Goal: Task Accomplishment & Management: Manage account settings

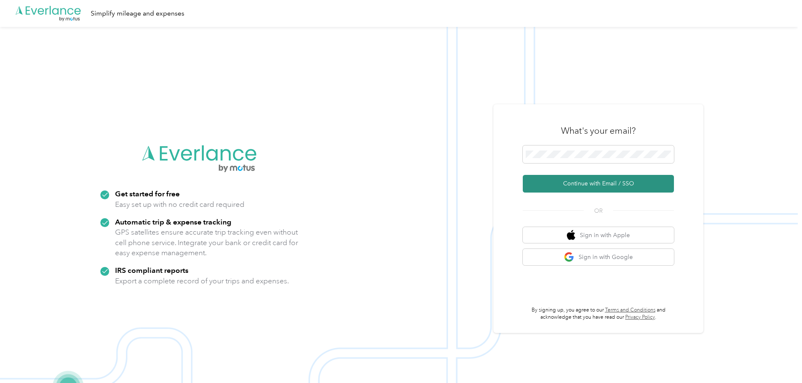
click at [564, 186] on button "Continue with Email / SSO" at bounding box center [598, 184] width 151 height 18
click at [638, 182] on button "Continue with Email / SSO" at bounding box center [598, 184] width 151 height 18
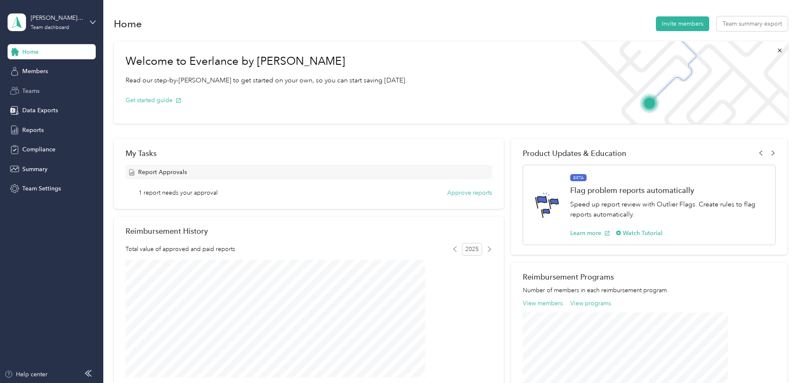
click at [33, 88] on span "Teams" at bounding box center [30, 91] width 17 height 9
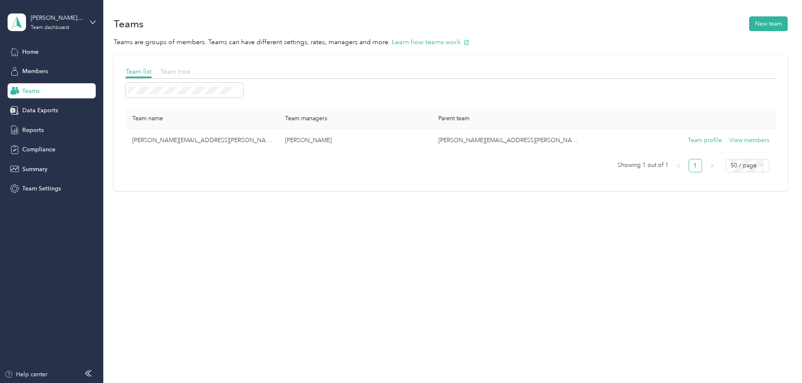
click at [190, 73] on span "Team tree" at bounding box center [175, 71] width 30 height 8
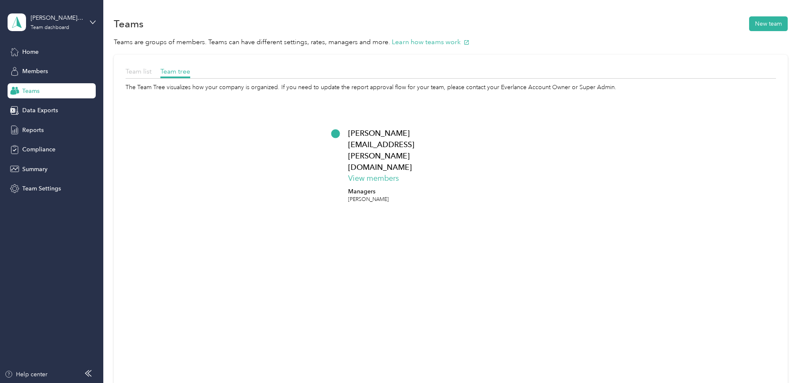
click at [152, 71] on span "Team list" at bounding box center [139, 71] width 26 height 8
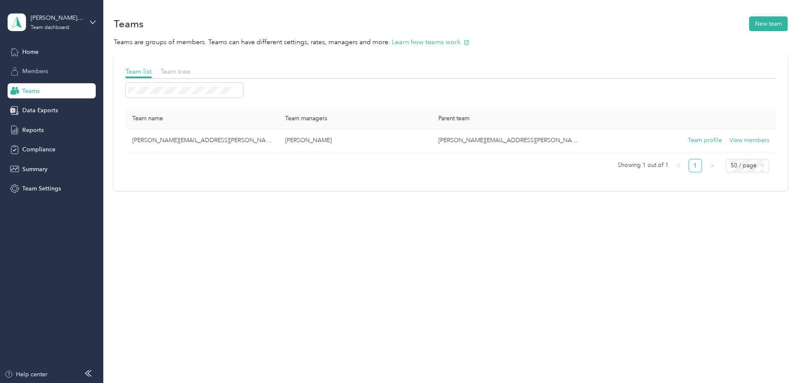
click at [33, 73] on span "Members" at bounding box center [35, 71] width 26 height 9
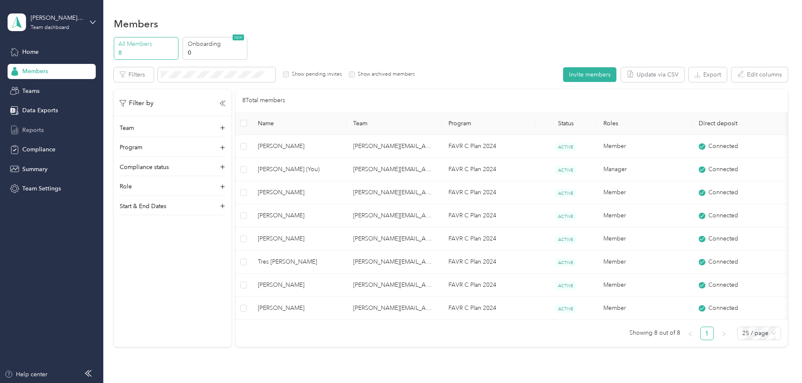
click at [39, 130] on span "Reports" at bounding box center [32, 130] width 21 height 9
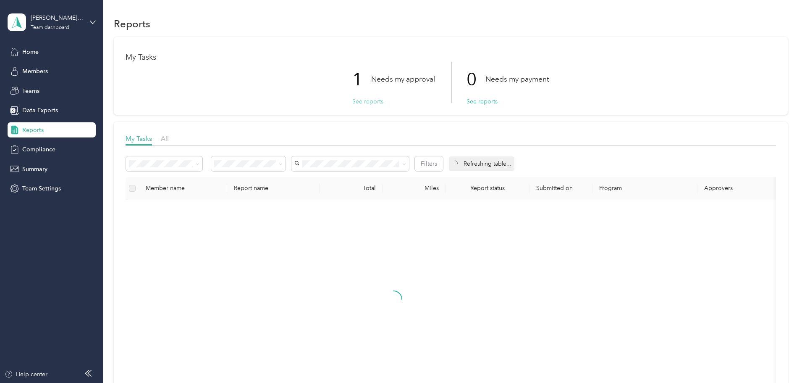
click at [358, 100] on button "See reports" at bounding box center [367, 101] width 31 height 9
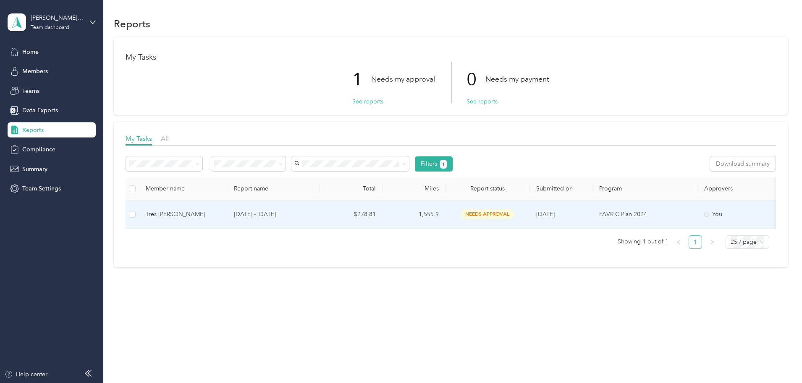
click at [383, 216] on td "$278.81" at bounding box center [351, 214] width 63 height 28
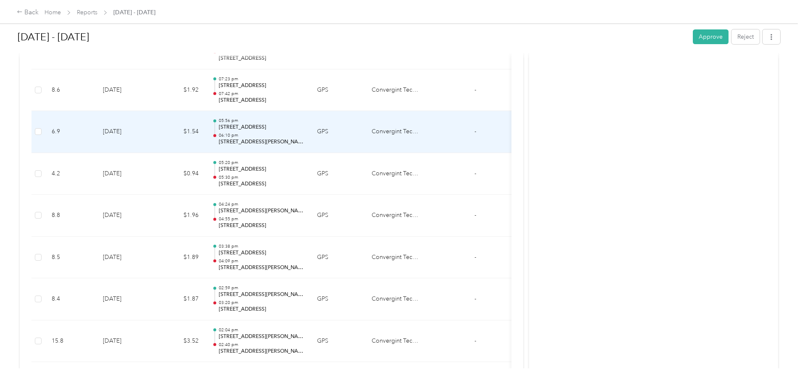
scroll to position [5040, 0]
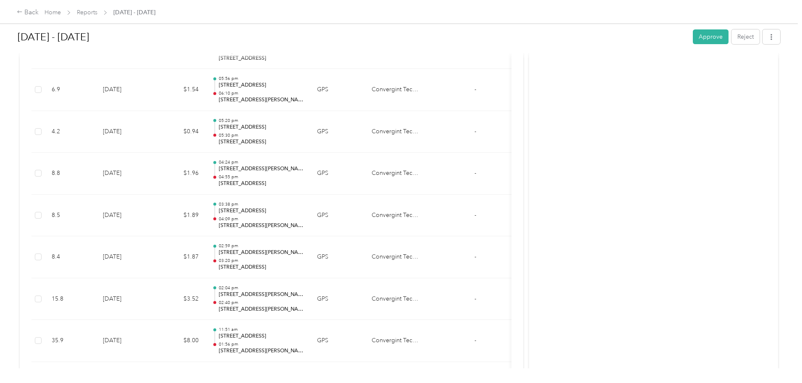
drag, startPoint x: 648, startPoint y: 34, endPoint x: 481, endPoint y: 139, distance: 197.1
click at [693, 34] on button "Approve" at bounding box center [711, 36] width 36 height 15
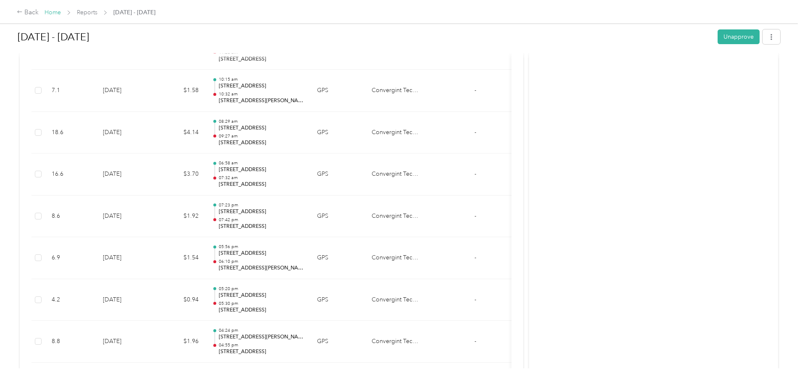
click at [61, 10] on link "Home" at bounding box center [53, 12] width 16 height 7
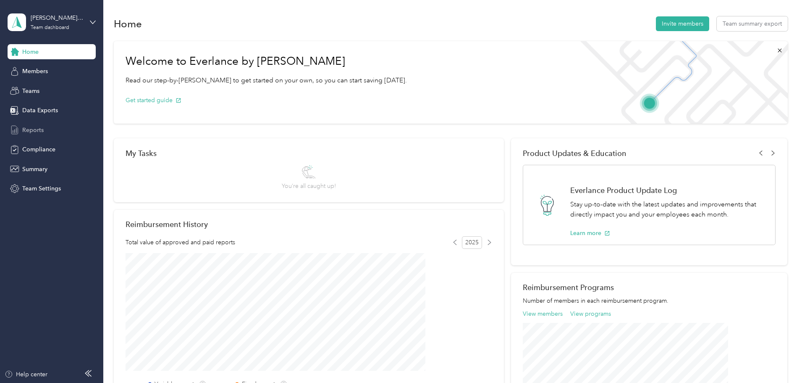
click at [35, 128] on span "Reports" at bounding box center [32, 130] width 21 height 9
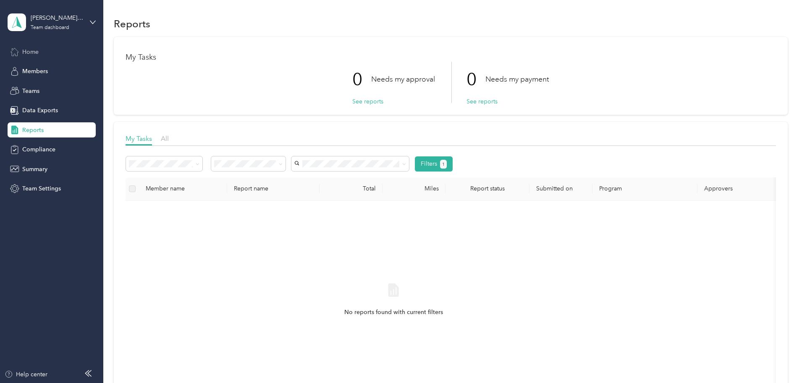
click at [30, 52] on span "Home" at bounding box center [30, 51] width 16 height 9
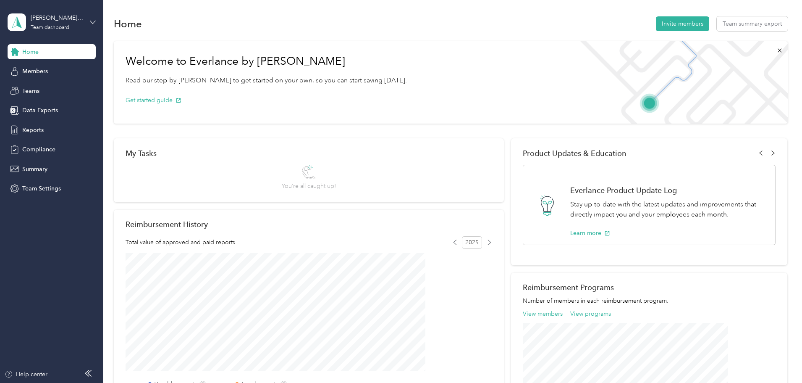
click at [90, 19] on icon at bounding box center [93, 22] width 6 height 6
click at [56, 85] on div "Personal dashboard" at bounding box center [41, 88] width 53 height 9
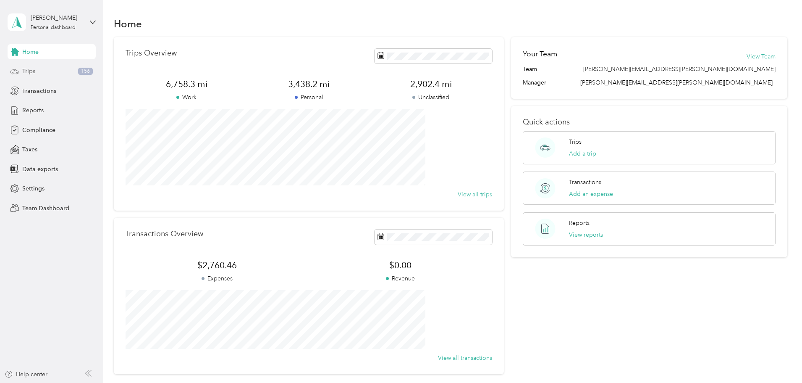
click at [20, 69] on div "Trips 156" at bounding box center [52, 71] width 88 height 15
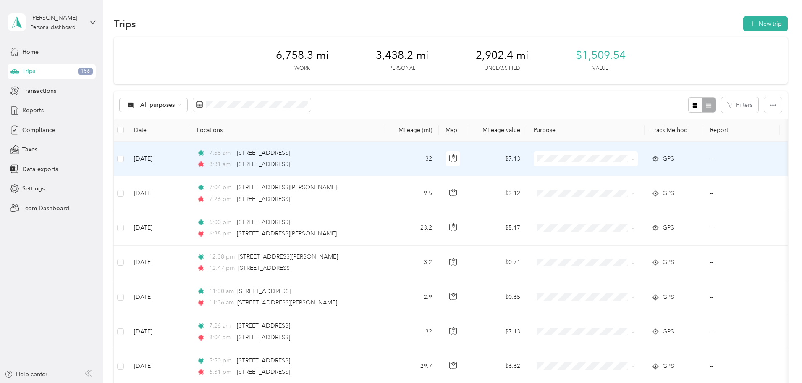
click at [638, 159] on span at bounding box center [586, 158] width 104 height 15
click at [656, 173] on span "Convergint Technologies" at bounding box center [650, 174] width 78 height 9
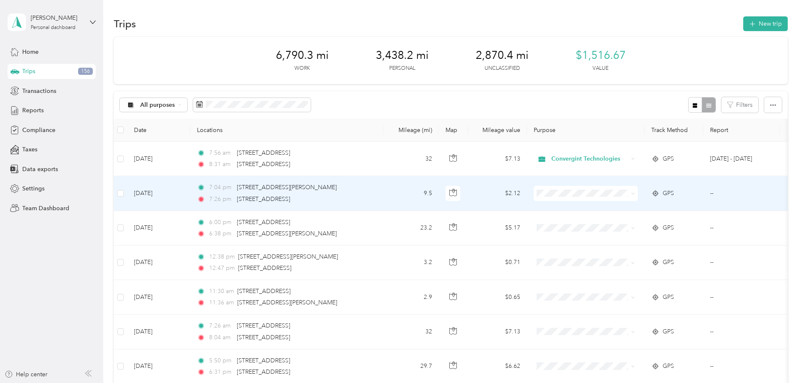
click at [645, 223] on span "Personal" at bounding box center [650, 222] width 78 height 9
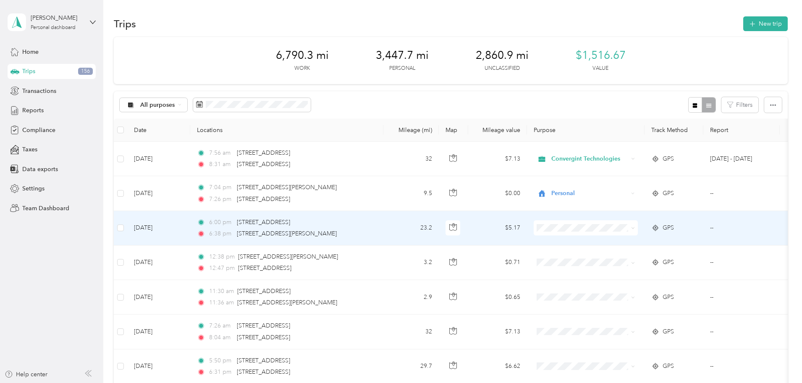
click at [644, 242] on span "Convergint Technologies" at bounding box center [650, 239] width 78 height 9
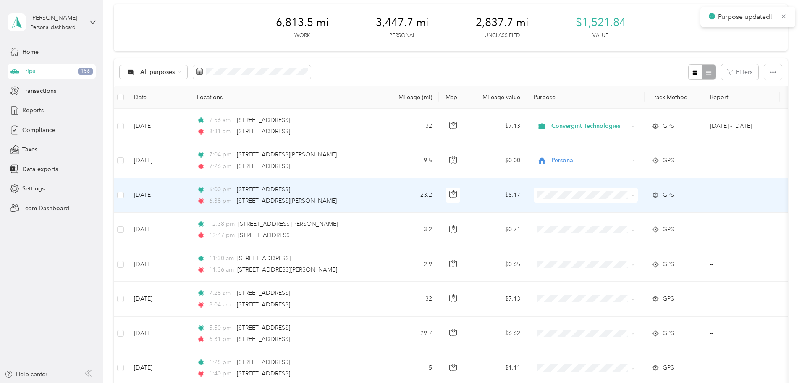
scroll to position [42, 0]
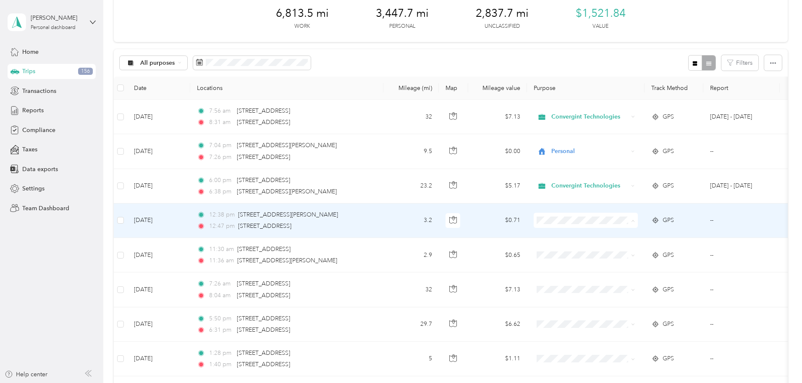
click at [649, 235] on span "Convergint Technologies" at bounding box center [650, 235] width 78 height 9
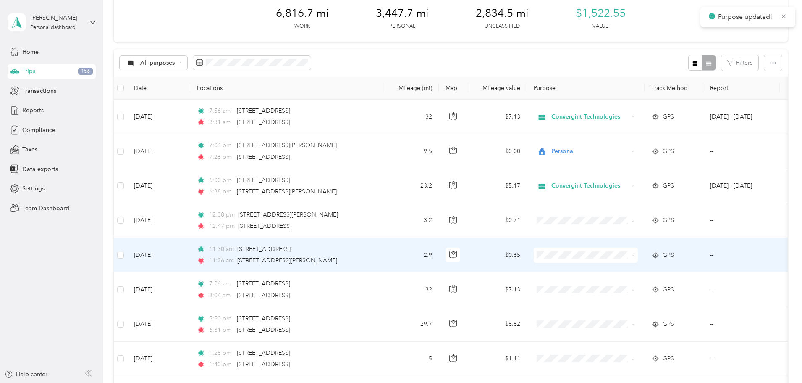
click at [638, 260] on span at bounding box center [586, 254] width 104 height 15
click at [641, 273] on li "Convergint Technologies" at bounding box center [642, 270] width 104 height 15
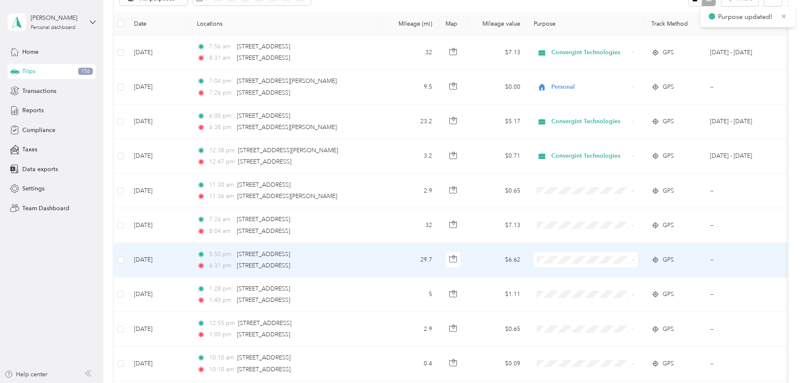
scroll to position [126, 0]
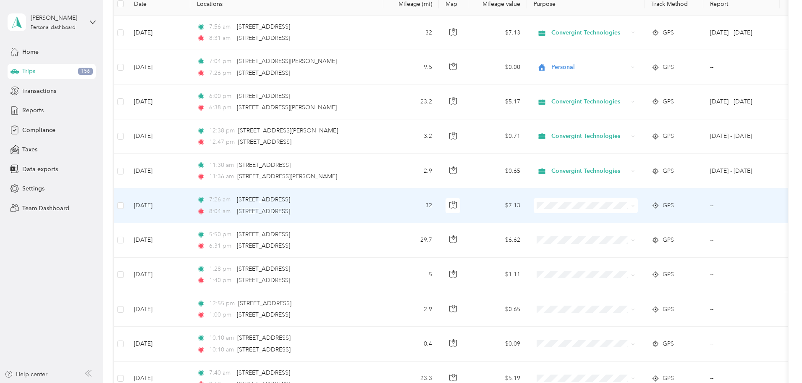
click at [649, 221] on span "Convergint Technologies" at bounding box center [650, 220] width 78 height 9
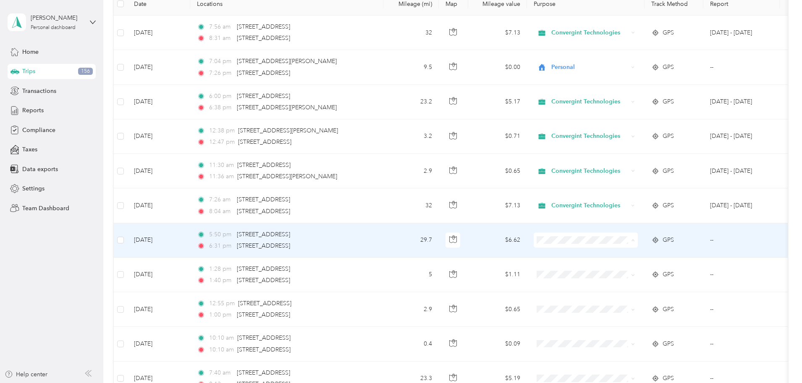
click at [652, 254] on span "Convergint Technologies" at bounding box center [650, 255] width 78 height 9
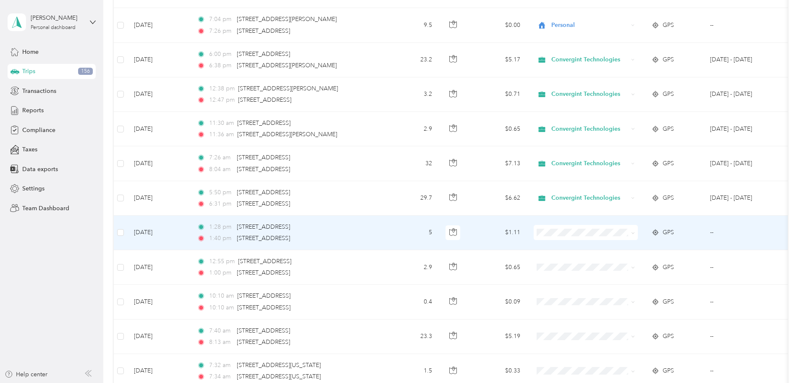
click at [643, 244] on span "Convergint Technologies" at bounding box center [650, 246] width 78 height 9
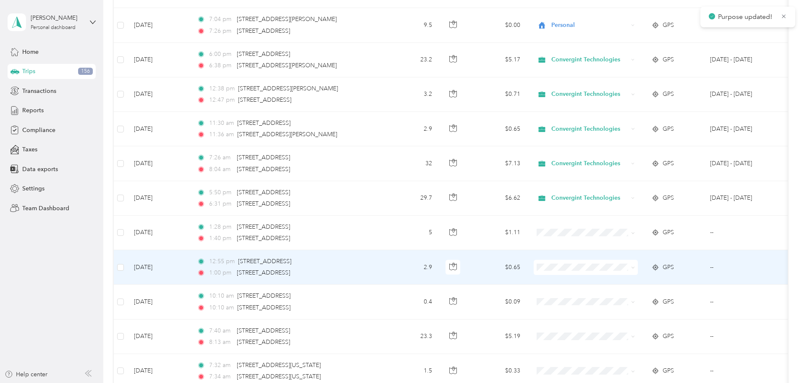
click at [630, 283] on span "Convergint Technologies" at bounding box center [650, 280] width 78 height 9
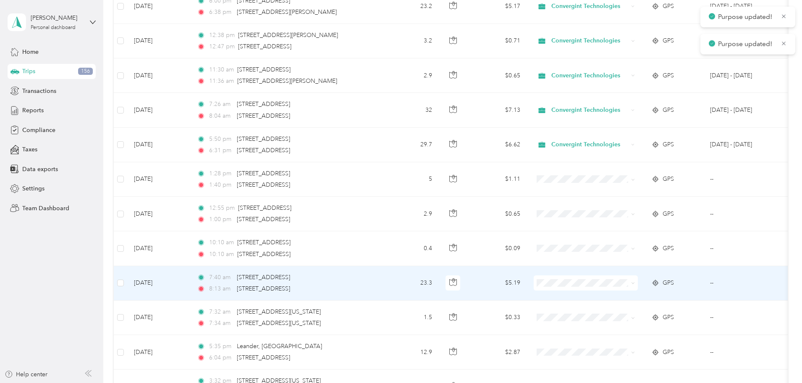
scroll to position [252, 0]
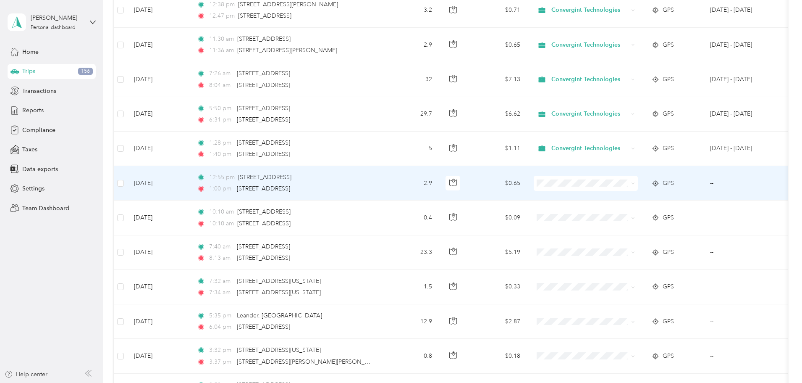
click at [634, 187] on span at bounding box center [586, 183] width 104 height 15
click at [643, 199] on span "Convergint Technologies" at bounding box center [650, 198] width 78 height 9
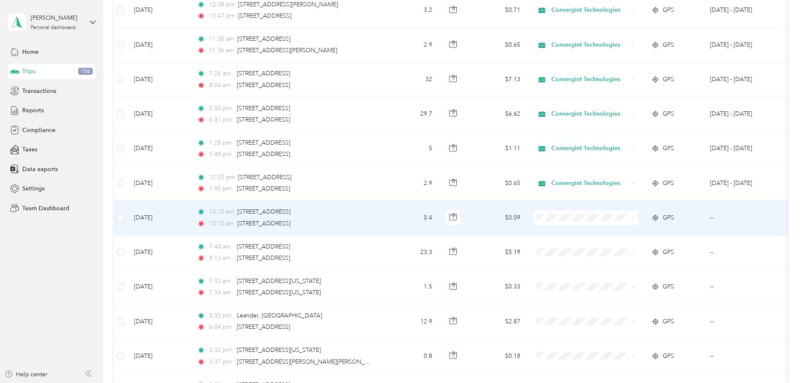
click at [633, 234] on span "Convergint Technologies" at bounding box center [650, 230] width 78 height 9
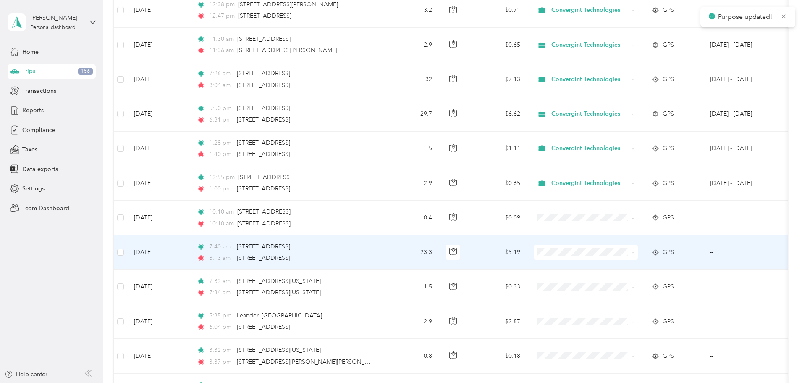
scroll to position [294, 0]
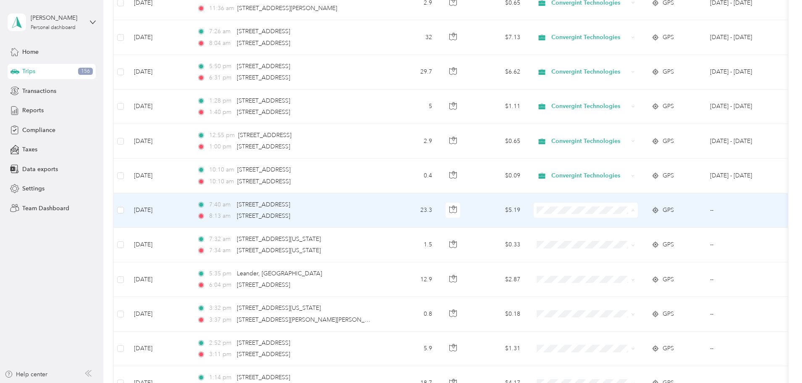
click at [632, 225] on span "Convergint Technologies" at bounding box center [650, 225] width 78 height 9
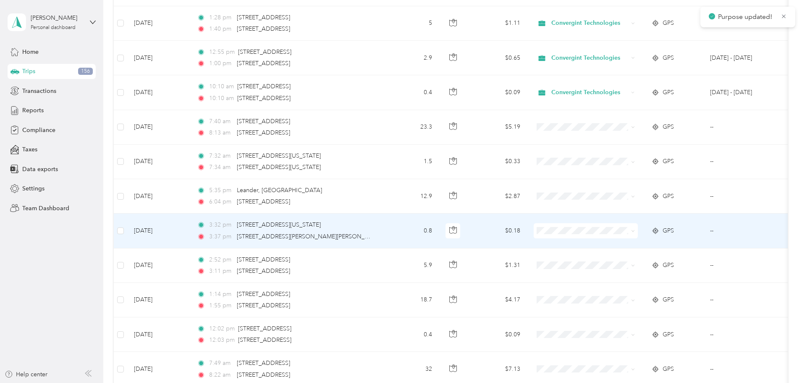
scroll to position [378, 0]
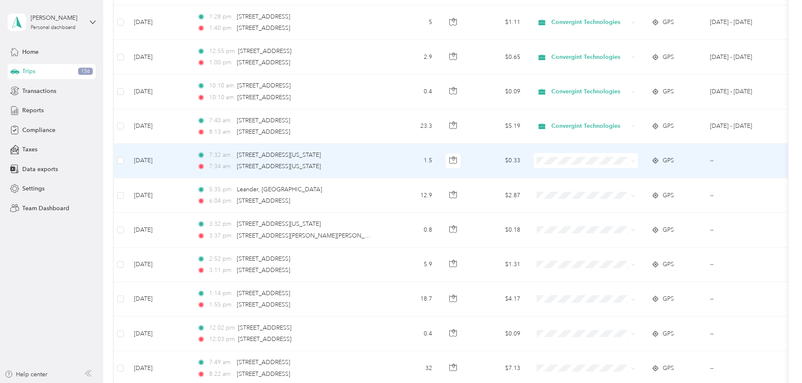
click at [631, 190] on span "Personal" at bounding box center [650, 186] width 78 height 9
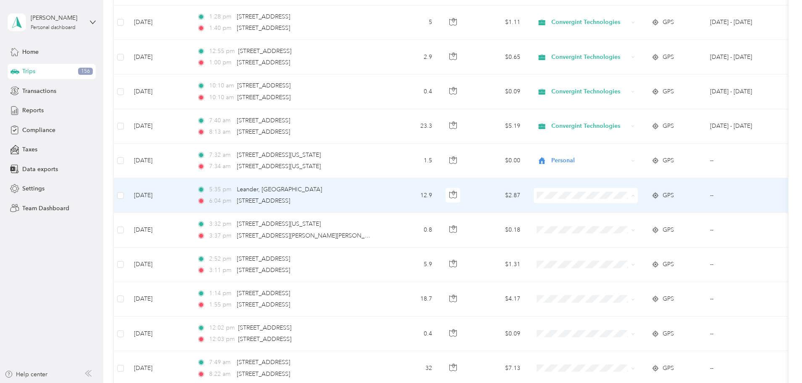
click at [641, 225] on span "Personal" at bounding box center [650, 225] width 78 height 9
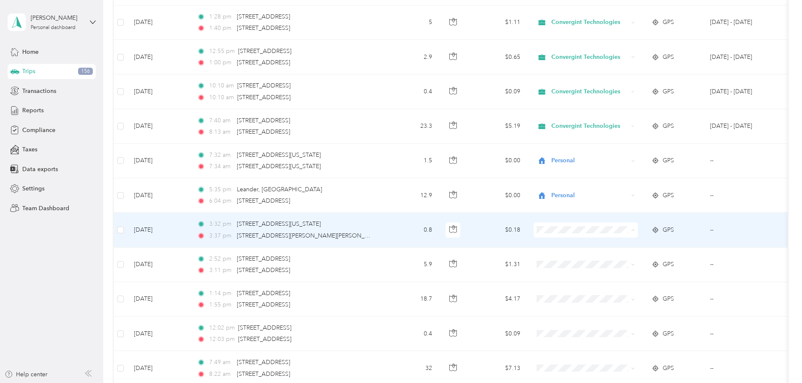
click at [645, 257] on span "Personal" at bounding box center [650, 260] width 78 height 9
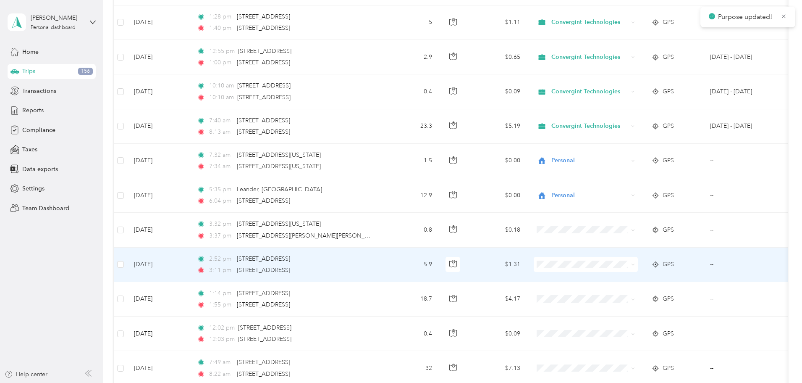
click at [634, 294] on span "Personal" at bounding box center [650, 291] width 78 height 9
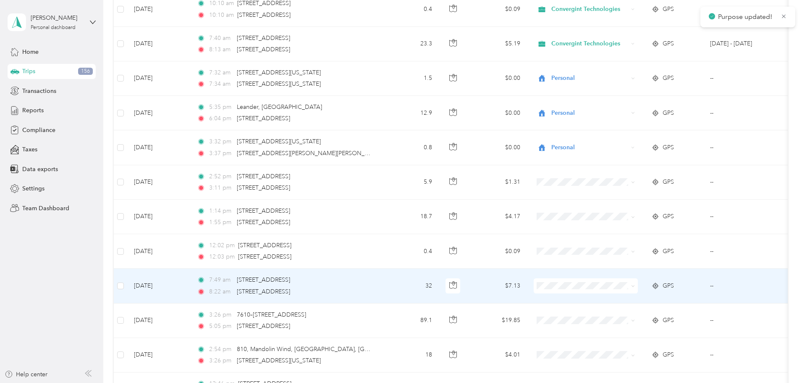
scroll to position [462, 0]
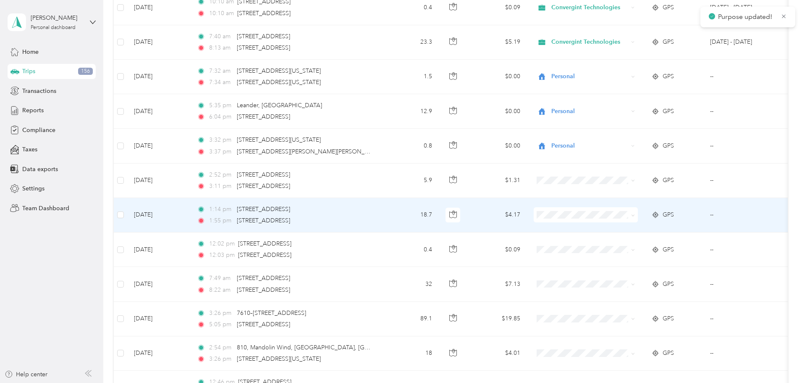
click at [622, 219] on span at bounding box center [586, 214] width 104 height 15
click at [641, 231] on span "Convergint Technologies" at bounding box center [650, 230] width 78 height 9
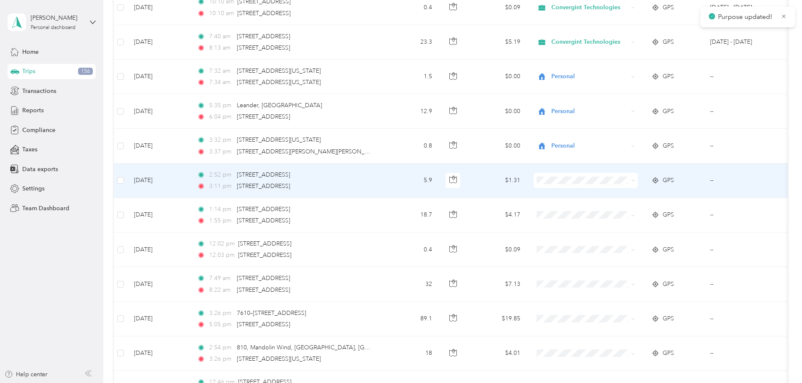
click at [631, 213] on li "Personal" at bounding box center [642, 210] width 104 height 15
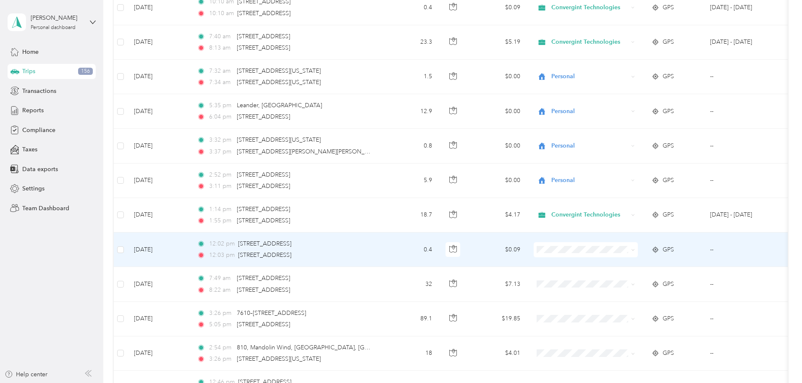
click at [634, 264] on span "Convergint Technologies" at bounding box center [650, 265] width 78 height 9
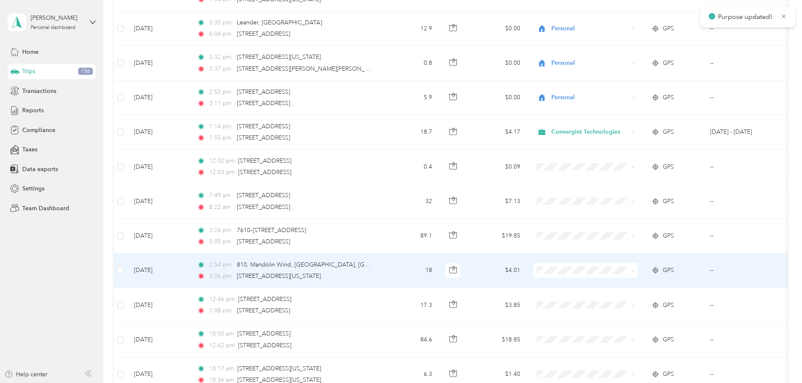
scroll to position [546, 0]
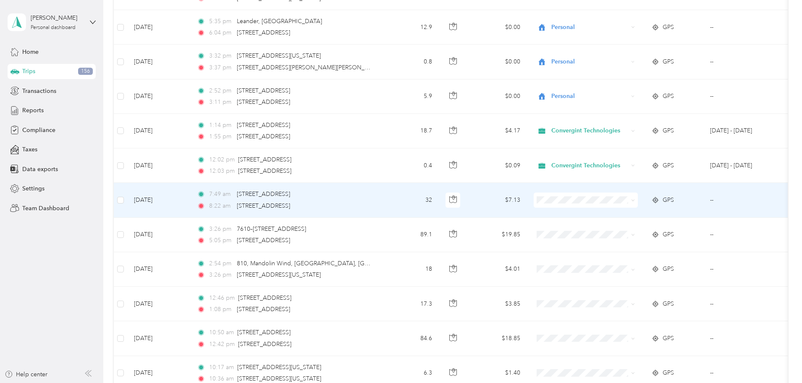
click at [631, 215] on span "Convergint Technologies" at bounding box center [650, 212] width 78 height 9
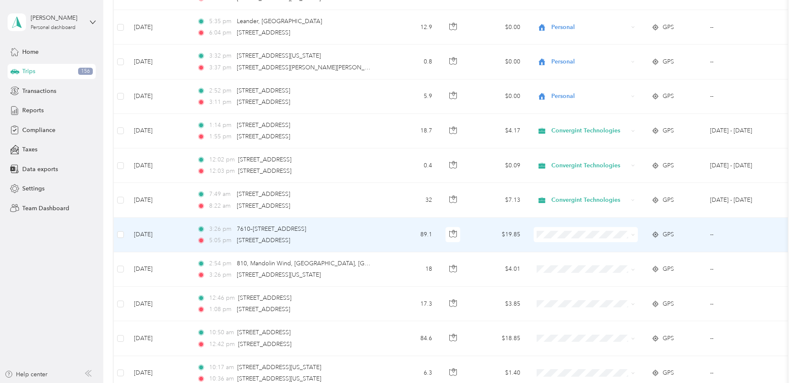
click at [637, 266] on li "Personal" at bounding box center [642, 262] width 104 height 15
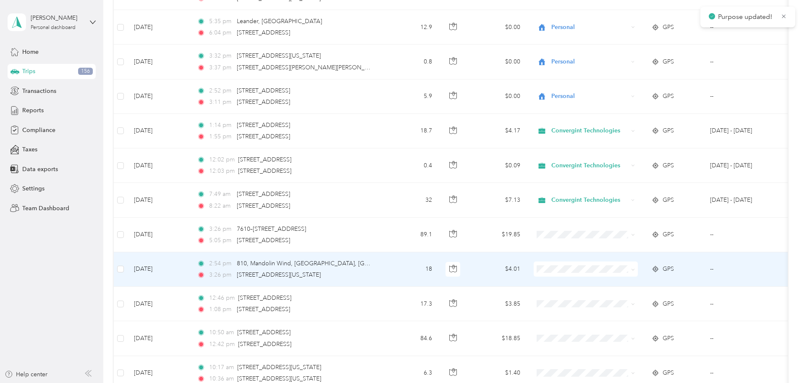
click at [629, 299] on span "Personal" at bounding box center [650, 299] width 78 height 9
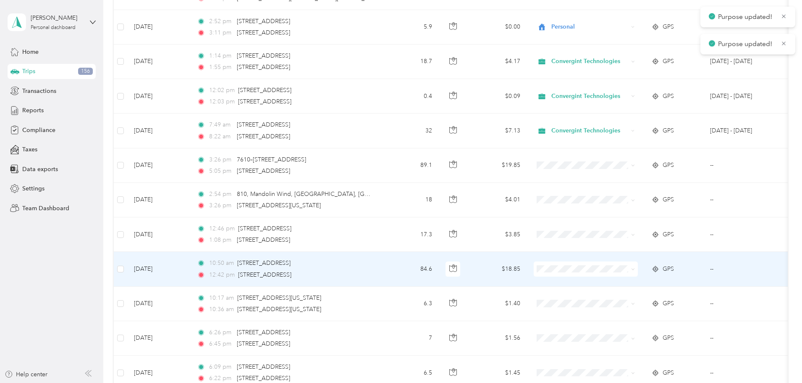
scroll to position [630, 0]
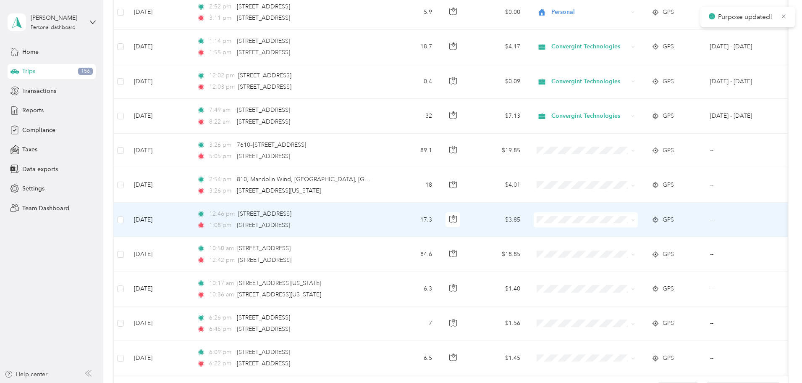
click at [627, 224] on span at bounding box center [586, 219] width 104 height 15
click at [623, 247] on span "Personal" at bounding box center [650, 249] width 78 height 9
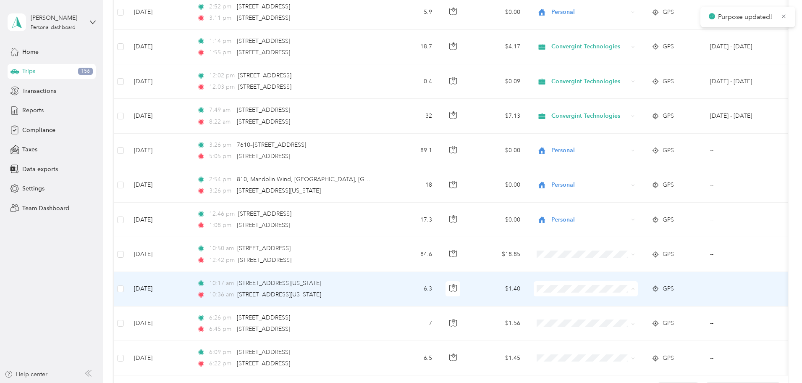
click at [624, 318] on span "Personal" at bounding box center [650, 319] width 78 height 9
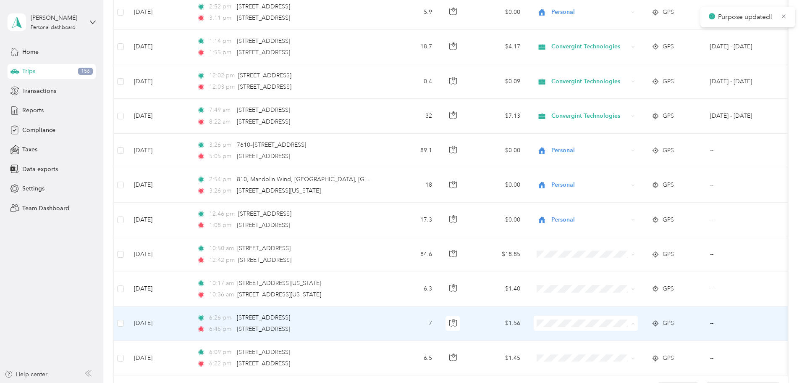
click at [620, 354] on span "Personal" at bounding box center [650, 353] width 78 height 9
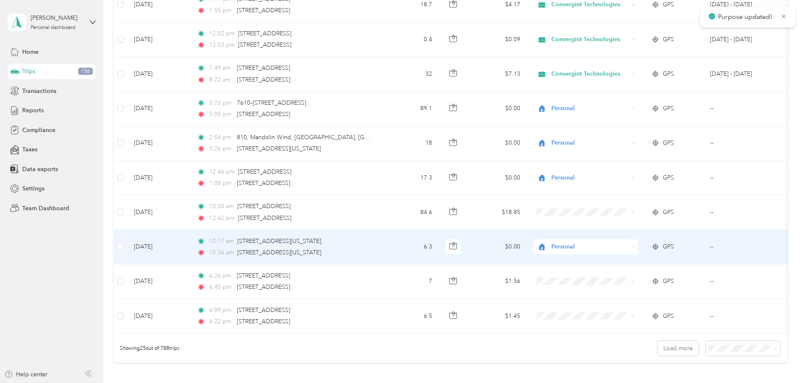
scroll to position [714, 0]
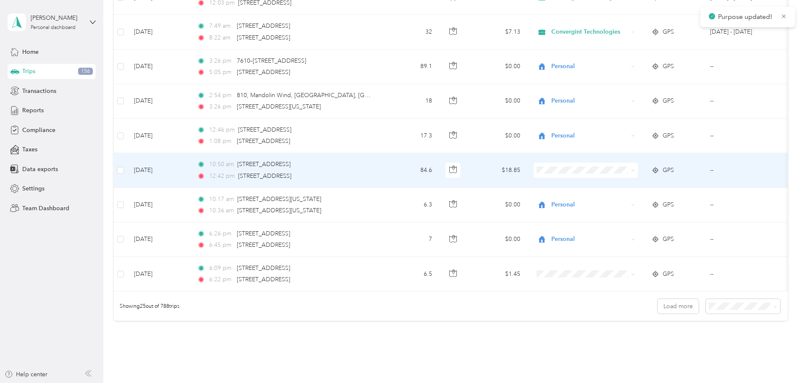
click at [635, 197] on span "Personal" at bounding box center [650, 200] width 78 height 9
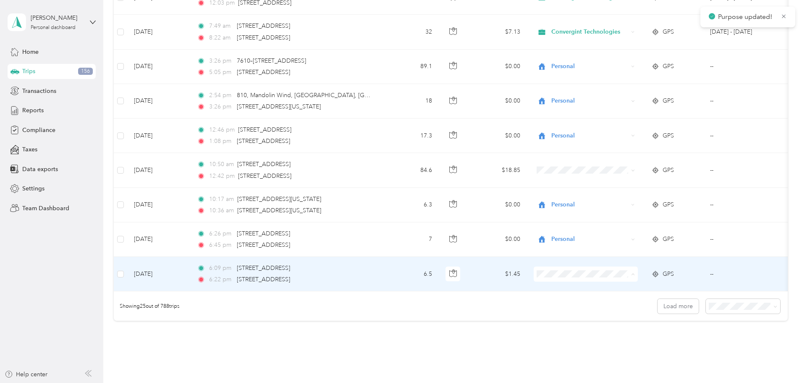
click at [627, 303] on span "Personal" at bounding box center [650, 304] width 78 height 9
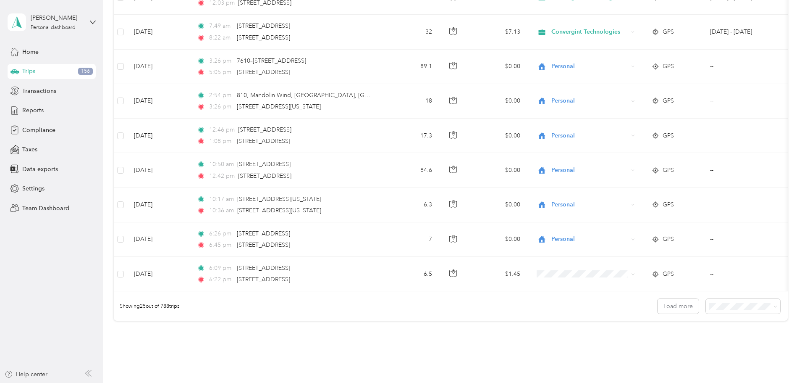
click at [683, 355] on span "100 per load" at bounding box center [671, 353] width 34 height 7
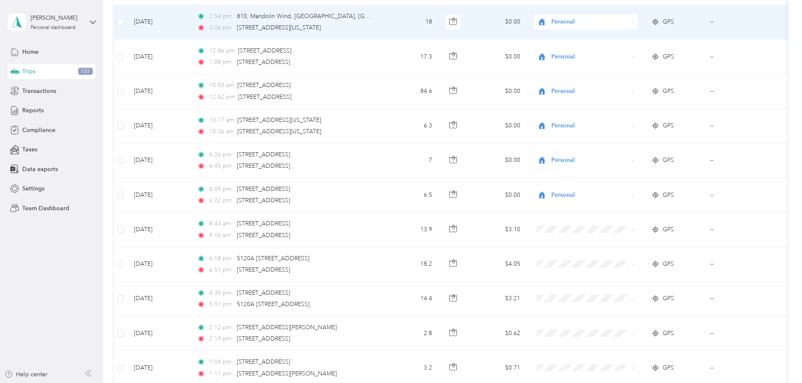
scroll to position [840, 0]
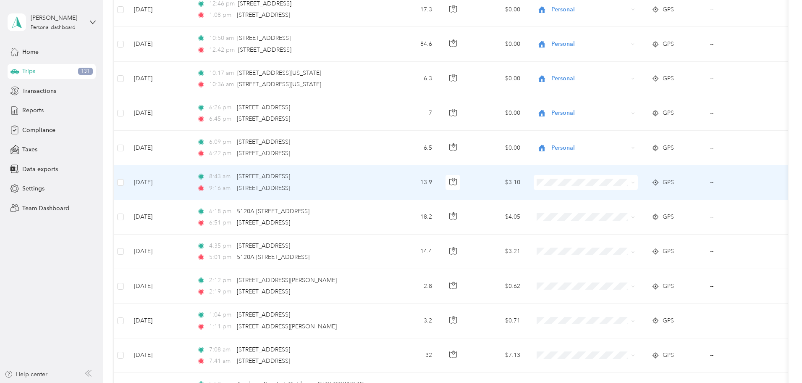
click at [645, 212] on span "Personal" at bounding box center [650, 209] width 78 height 9
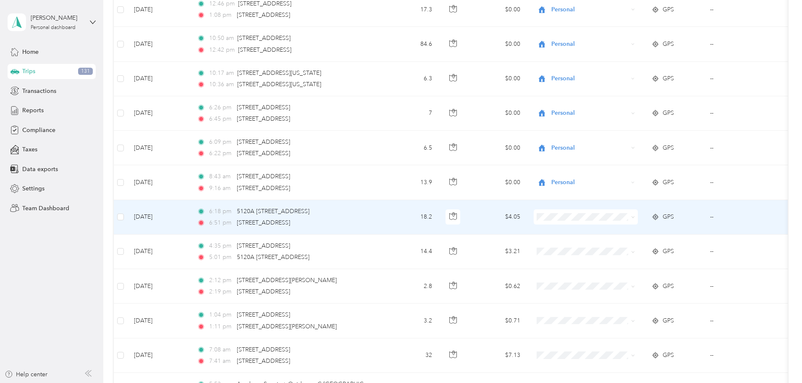
click at [638, 221] on span at bounding box center [586, 216] width 104 height 15
click at [646, 244] on span "Personal" at bounding box center [650, 247] width 78 height 9
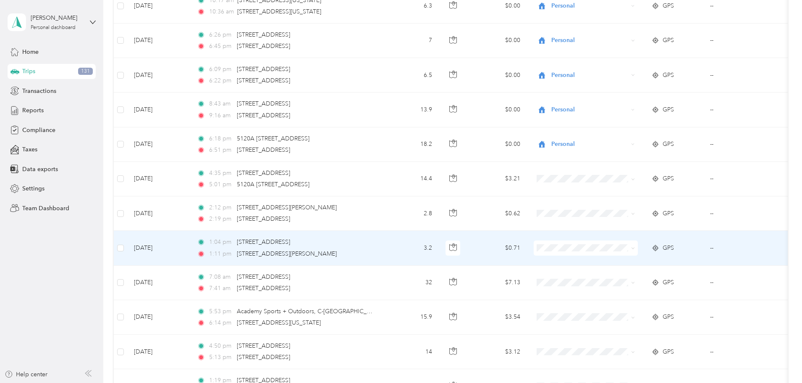
scroll to position [924, 0]
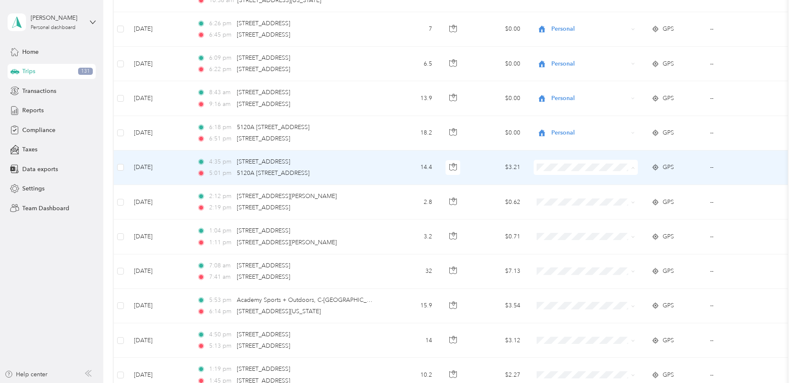
click at [635, 180] on span "Convergint Technologies" at bounding box center [650, 183] width 78 height 9
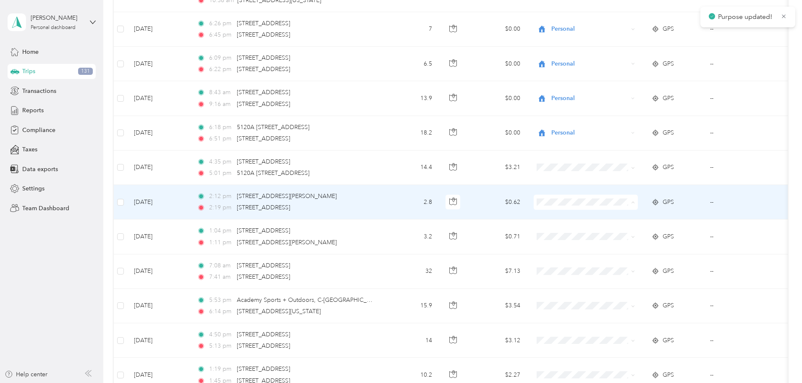
click at [633, 213] on span "Convergint Technologies" at bounding box center [650, 217] width 78 height 9
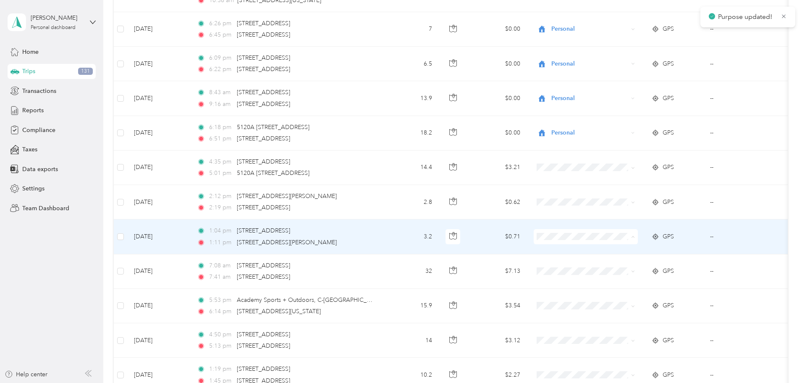
click at [630, 252] on span "Convergint Technologies" at bounding box center [650, 252] width 78 height 9
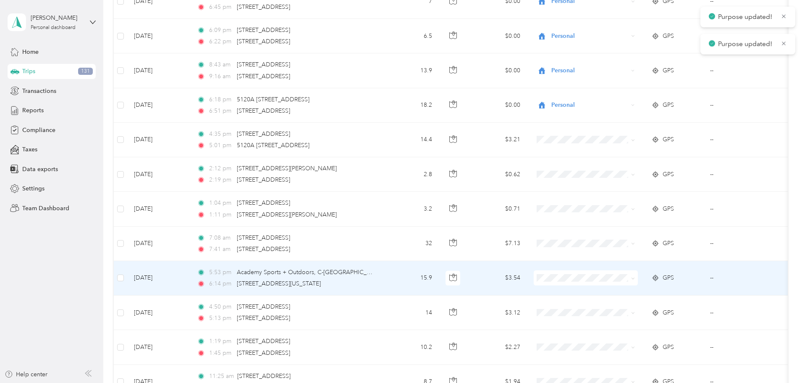
scroll to position [1008, 0]
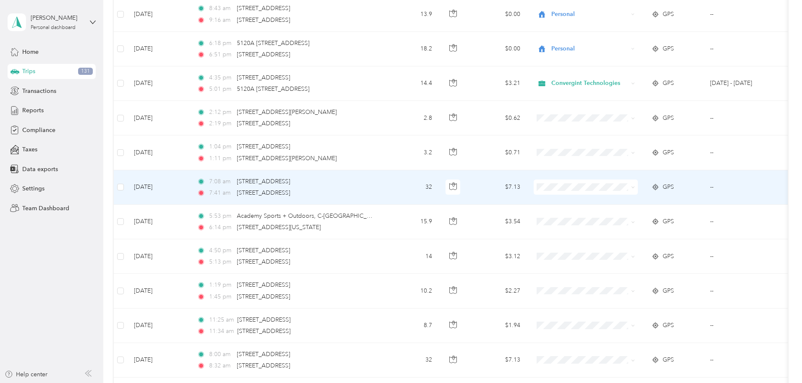
click at [638, 191] on span at bounding box center [586, 186] width 104 height 15
click at [639, 199] on span "Convergint Technologies" at bounding box center [650, 202] width 78 height 9
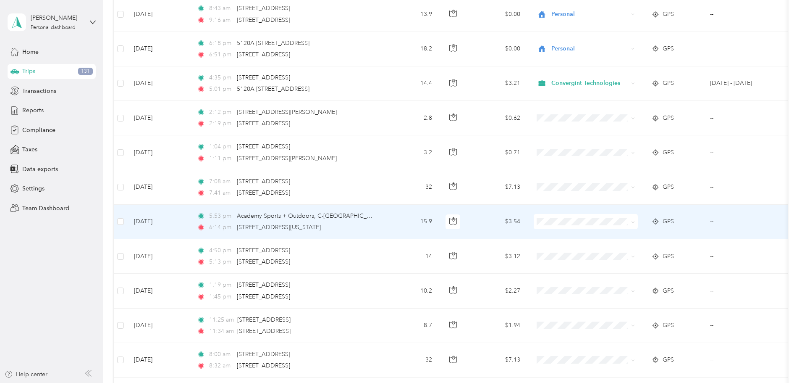
click at [630, 248] on span "Personal" at bounding box center [650, 250] width 78 height 9
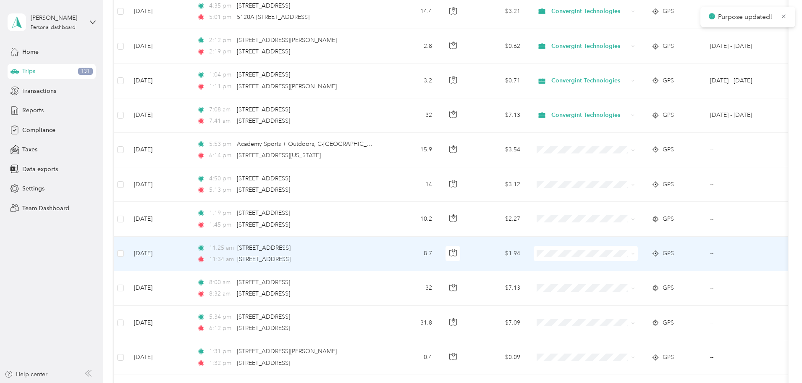
scroll to position [1092, 0]
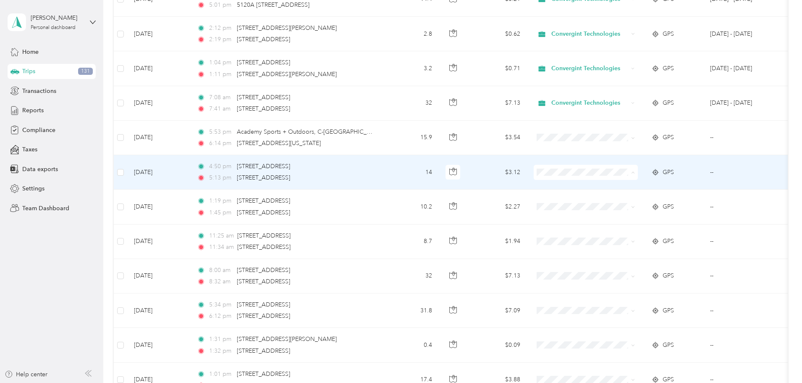
click at [630, 200] on span "Personal" at bounding box center [650, 202] width 78 height 9
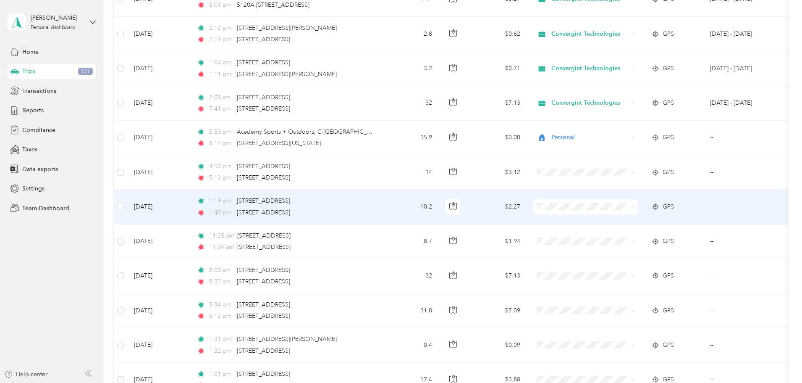
click at [631, 219] on span "Convergint Technologies" at bounding box center [650, 222] width 78 height 9
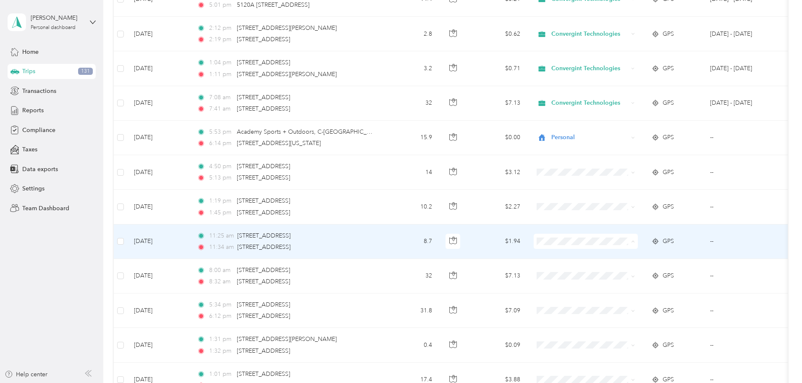
click at [617, 257] on span "Convergint Technologies" at bounding box center [650, 256] width 78 height 9
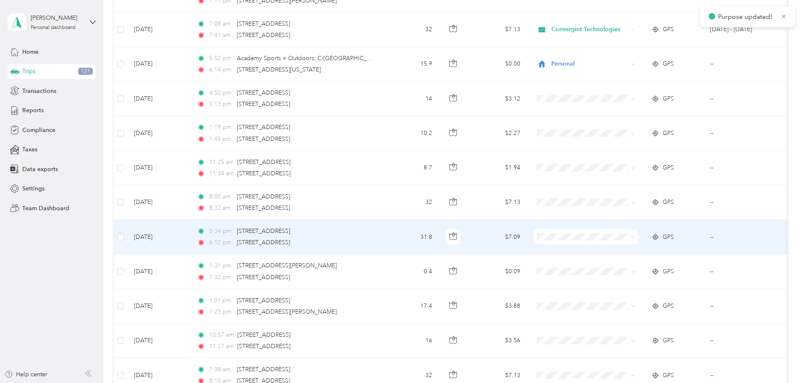
scroll to position [1176, 0]
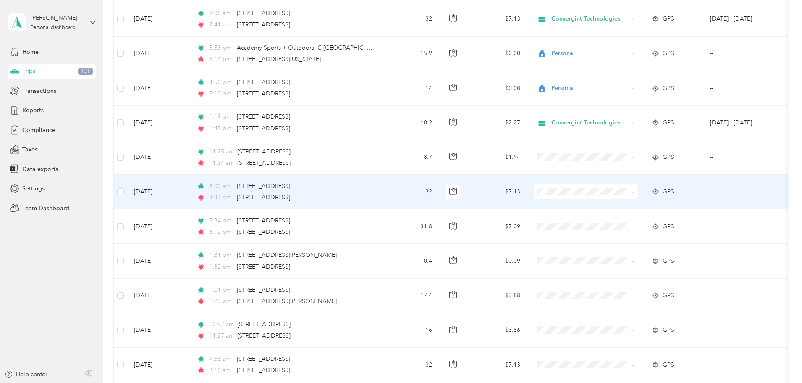
click at [612, 195] on span at bounding box center [586, 191] width 104 height 15
click at [622, 204] on span "Convergint Technologies" at bounding box center [650, 207] width 78 height 9
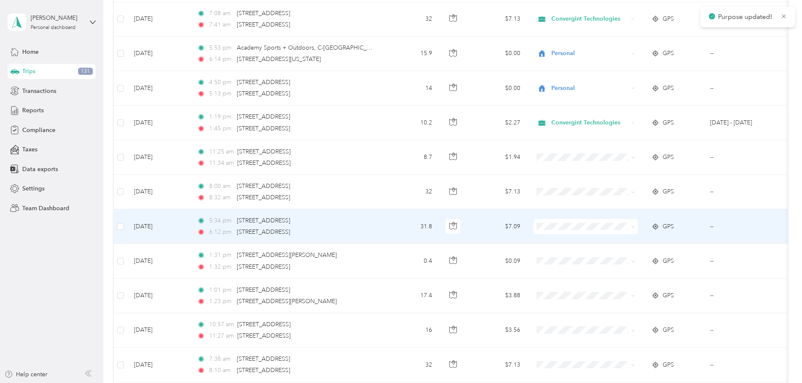
click at [621, 244] on li "Convergint Technologies" at bounding box center [642, 241] width 104 height 15
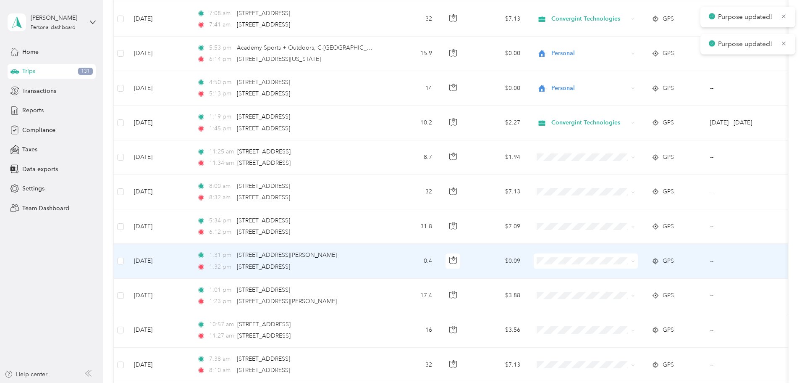
scroll to position [1218, 0]
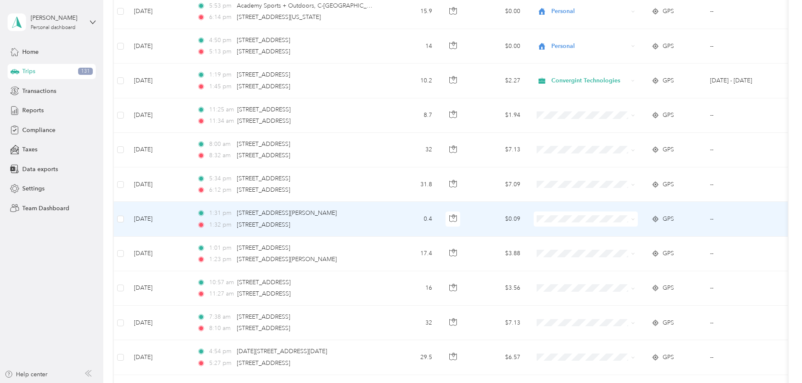
click at [628, 223] on span at bounding box center [586, 218] width 104 height 15
click at [630, 234] on span "Convergint Technologies" at bounding box center [650, 234] width 78 height 9
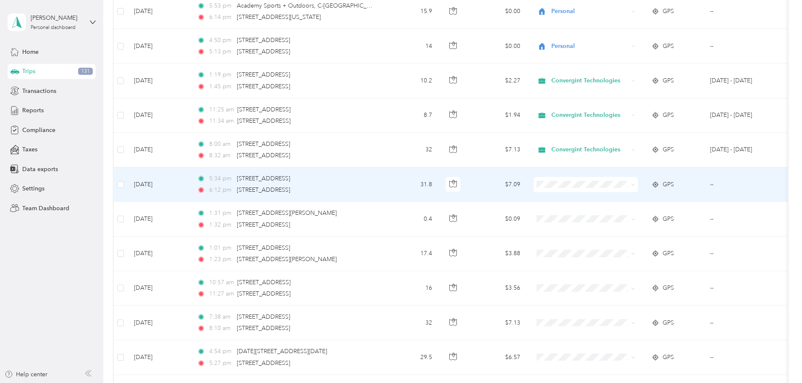
click at [630, 197] on span "Convergint Technologies" at bounding box center [650, 199] width 78 height 9
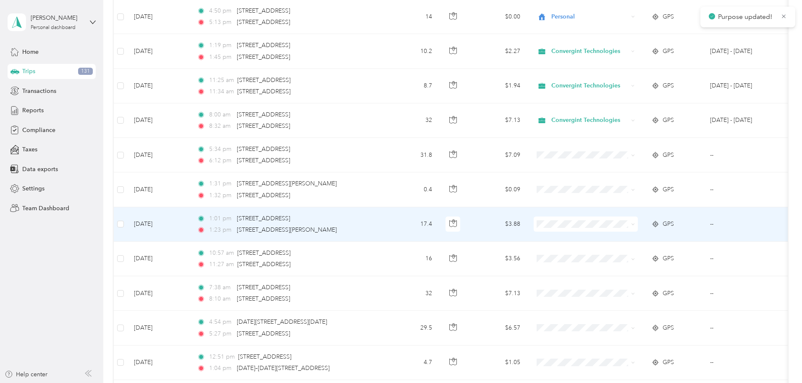
scroll to position [1260, 0]
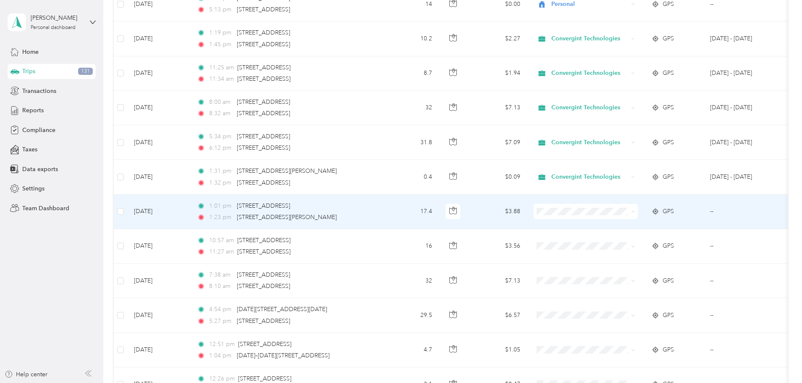
click at [632, 226] on span "Convergint Technologies" at bounding box center [650, 227] width 78 height 9
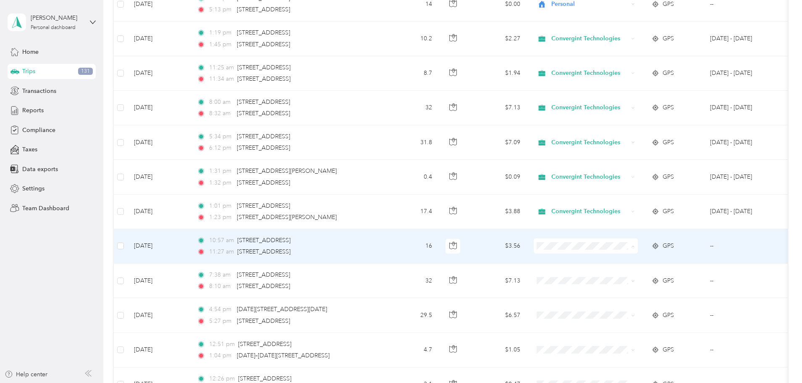
click at [628, 263] on span "Convergint Technologies" at bounding box center [650, 261] width 78 height 9
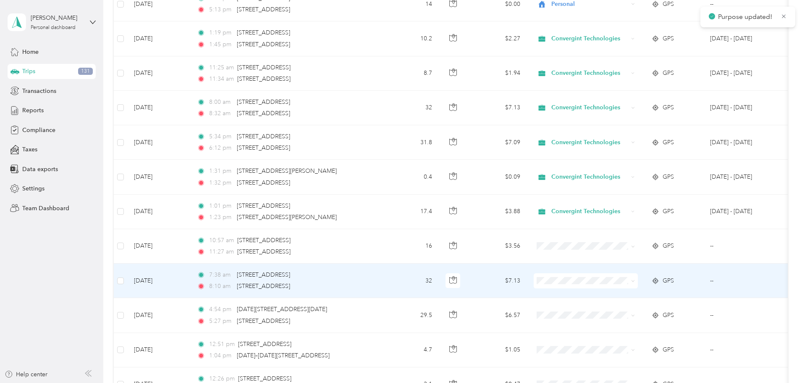
scroll to position [1302, 0]
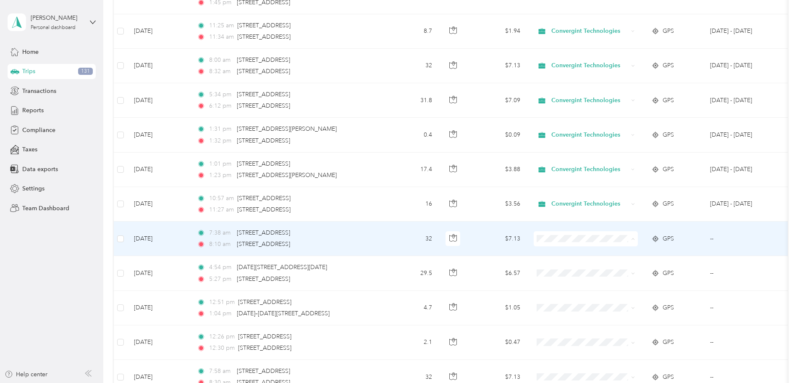
click at [635, 254] on span "Convergint Technologies" at bounding box center [650, 254] width 78 height 9
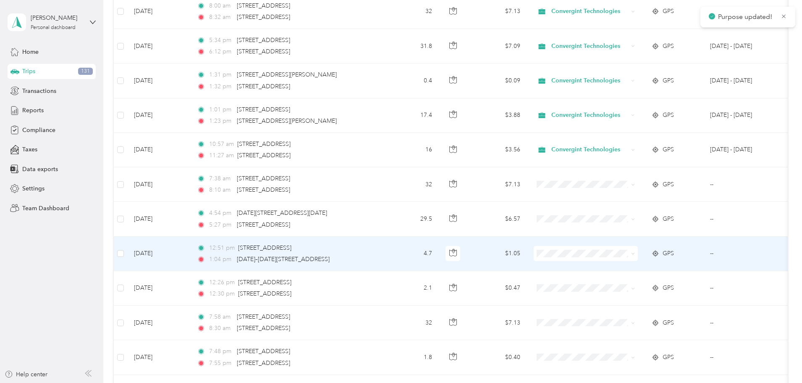
scroll to position [1344, 0]
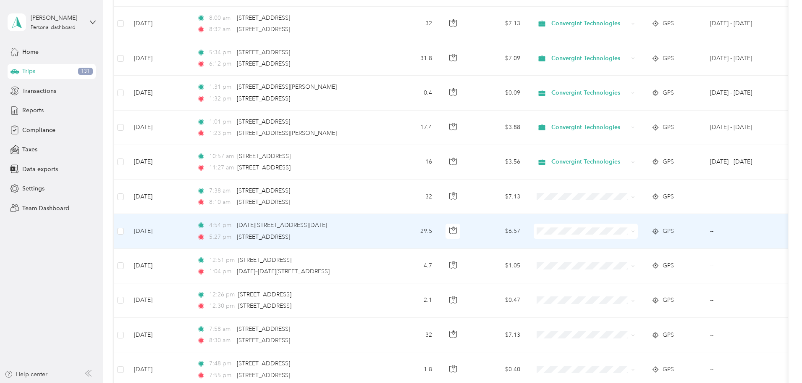
click at [638, 242] on span "Convergint Technologies" at bounding box center [650, 243] width 78 height 9
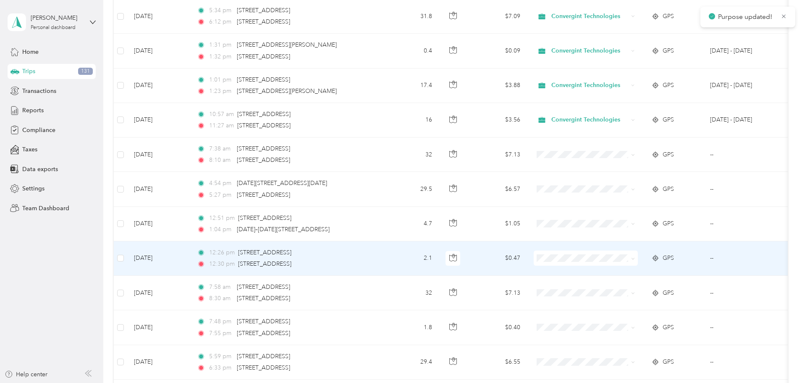
scroll to position [1428, 0]
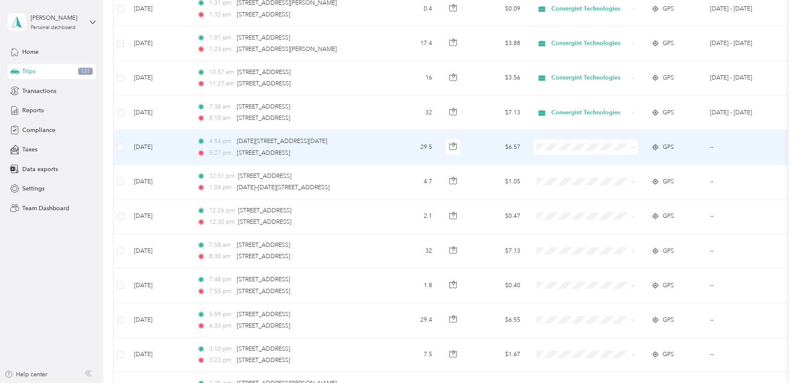
click at [641, 158] on span "Convergint Technologies" at bounding box center [650, 162] width 78 height 9
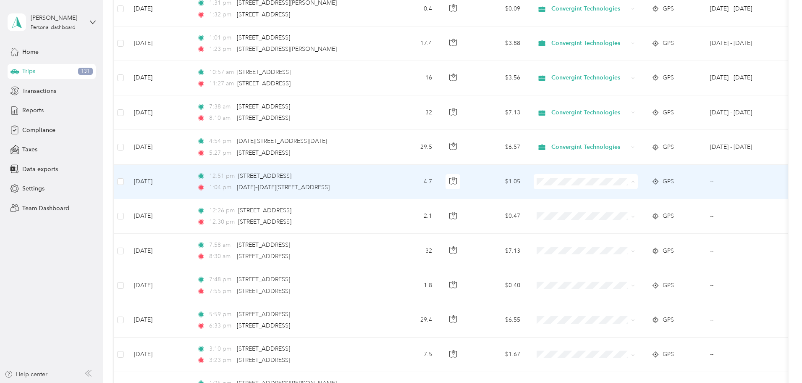
click at [623, 195] on span "Convergint Technologies" at bounding box center [650, 197] width 78 height 9
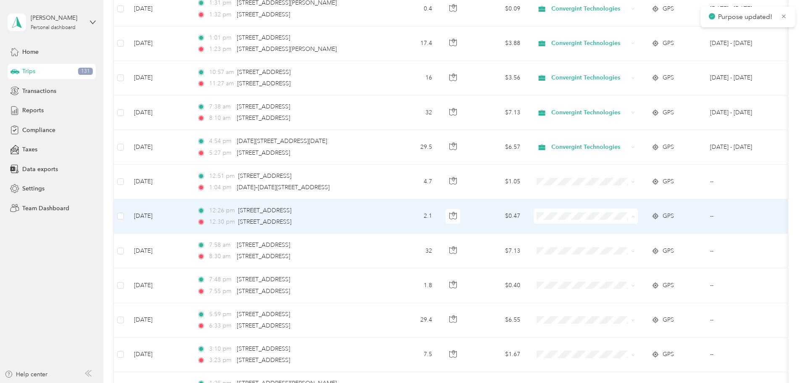
click at [620, 228] on span "Convergint Technologies" at bounding box center [650, 231] width 78 height 9
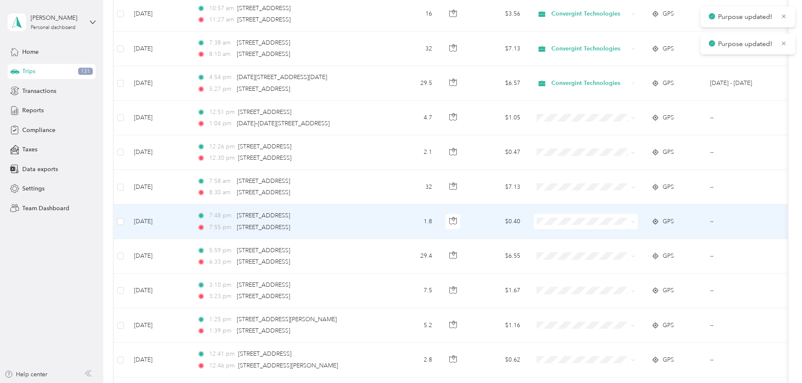
scroll to position [1512, 0]
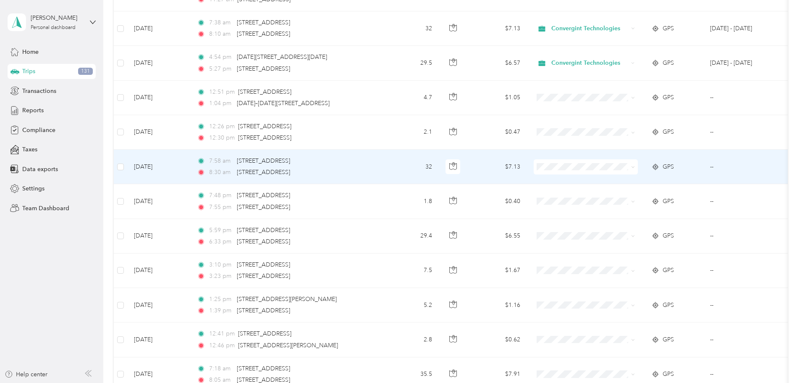
click at [612, 180] on span "Convergint Technologies" at bounding box center [650, 180] width 78 height 9
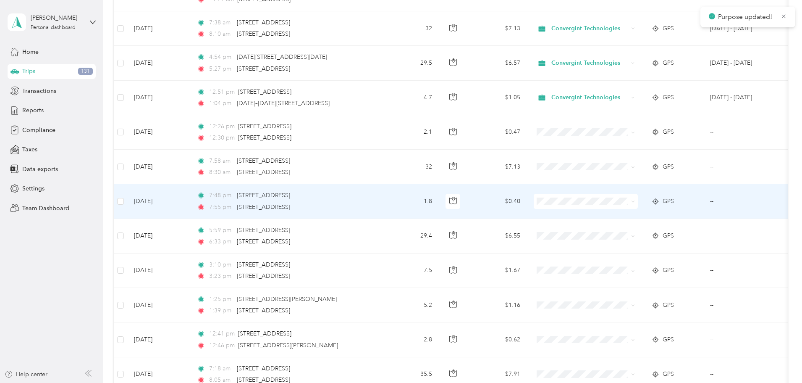
click at [614, 230] on span "Personal" at bounding box center [650, 228] width 78 height 9
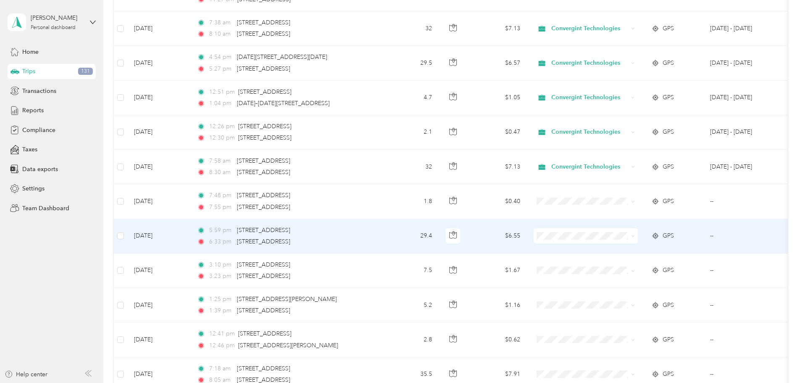
click at [616, 269] on li "Personal" at bounding box center [642, 265] width 104 height 15
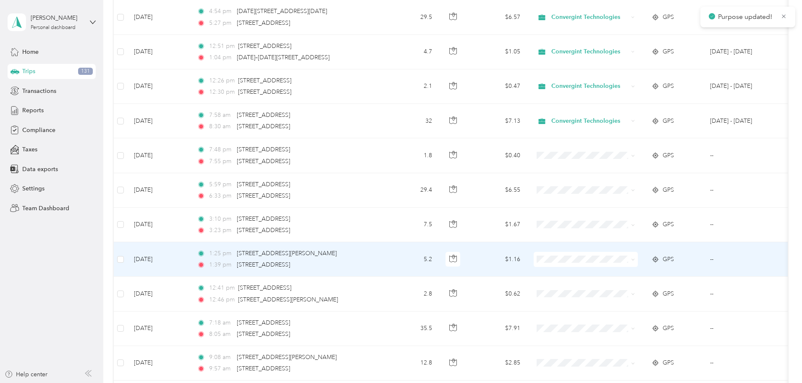
scroll to position [1596, 0]
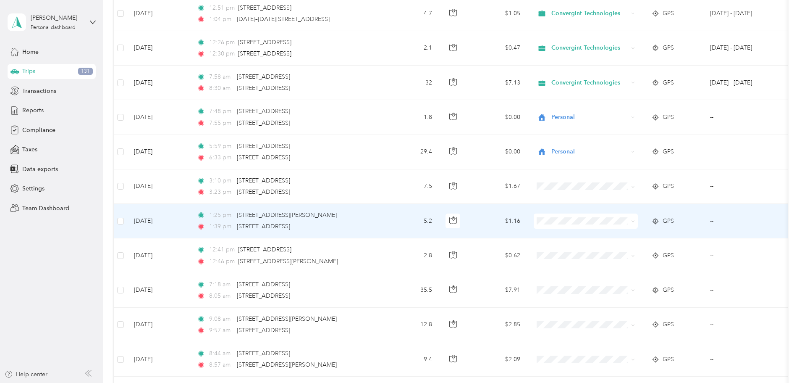
click at [617, 235] on span "Convergint Technologies" at bounding box center [650, 234] width 78 height 9
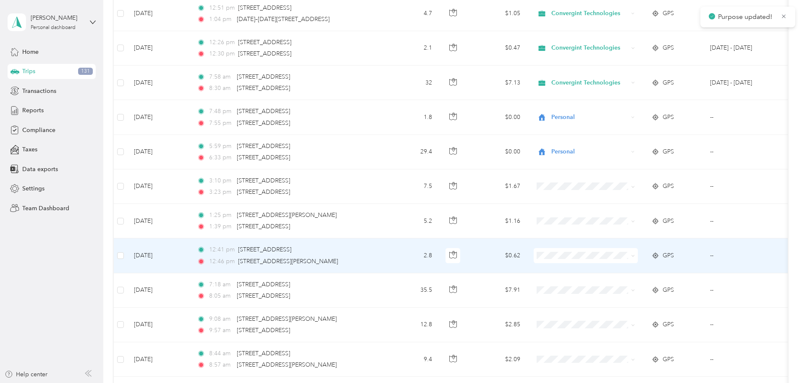
click at [617, 270] on span "Convergint Technologies" at bounding box center [650, 268] width 78 height 9
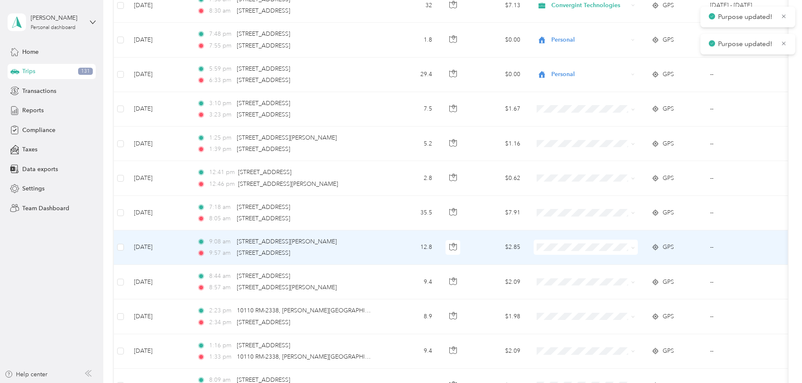
scroll to position [1680, 0]
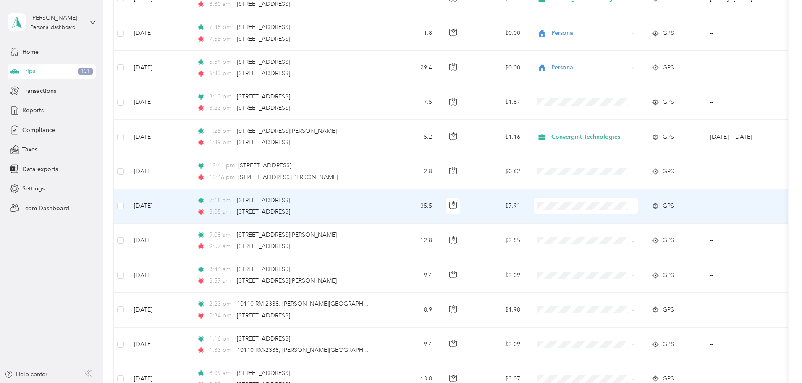
click at [622, 222] on span "Convergint Technologies" at bounding box center [650, 221] width 78 height 9
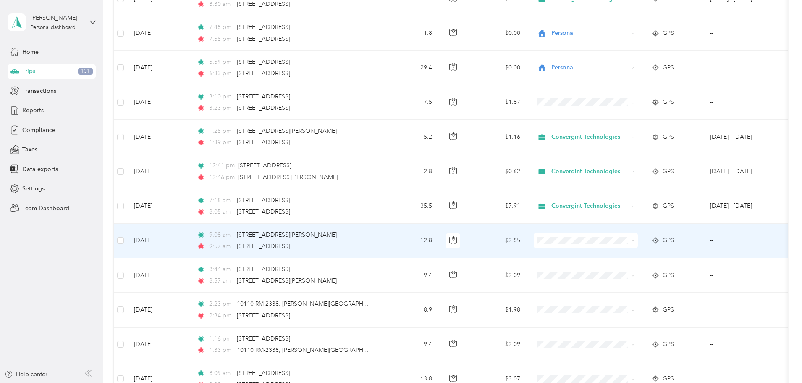
click at [621, 267] on span "Personal" at bounding box center [650, 270] width 78 height 9
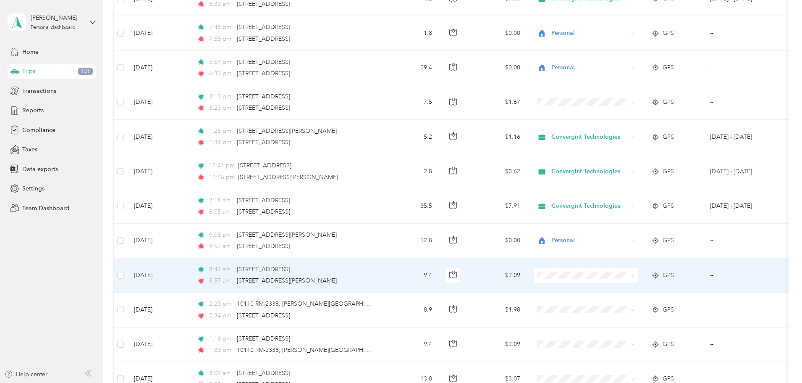
click at [626, 302] on span "Personal" at bounding box center [650, 305] width 78 height 9
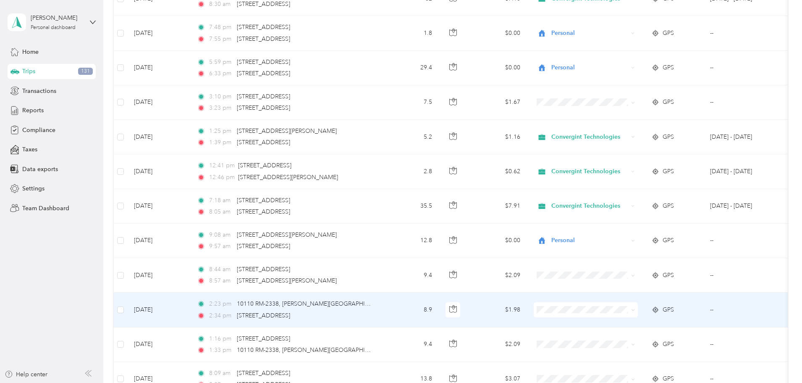
click at [635, 313] on span at bounding box center [586, 309] width 104 height 15
click at [628, 337] on span "Personal" at bounding box center [650, 340] width 78 height 9
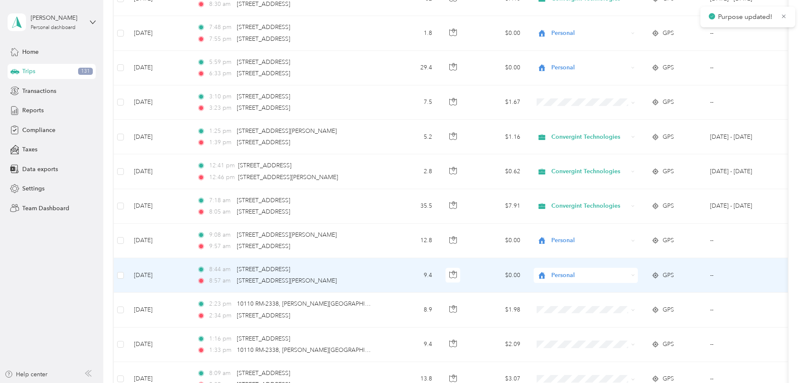
click at [620, 303] on span "Personal" at bounding box center [645, 302] width 68 height 9
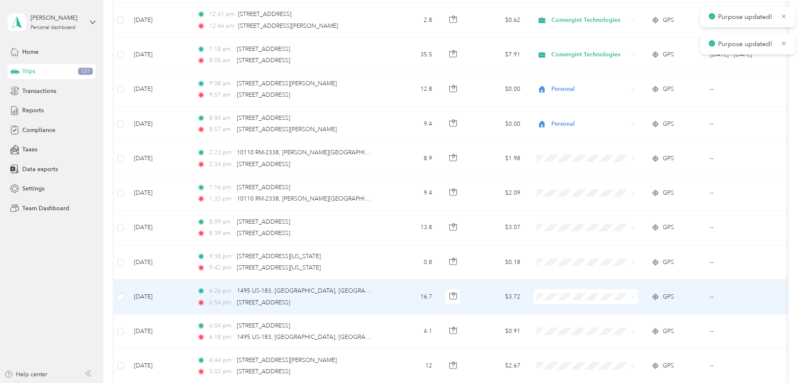
scroll to position [1848, 0]
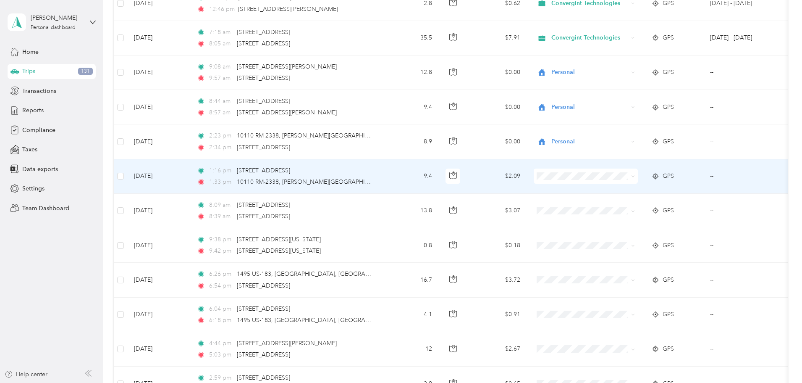
click at [638, 181] on span at bounding box center [586, 175] width 104 height 15
click at [646, 206] on span "Personal" at bounding box center [650, 206] width 78 height 9
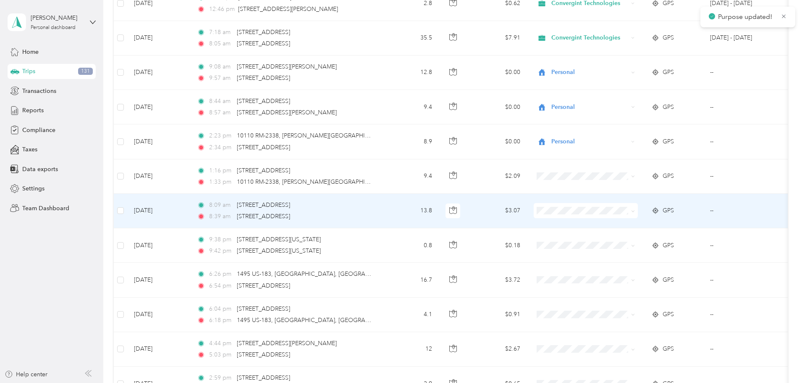
click at [632, 243] on li "Personal" at bounding box center [642, 240] width 104 height 15
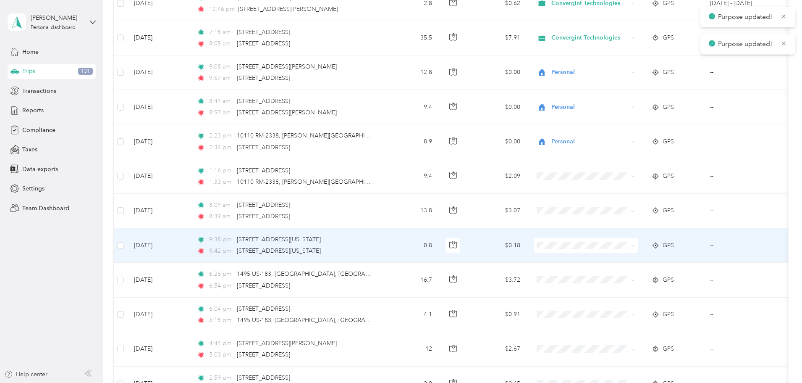
click at [625, 252] on span at bounding box center [586, 245] width 104 height 15
click at [623, 273] on span "Personal" at bounding box center [650, 274] width 78 height 9
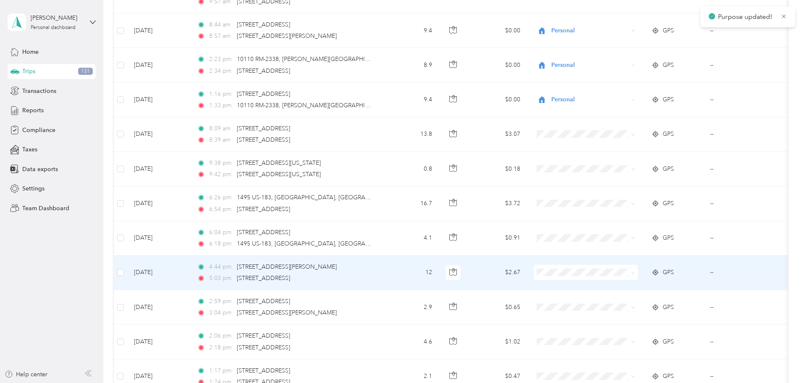
scroll to position [1932, 0]
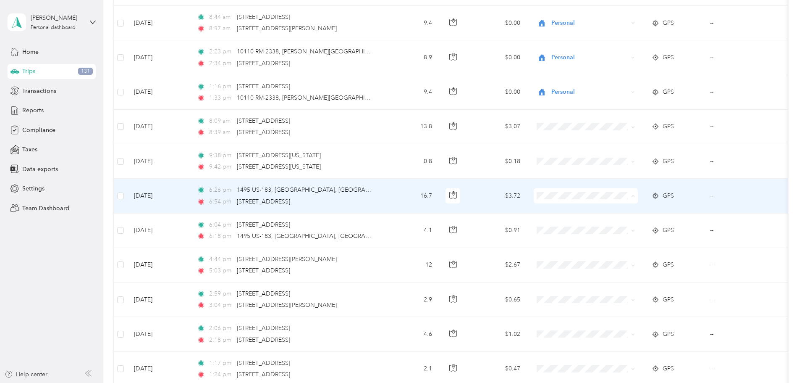
click at [621, 212] on li "Convergint Technologies" at bounding box center [642, 211] width 104 height 15
click at [627, 224] on span "Personal" at bounding box center [650, 226] width 78 height 9
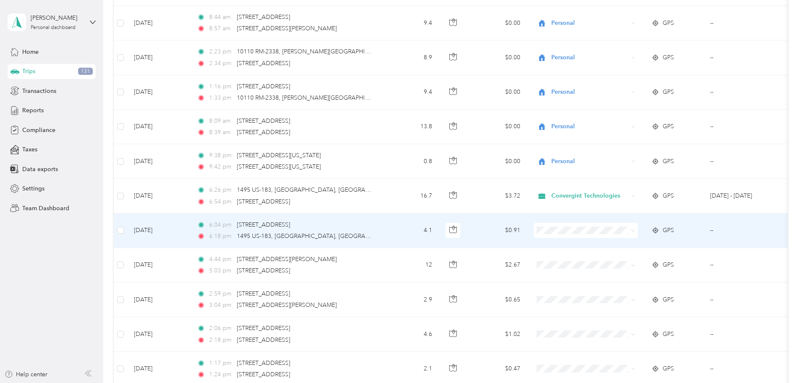
click at [626, 258] on span "Personal" at bounding box center [650, 258] width 78 height 9
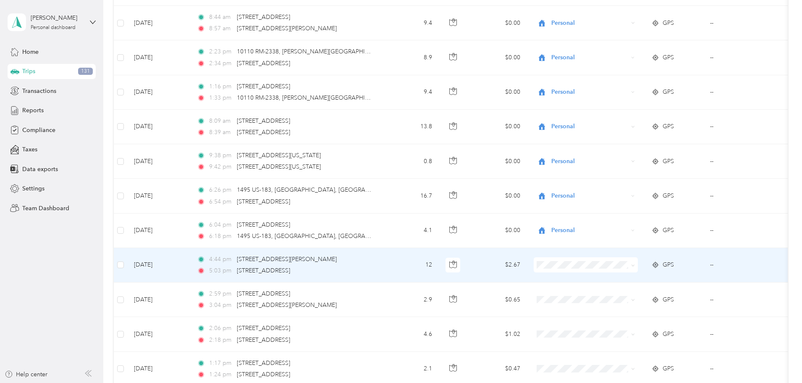
click at [623, 278] on span "Convergint Technologies" at bounding box center [650, 277] width 78 height 9
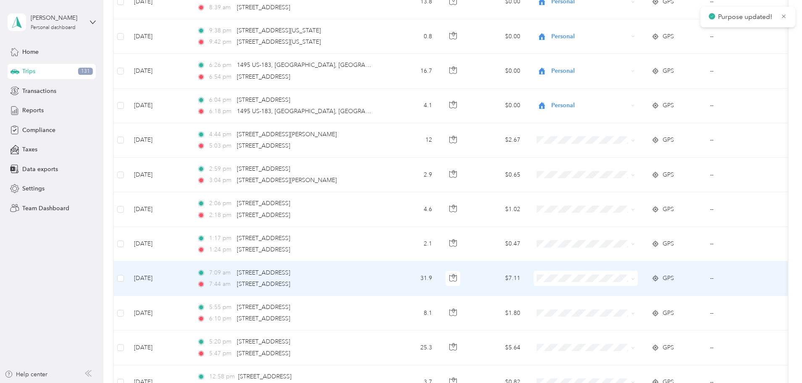
scroll to position [2058, 0]
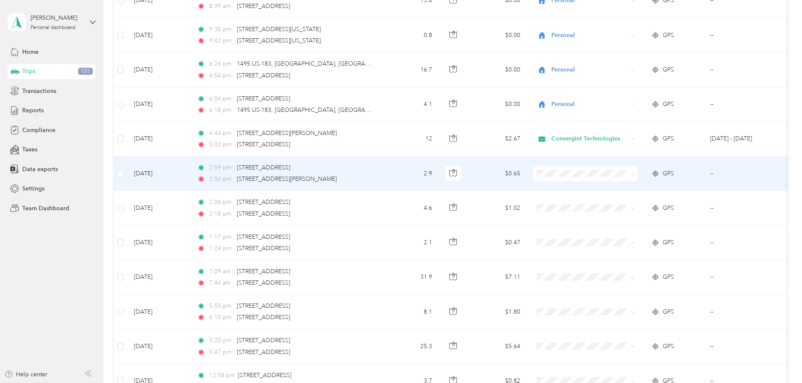
click at [628, 186] on span "Convergint Technologies" at bounding box center [650, 185] width 78 height 9
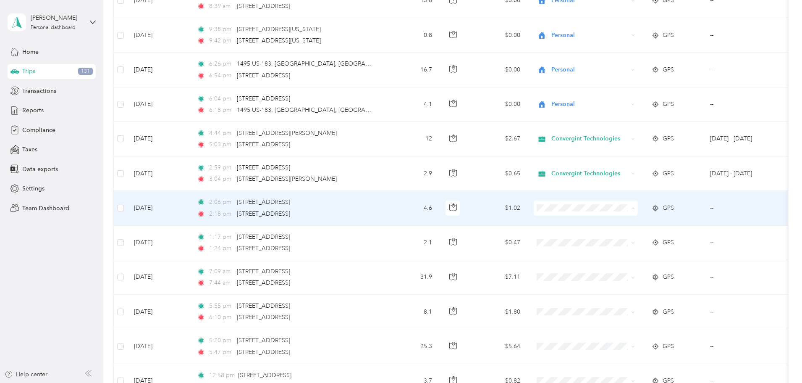
click at [622, 220] on span "Convergint Technologies" at bounding box center [650, 223] width 78 height 9
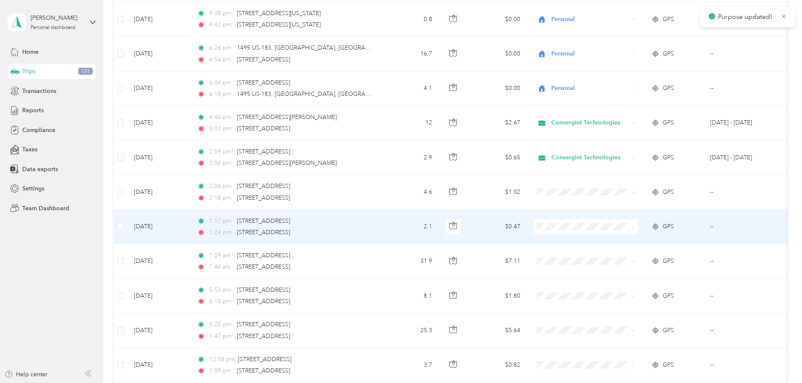
scroll to position [2100, 0]
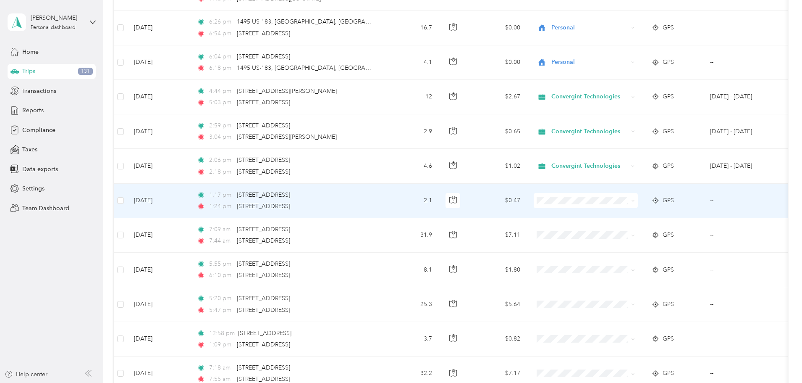
click at [625, 214] on span "Convergint Technologies" at bounding box center [650, 215] width 78 height 9
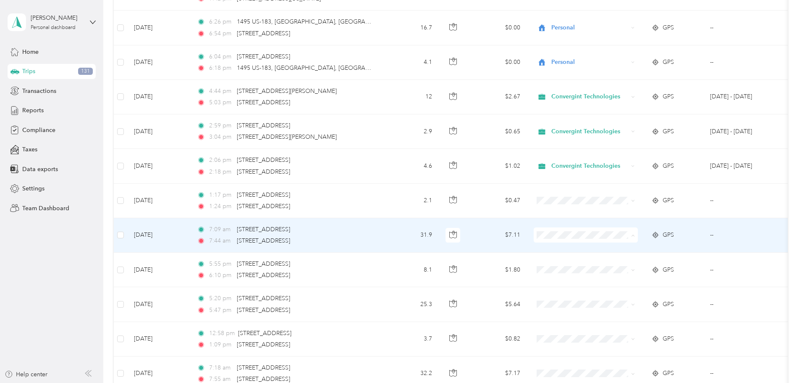
click at [624, 250] on span "Convergint Technologies" at bounding box center [650, 250] width 78 height 9
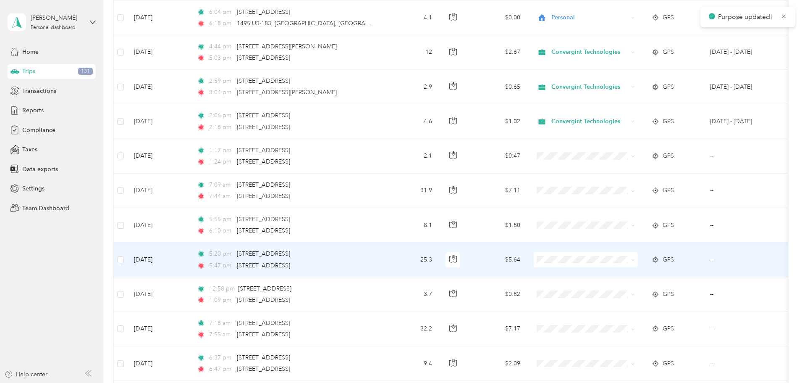
scroll to position [2184, 0]
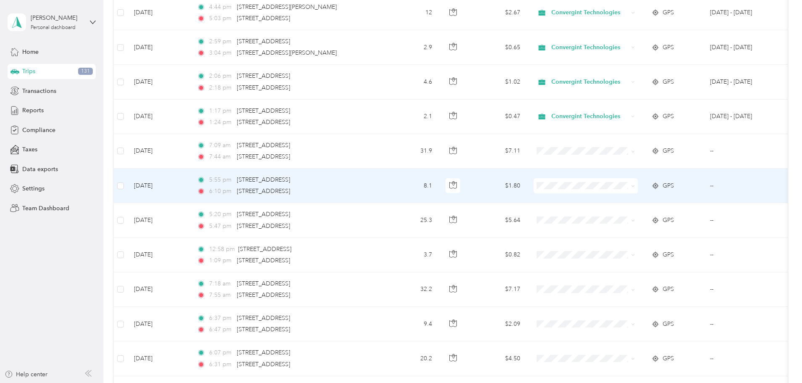
click at [622, 214] on span "Personal" at bounding box center [650, 216] width 78 height 9
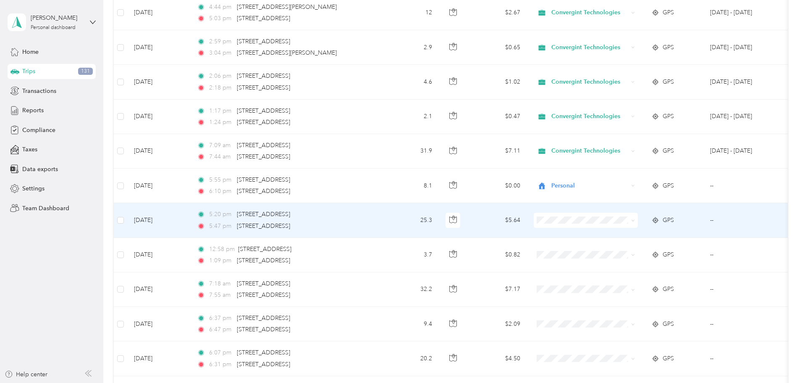
click at [621, 232] on span "Convergint Technologies" at bounding box center [650, 234] width 78 height 9
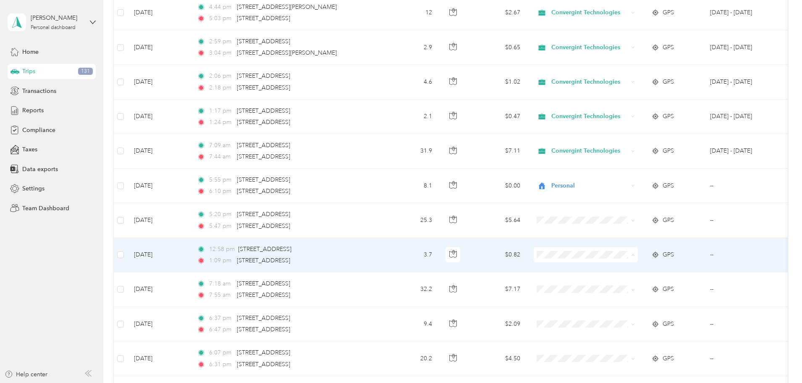
click at [627, 271] on span "Convergint Technologies" at bounding box center [650, 270] width 78 height 9
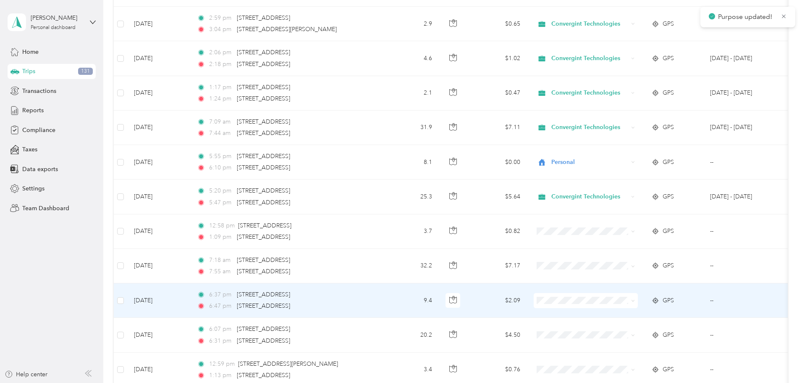
scroll to position [2268, 0]
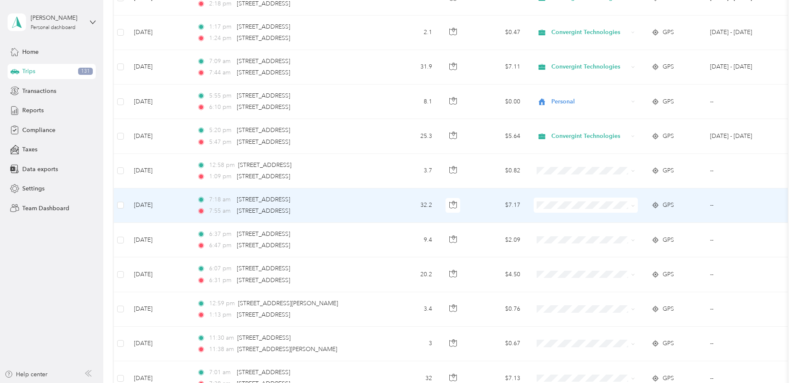
click at [633, 223] on li "Convergint Technologies" at bounding box center [642, 220] width 104 height 15
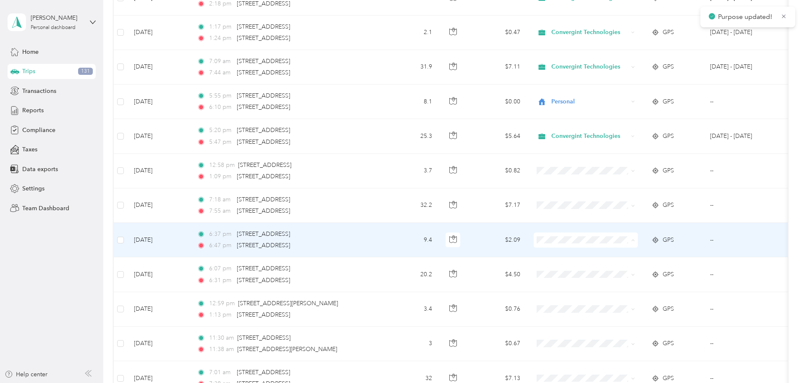
click at [628, 252] on span "Convergint Technologies" at bounding box center [650, 255] width 78 height 9
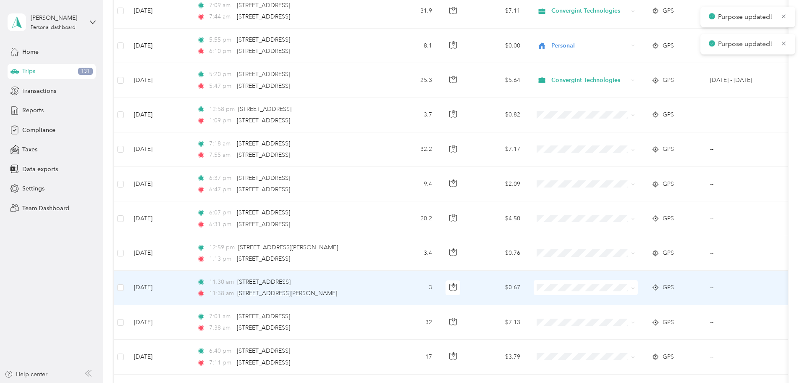
scroll to position [2352, 0]
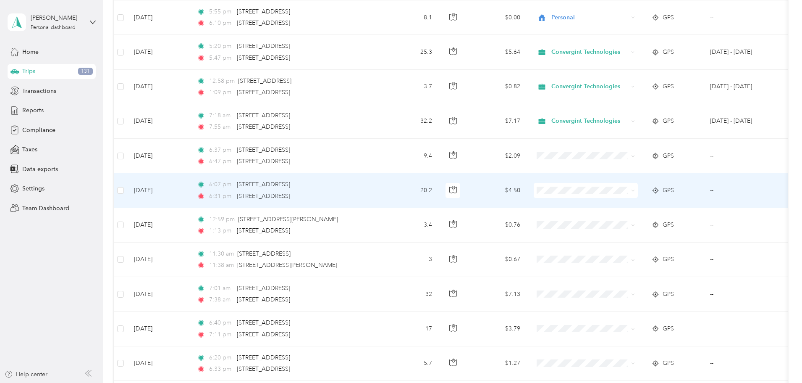
click at [617, 204] on span "Convergint Technologies" at bounding box center [650, 206] width 78 height 9
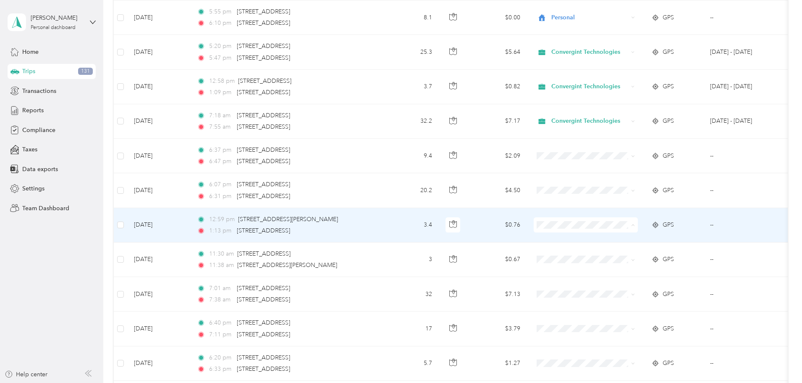
click at [621, 239] on span "Convergint Technologies" at bounding box center [650, 240] width 78 height 9
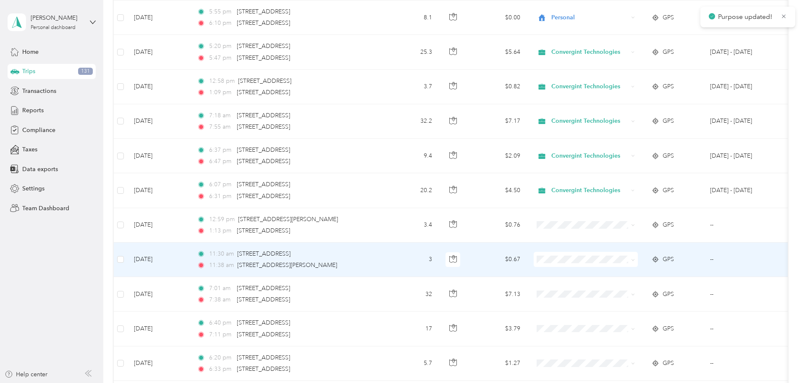
scroll to position [2394, 0]
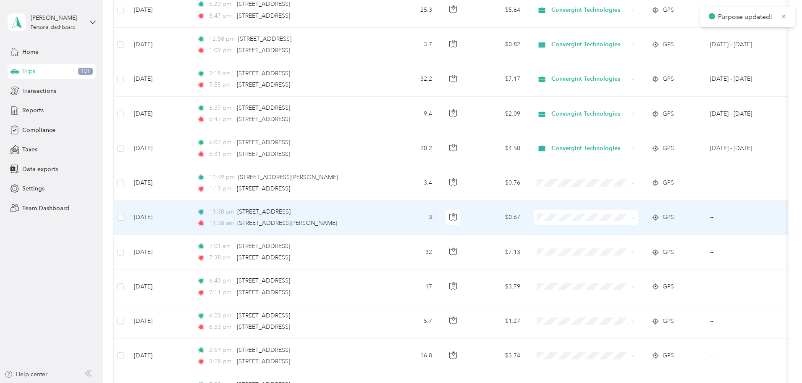
click at [623, 234] on span "Convergint Technologies" at bounding box center [650, 232] width 78 height 9
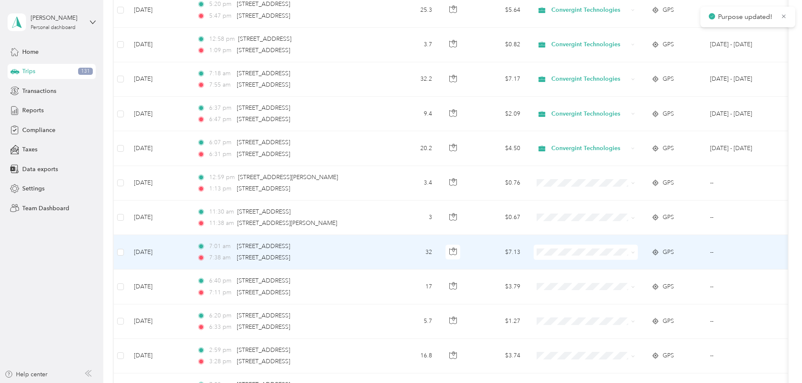
click at [614, 256] on span at bounding box center [586, 251] width 104 height 15
click at [618, 265] on span "Convergint Technologies" at bounding box center [650, 265] width 78 height 9
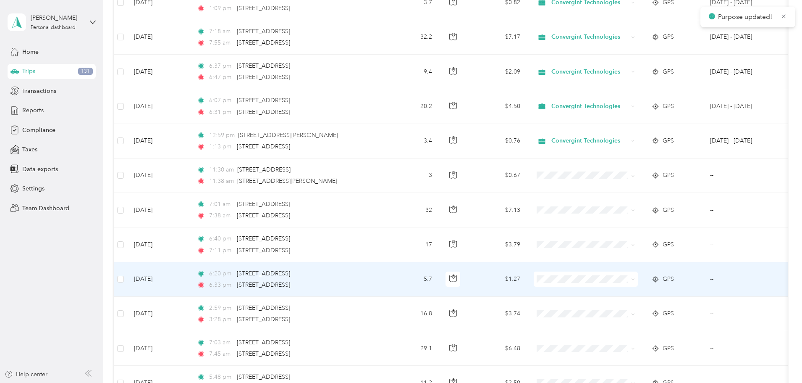
scroll to position [2478, 0]
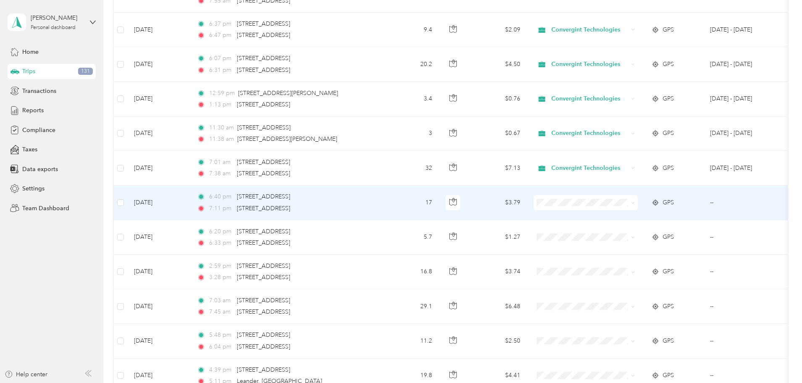
click at [617, 218] on span "Convergint Technologies" at bounding box center [650, 217] width 78 height 9
click at [622, 231] on span "Personal" at bounding box center [650, 232] width 78 height 9
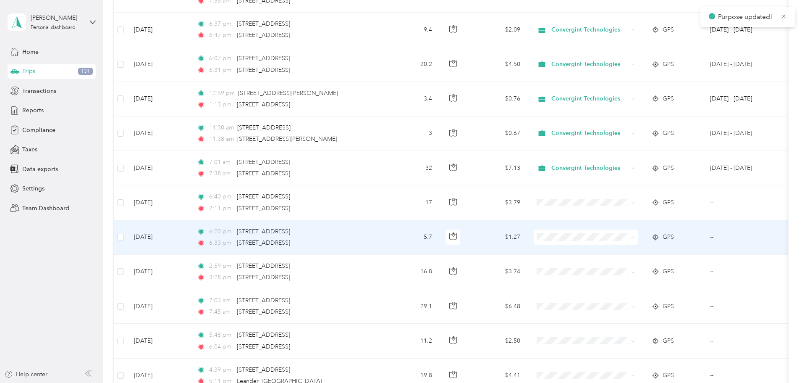
click at [619, 252] on span "Convergint Technologies" at bounding box center [650, 252] width 78 height 9
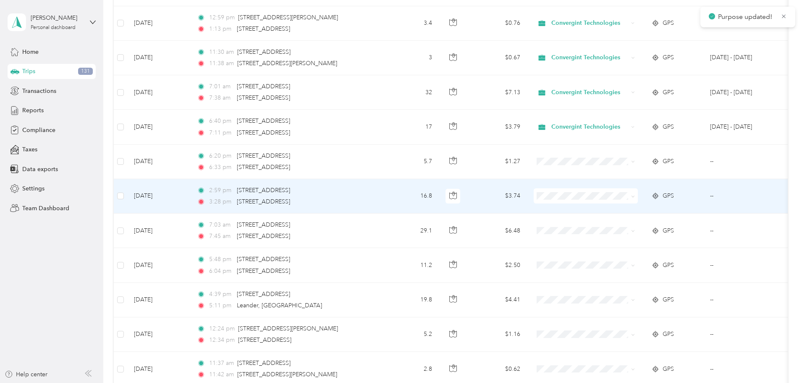
scroll to position [2562, 0]
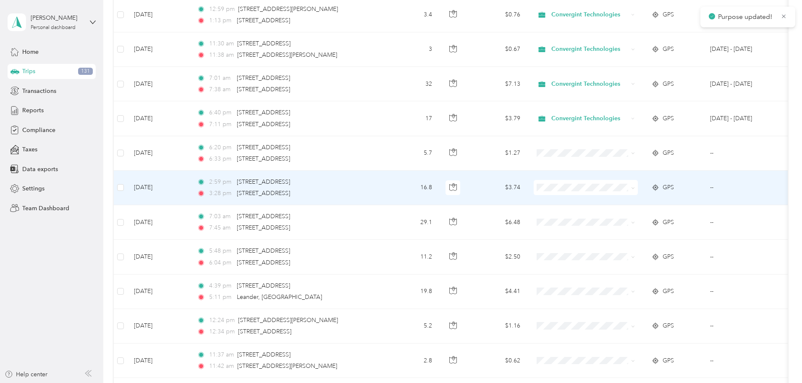
click at [617, 203] on span "Convergint Technologies" at bounding box center [650, 202] width 78 height 9
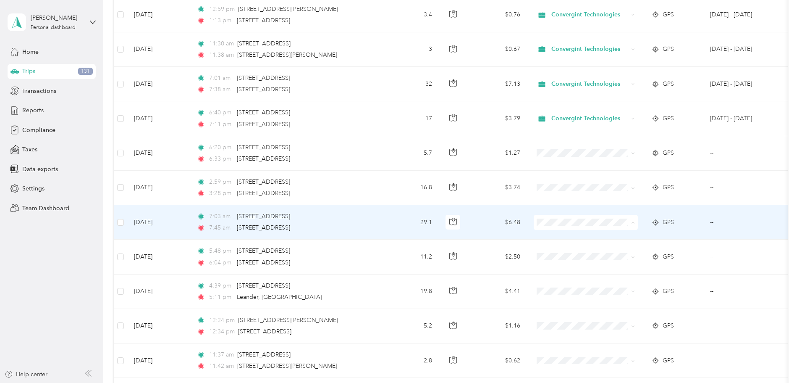
click at [615, 236] on span "Convergint Technologies" at bounding box center [650, 238] width 78 height 9
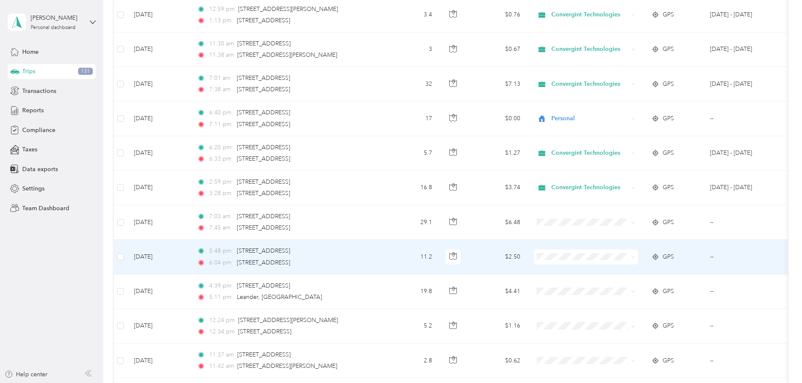
click at [619, 272] on span "Convergint Technologies" at bounding box center [650, 272] width 78 height 9
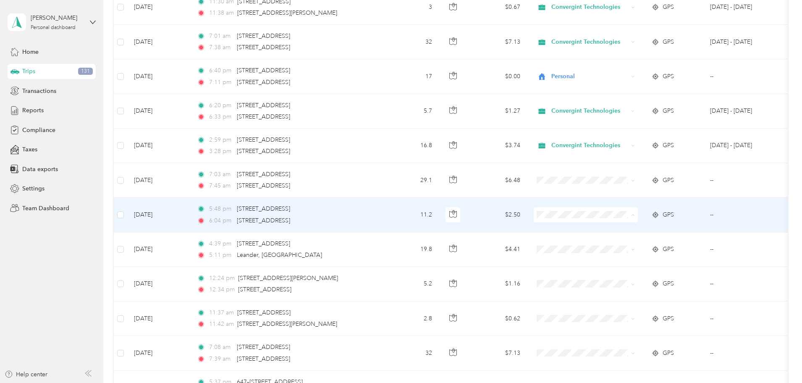
click at [616, 244] on span "Personal" at bounding box center [650, 245] width 78 height 9
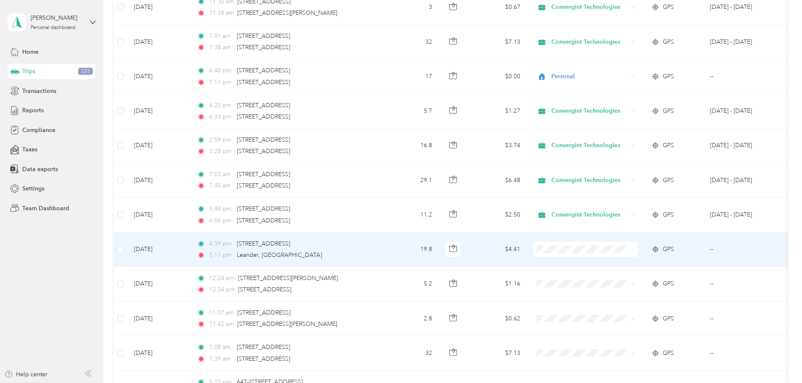
click at [617, 263] on span "Convergint Technologies" at bounding box center [650, 264] width 78 height 9
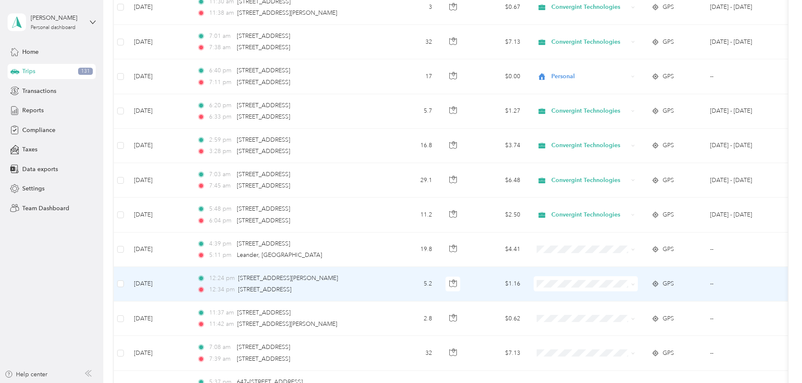
scroll to position [2646, 0]
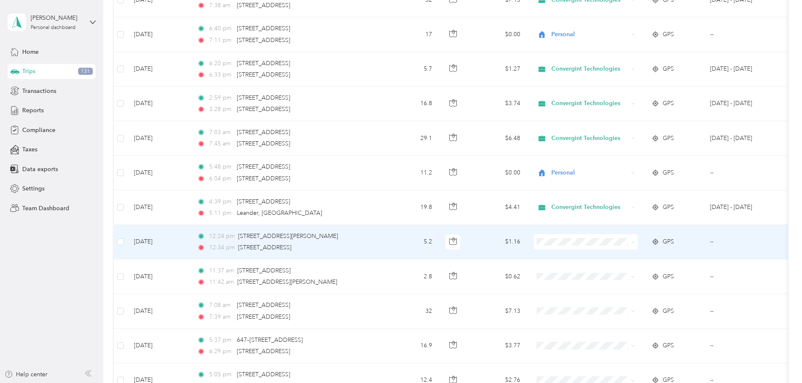
click at [635, 253] on span "Convergint Technologies" at bounding box center [650, 257] width 78 height 9
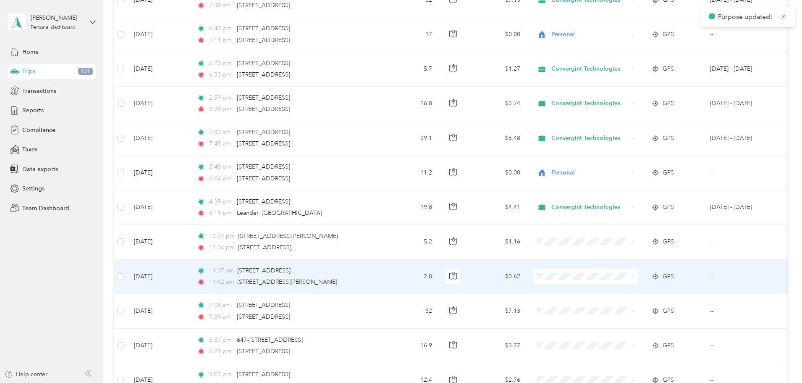
click at [640, 290] on span "Convergint Technologies" at bounding box center [650, 289] width 78 height 9
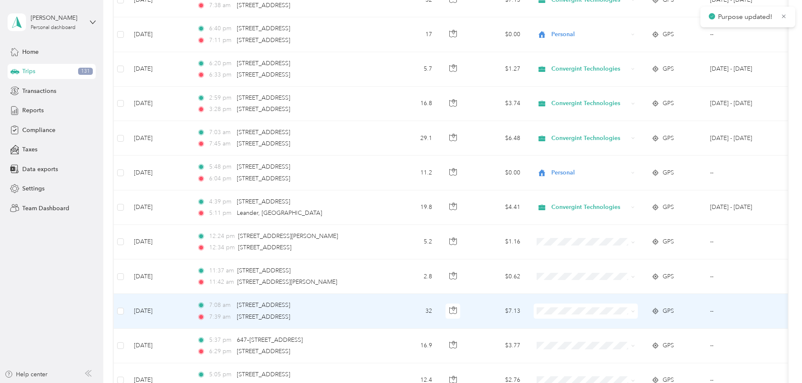
scroll to position [2688, 0]
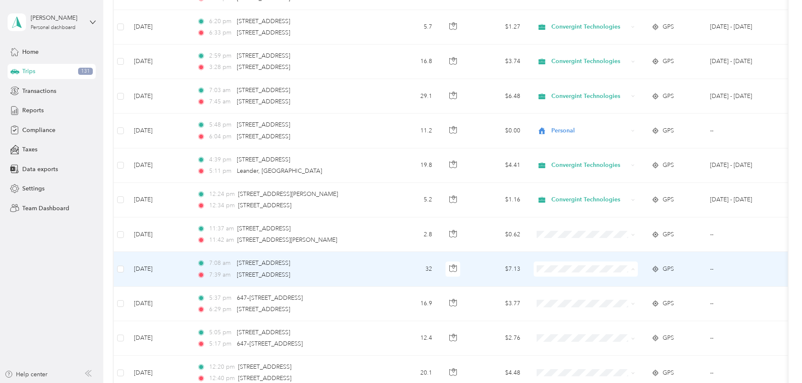
click at [640, 284] on span "Convergint Technologies" at bounding box center [650, 284] width 78 height 9
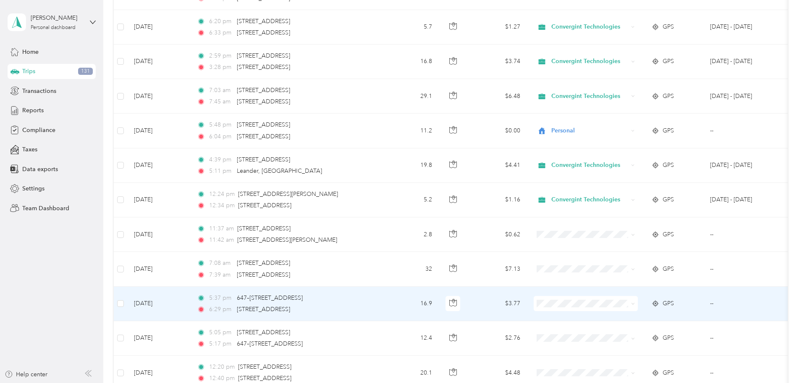
scroll to position [2730, 0]
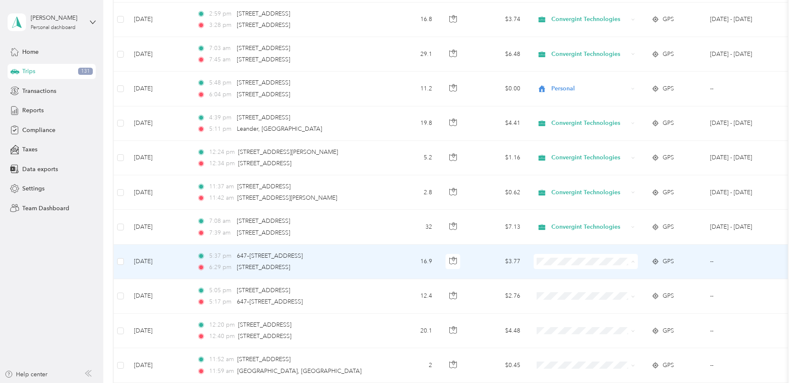
click at [633, 287] on li "Personal" at bounding box center [642, 291] width 104 height 15
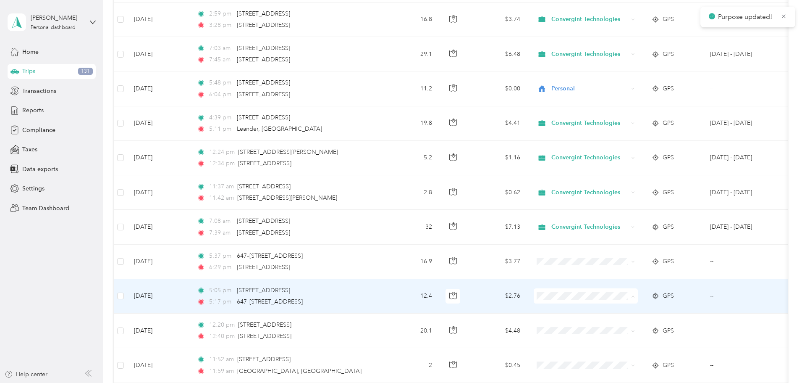
click at [631, 323] on span "Personal" at bounding box center [650, 326] width 78 height 9
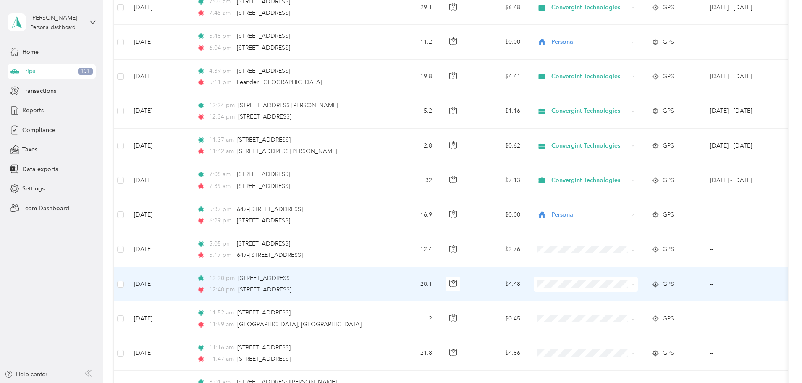
scroll to position [2814, 0]
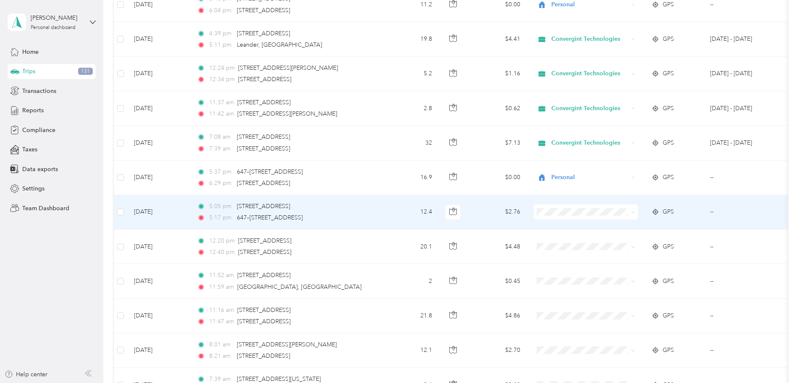
click at [636, 239] on span "Personal" at bounding box center [650, 242] width 78 height 9
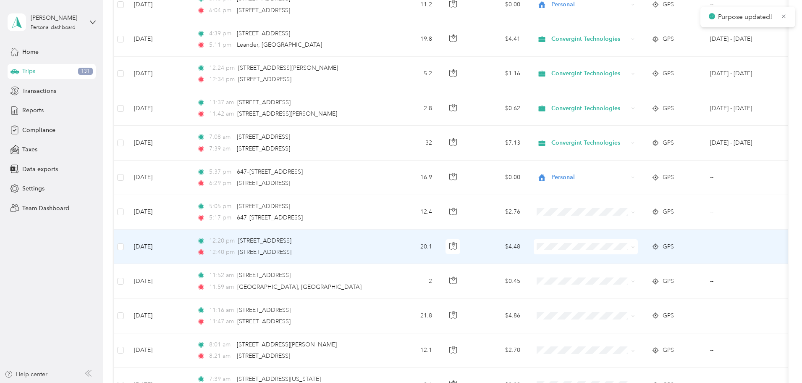
click at [629, 273] on span "Personal" at bounding box center [650, 275] width 78 height 9
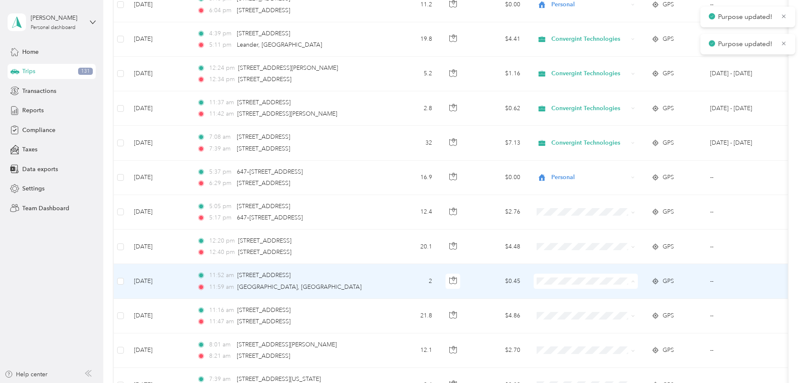
click at [630, 307] on span "Personal" at bounding box center [650, 311] width 78 height 9
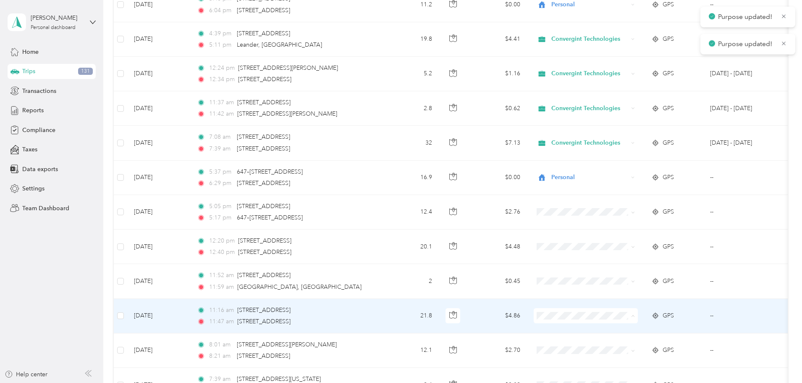
click at [628, 342] on span "Personal" at bounding box center [650, 345] width 78 height 9
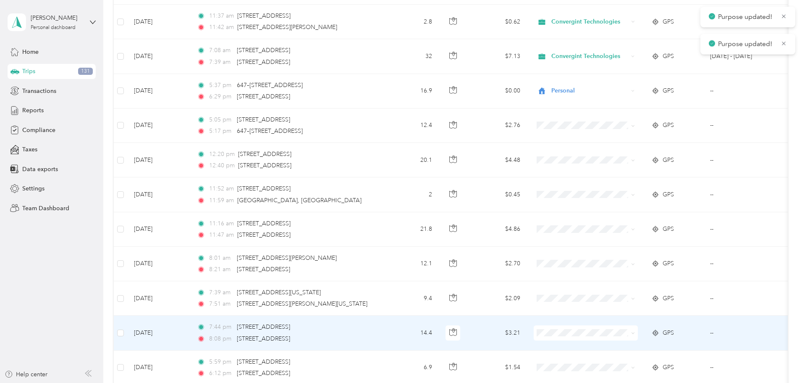
scroll to position [2940, 0]
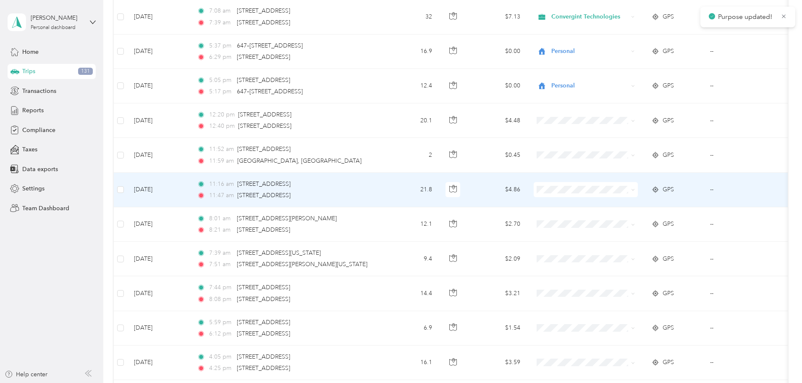
click at [635, 216] on span "Personal" at bounding box center [650, 217] width 78 height 9
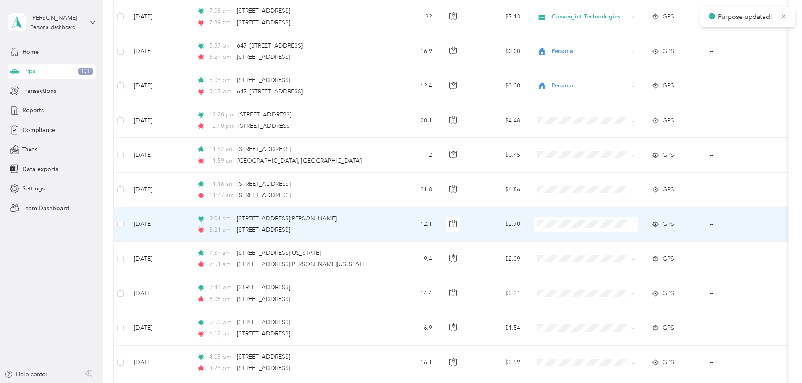
click at [625, 253] on span "Personal" at bounding box center [650, 251] width 78 height 9
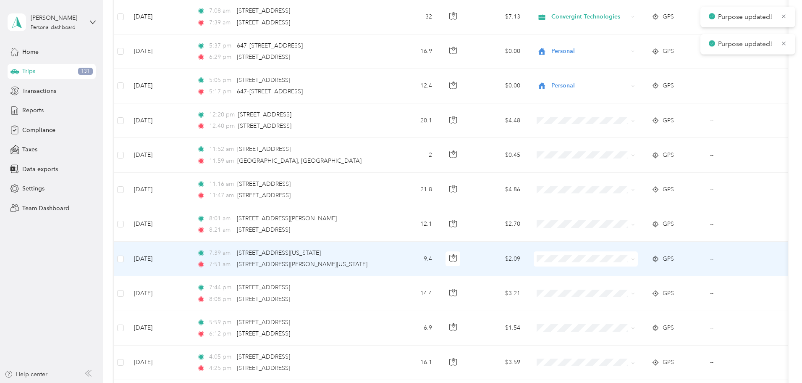
click at [625, 288] on span "Personal" at bounding box center [650, 287] width 78 height 9
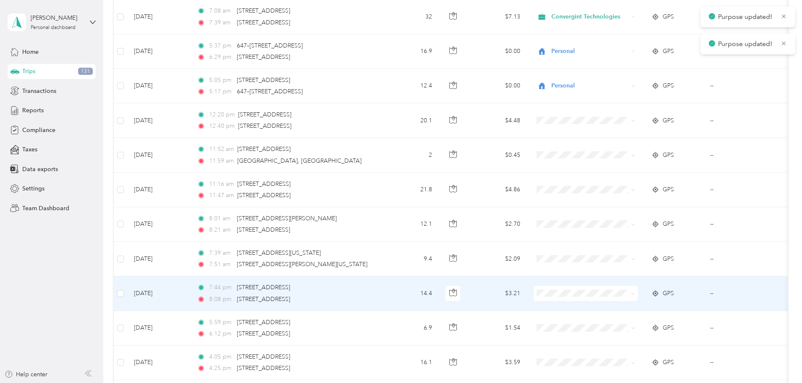
click at [621, 321] on span "Personal" at bounding box center [650, 322] width 78 height 9
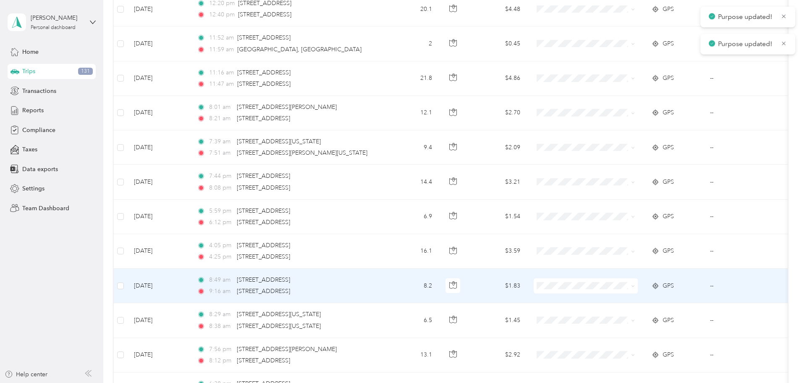
scroll to position [3066, 0]
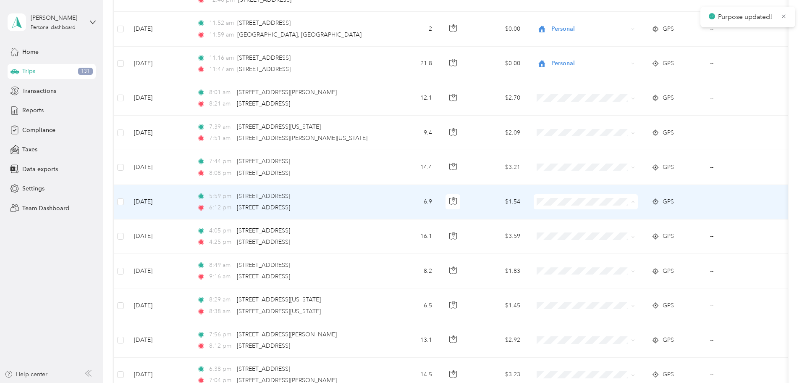
click at [628, 233] on span "Personal" at bounding box center [650, 232] width 78 height 9
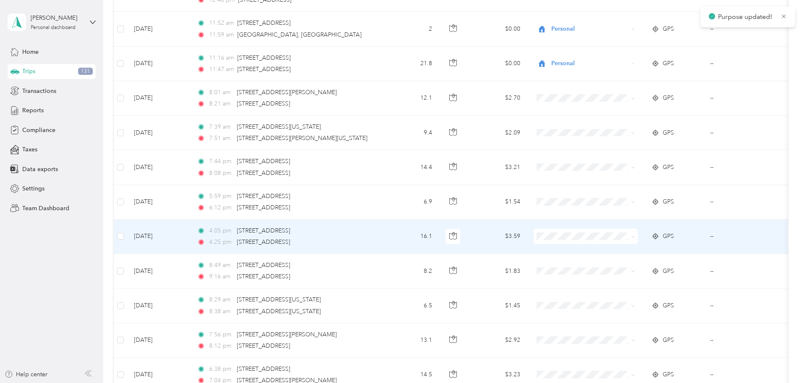
click at [622, 265] on span "Personal" at bounding box center [650, 266] width 78 height 9
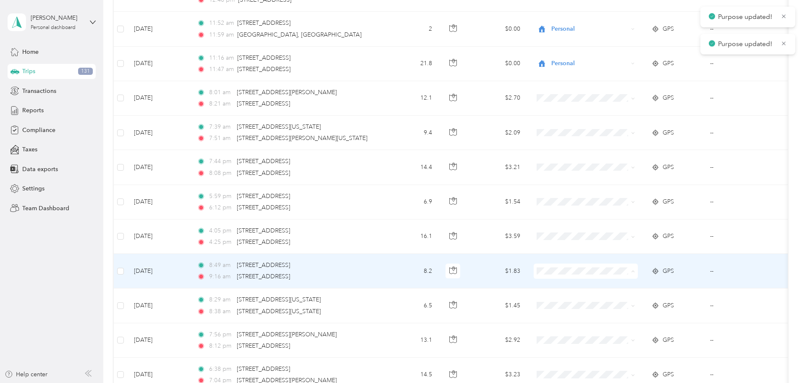
click at [624, 299] on span "Personal" at bounding box center [650, 301] width 78 height 9
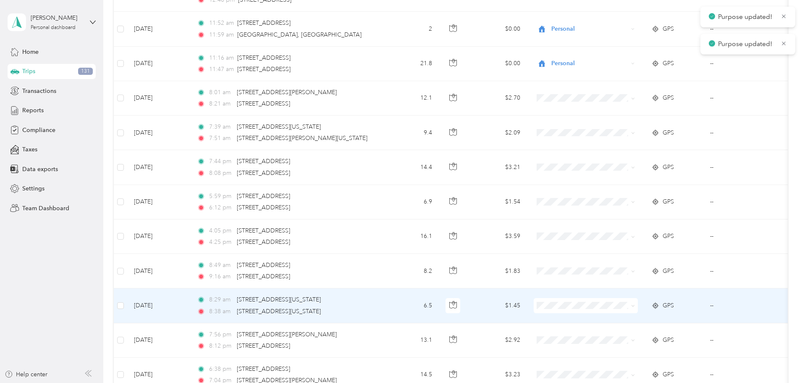
click at [616, 310] on span at bounding box center [586, 305] width 104 height 15
click at [621, 334] on span "Personal" at bounding box center [650, 335] width 78 height 9
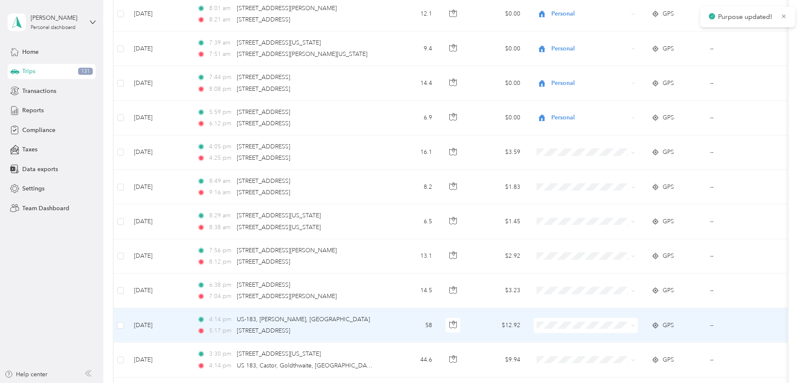
scroll to position [3192, 0]
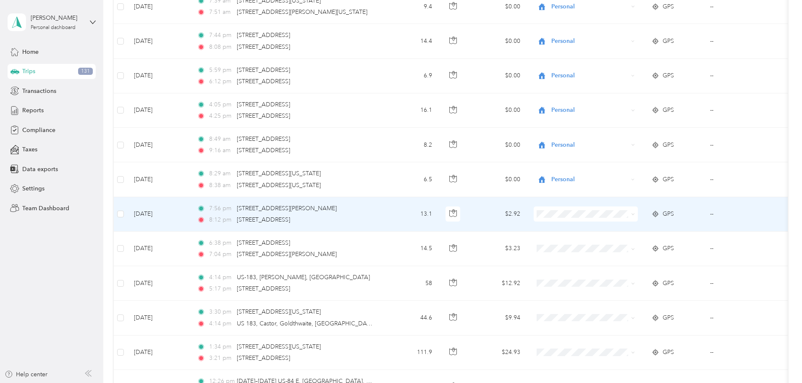
click at [621, 243] on span "Personal" at bounding box center [650, 244] width 78 height 9
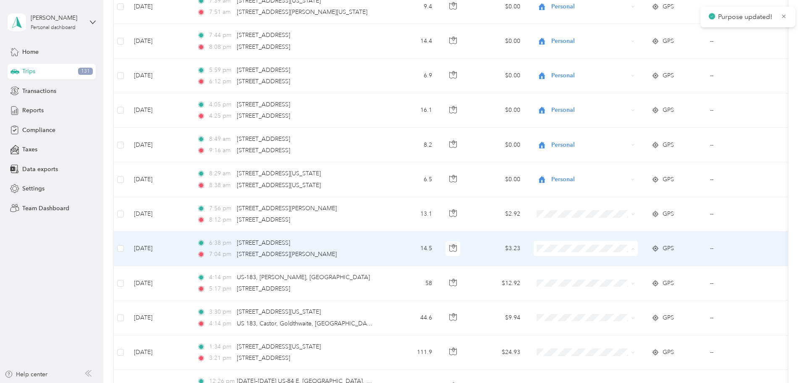
click at [615, 281] on li "Personal" at bounding box center [642, 278] width 104 height 15
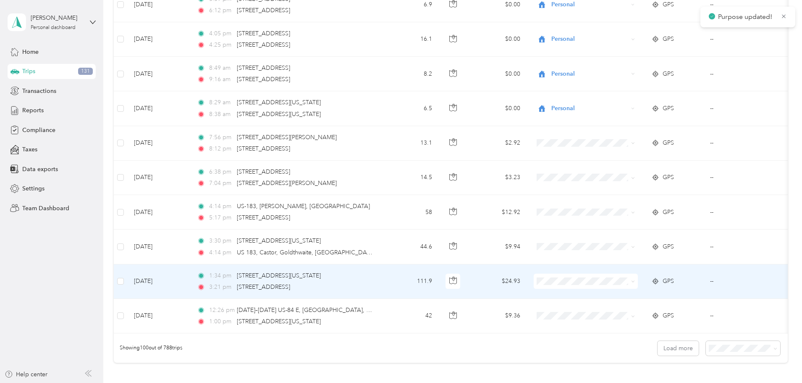
scroll to position [3276, 0]
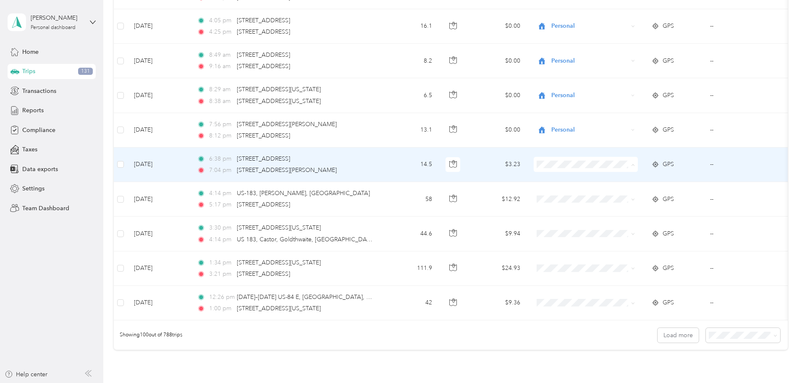
click at [634, 192] on span "Personal" at bounding box center [650, 194] width 78 height 9
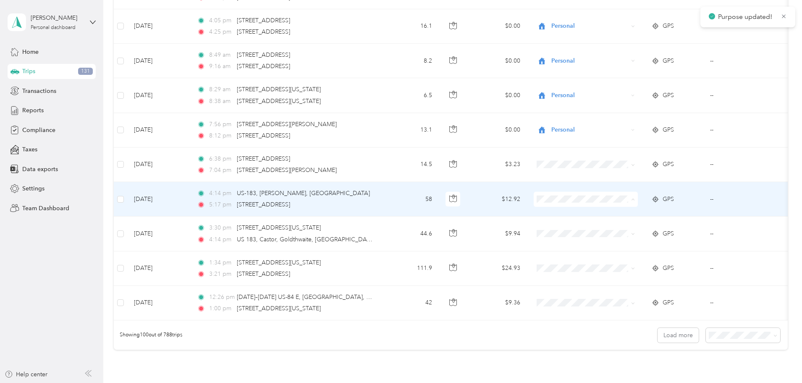
click at [638, 228] on span "Personal" at bounding box center [650, 229] width 78 height 9
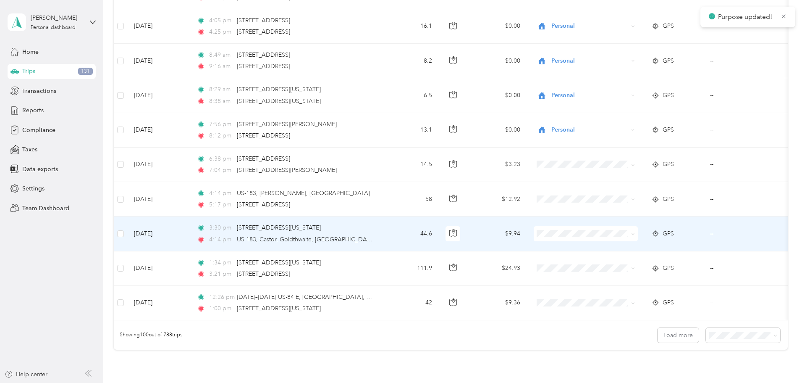
click at [630, 263] on span "Personal" at bounding box center [650, 262] width 78 height 9
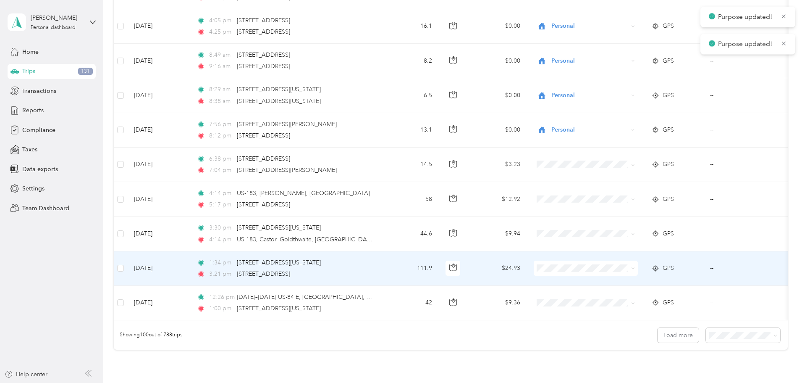
click at [627, 272] on span at bounding box center [586, 267] width 104 height 15
click at [625, 299] on span "Personal" at bounding box center [650, 298] width 78 height 9
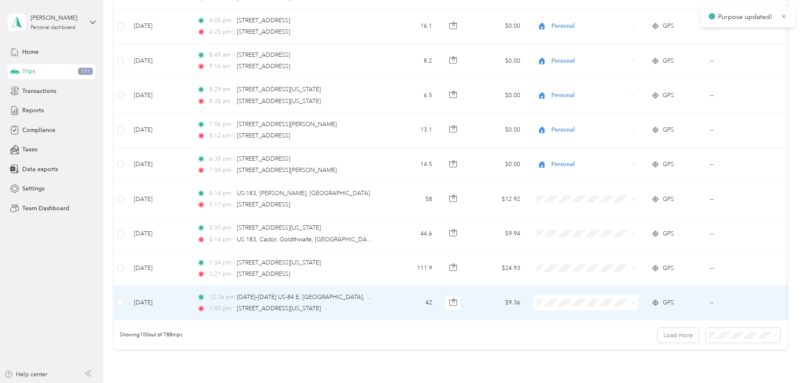
click at [623, 334] on li "Personal" at bounding box center [642, 333] width 104 height 15
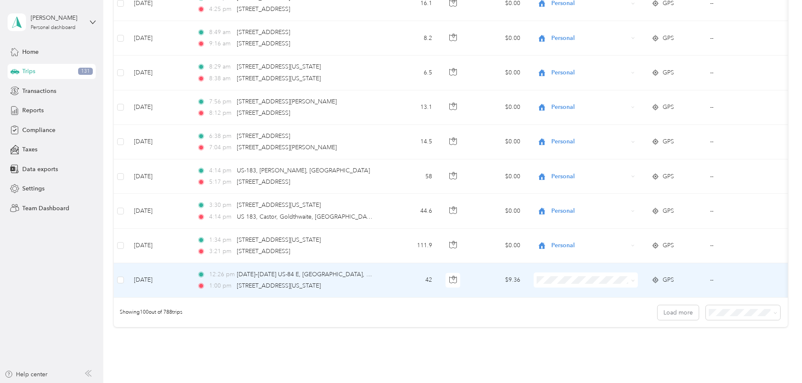
scroll to position [3366, 0]
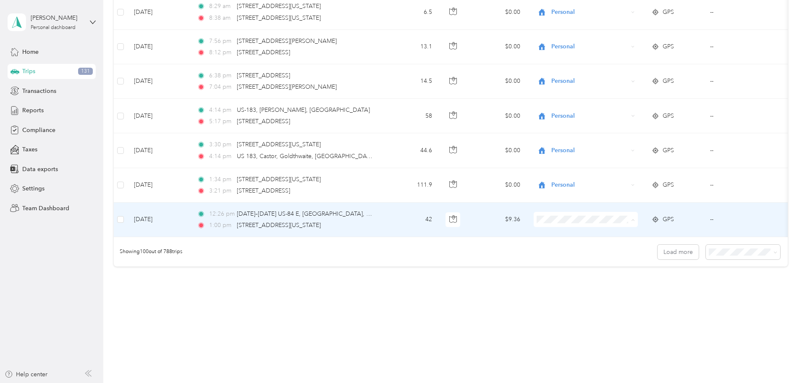
click at [627, 243] on span "Personal" at bounding box center [650, 243] width 78 height 9
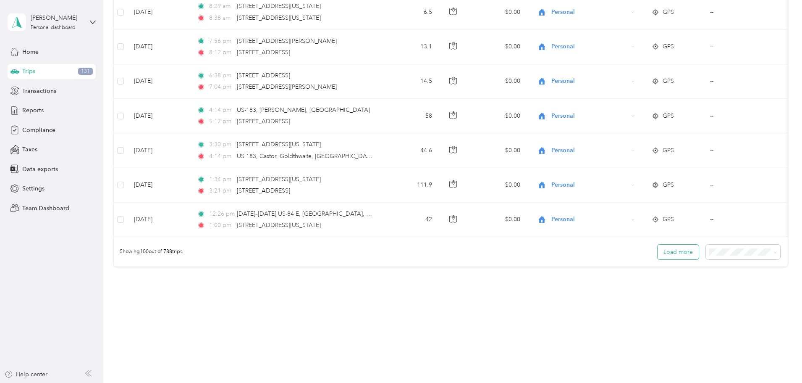
click at [658, 251] on button "Load more" at bounding box center [678, 251] width 41 height 15
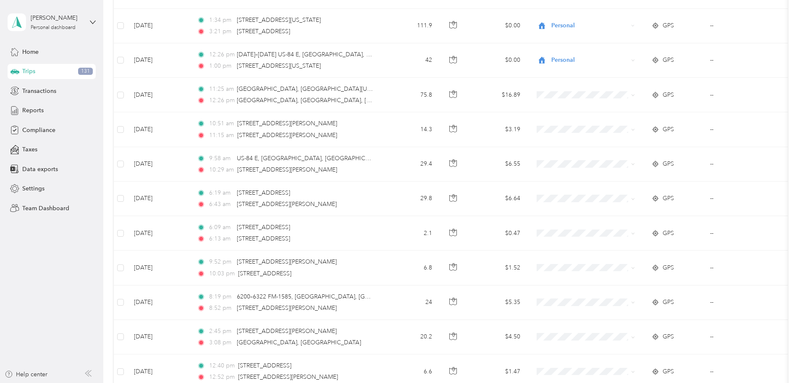
scroll to position [3534, 0]
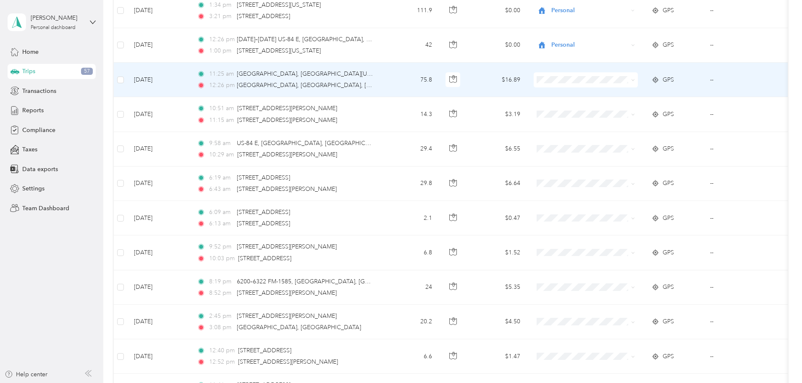
click at [623, 106] on span "Personal" at bounding box center [650, 109] width 78 height 9
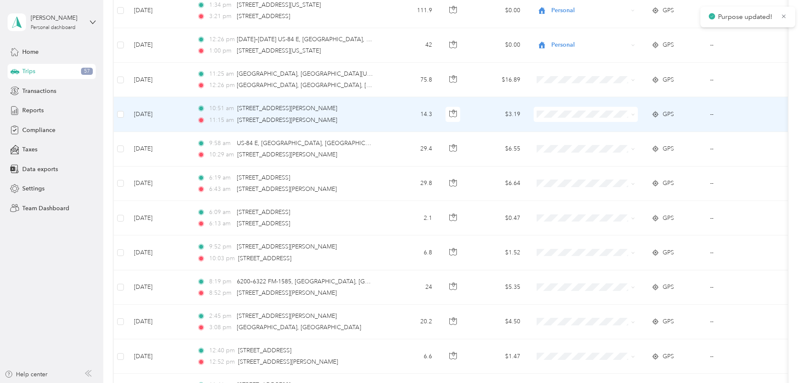
click at [626, 144] on span "Personal" at bounding box center [650, 143] width 78 height 9
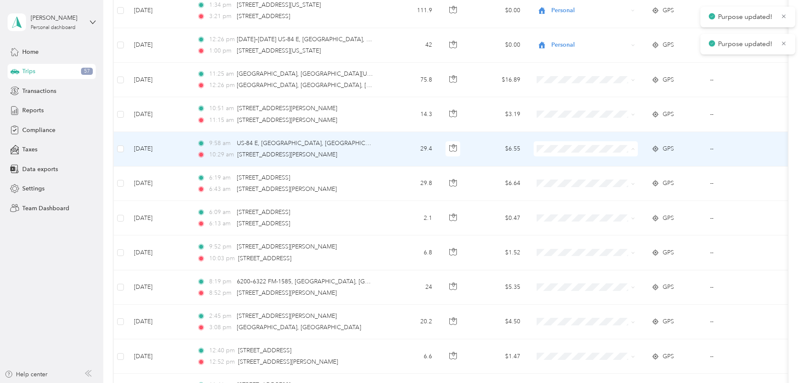
click at [619, 178] on span "Personal" at bounding box center [650, 179] width 78 height 9
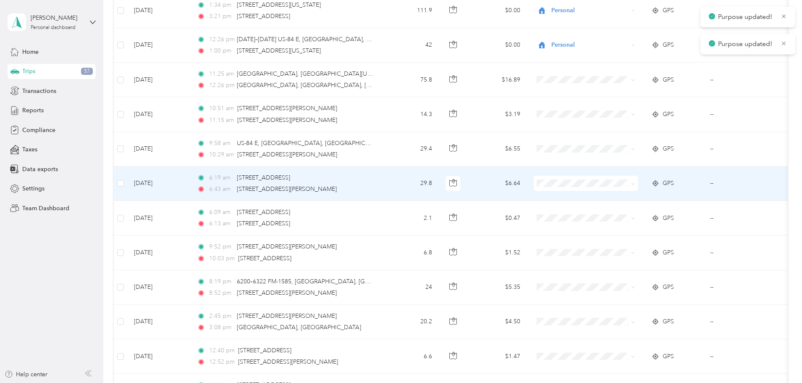
click at [618, 210] on span "Personal" at bounding box center [650, 211] width 78 height 9
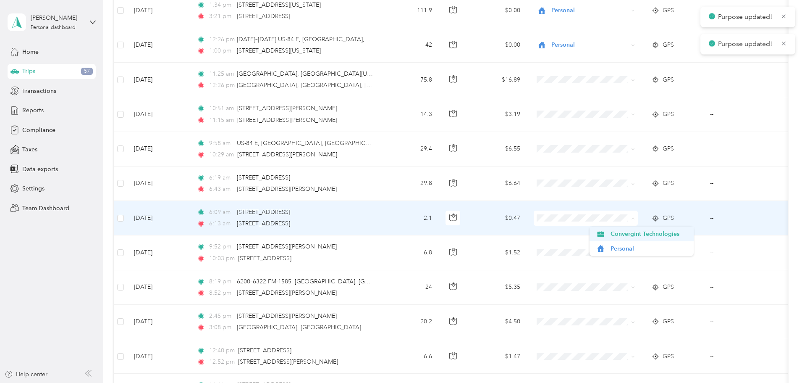
click at [622, 248] on span "Personal" at bounding box center [650, 248] width 78 height 9
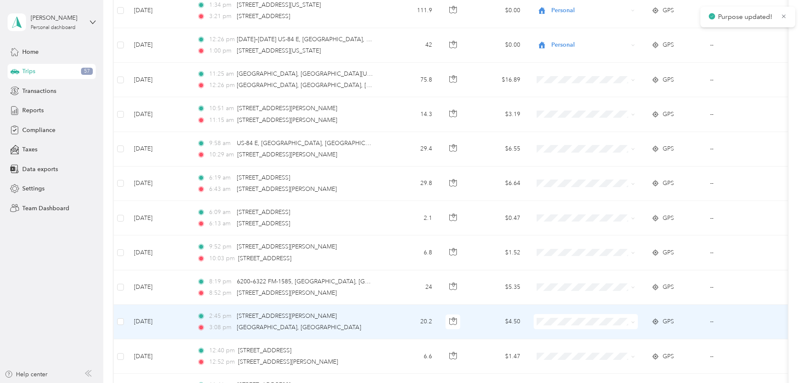
scroll to position [3618, 0]
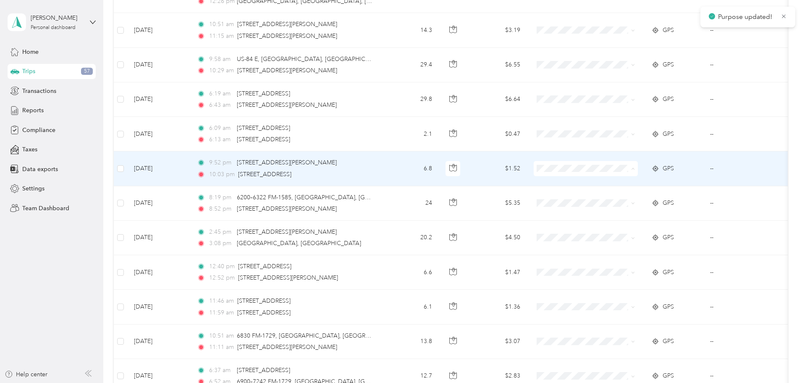
click at [620, 201] on li "Personal" at bounding box center [642, 199] width 104 height 15
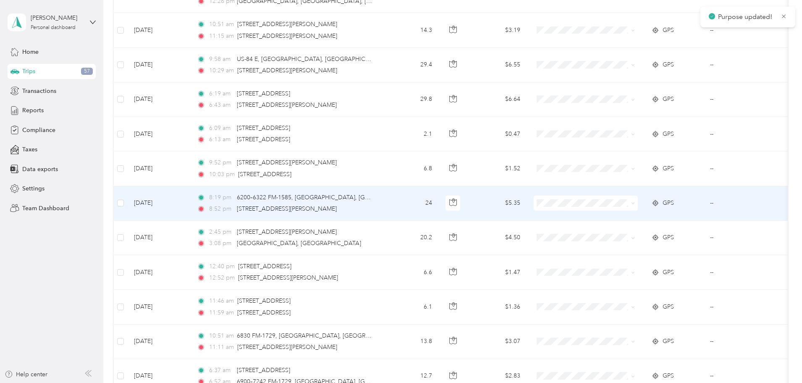
click at [620, 234] on span "Personal" at bounding box center [650, 233] width 78 height 9
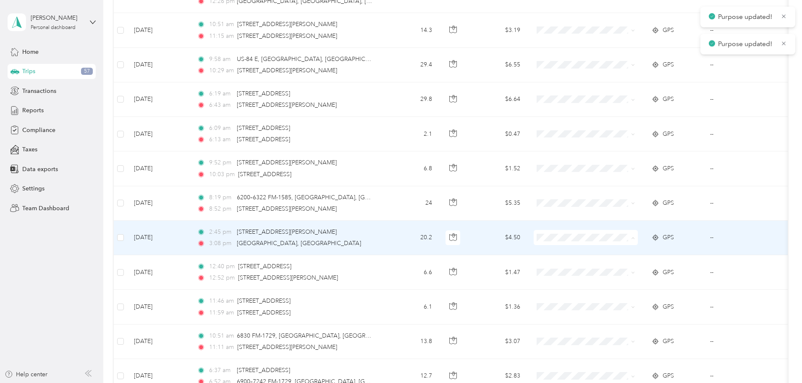
click at [626, 265] on span "Personal" at bounding box center [650, 267] width 78 height 9
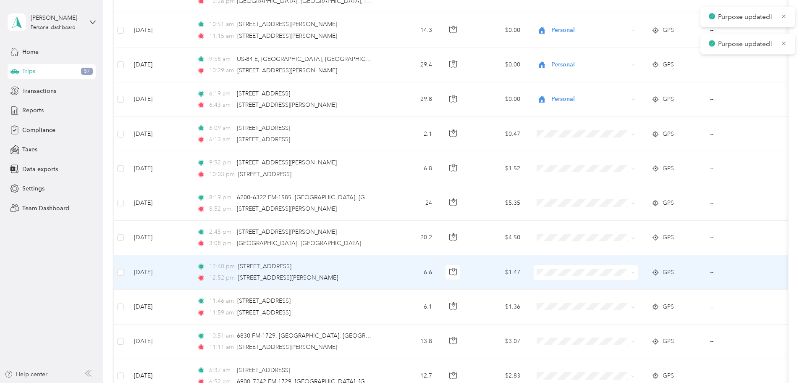
click at [625, 299] on span "Personal" at bounding box center [650, 302] width 78 height 9
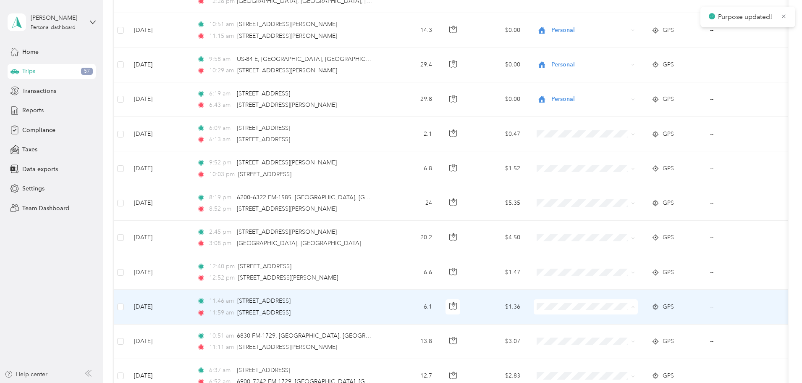
click at [623, 340] on li "Personal" at bounding box center [642, 337] width 104 height 15
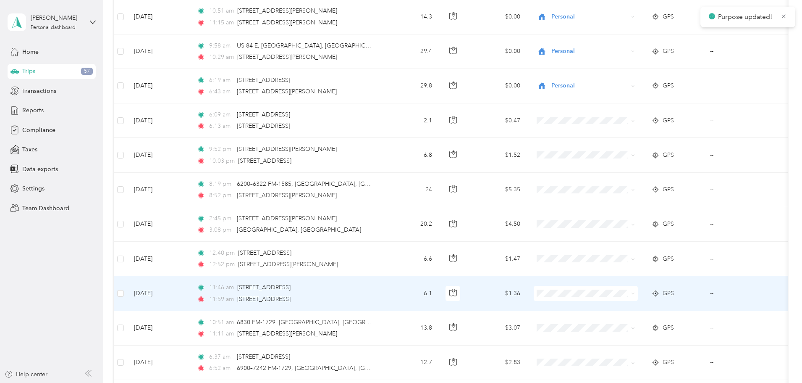
scroll to position [3702, 0]
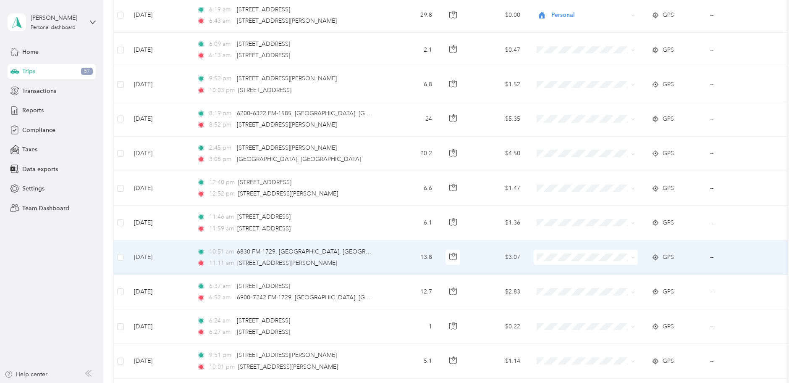
click at [627, 283] on span "Personal" at bounding box center [650, 286] width 78 height 9
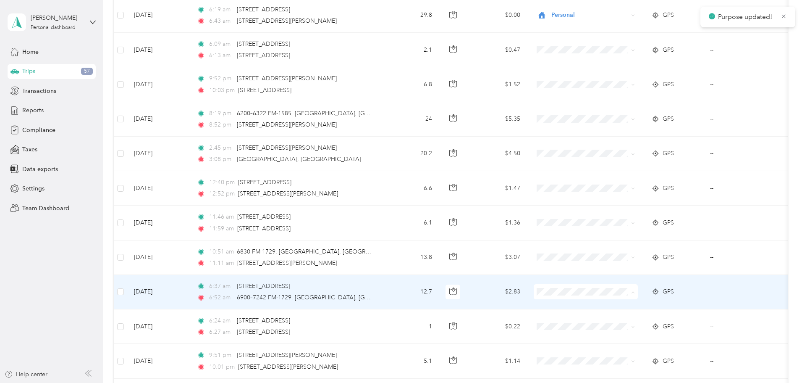
click at [626, 320] on span "Personal" at bounding box center [650, 322] width 78 height 9
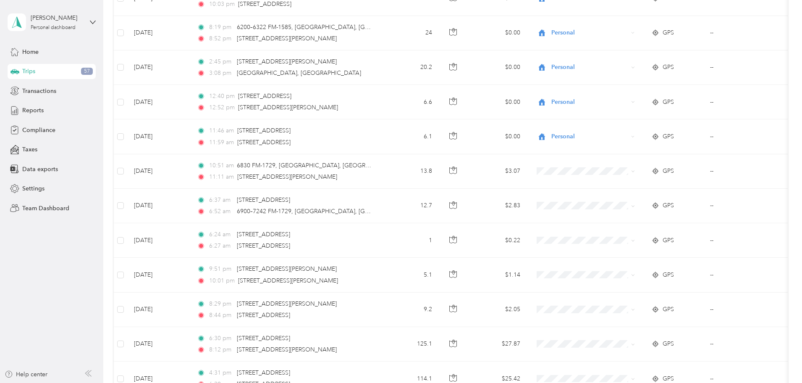
scroll to position [3870, 0]
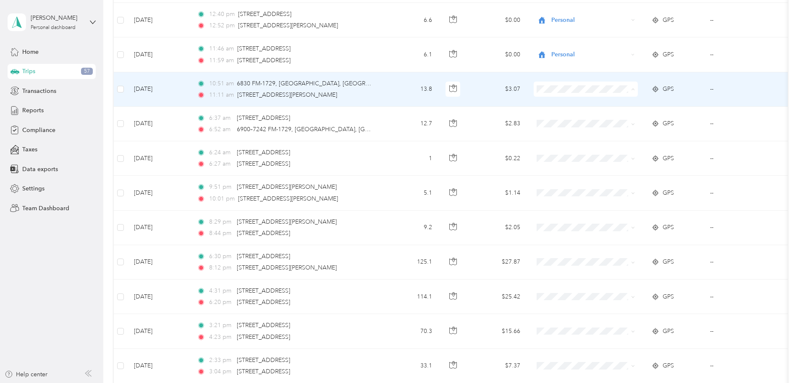
click at [620, 117] on span "Personal" at bounding box center [650, 119] width 78 height 9
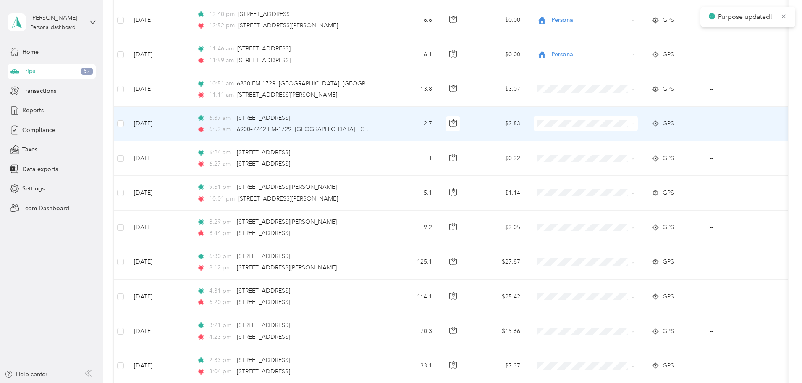
click at [617, 154] on span "Personal" at bounding box center [650, 154] width 78 height 9
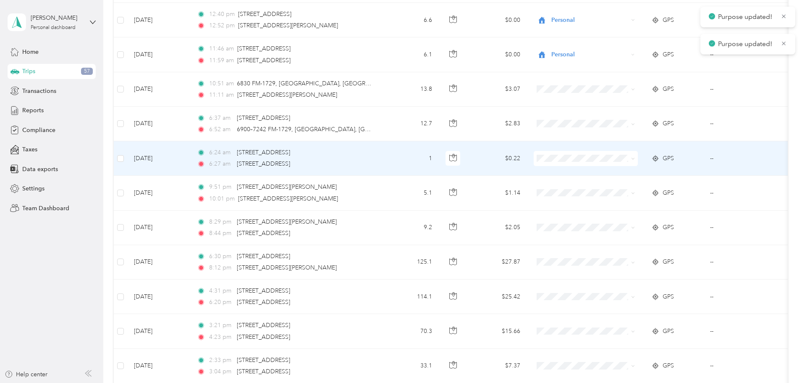
click at [611, 185] on span "Personal" at bounding box center [650, 188] width 78 height 9
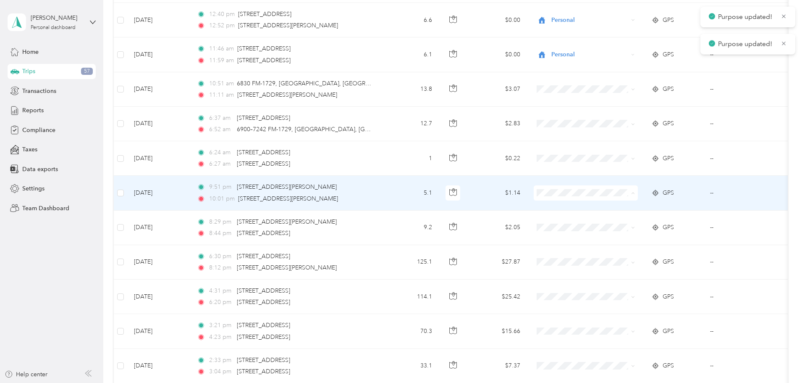
click at [623, 222] on span "Personal" at bounding box center [650, 223] width 78 height 9
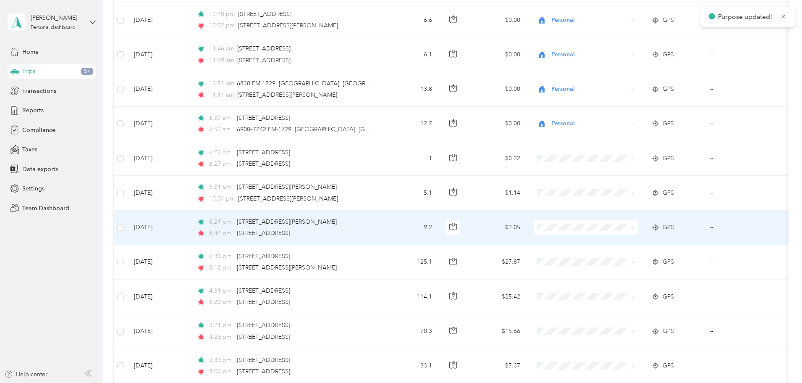
click at [623, 255] on span "Personal" at bounding box center [650, 257] width 78 height 9
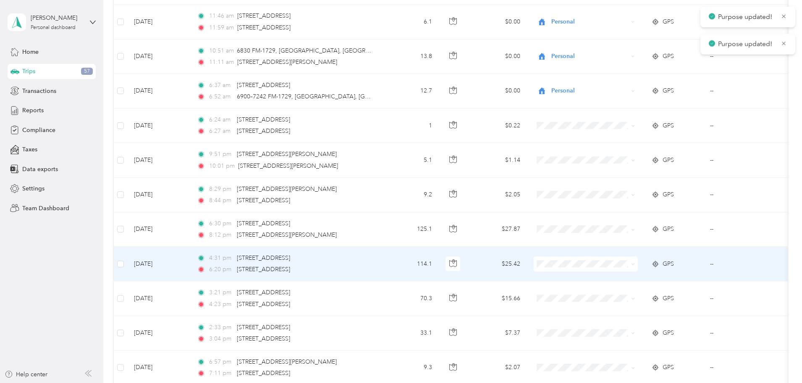
scroll to position [3912, 0]
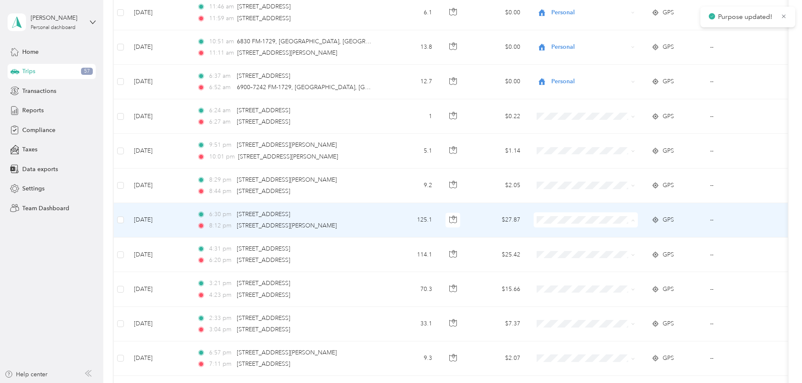
click at [629, 249] on span "Personal" at bounding box center [650, 250] width 78 height 9
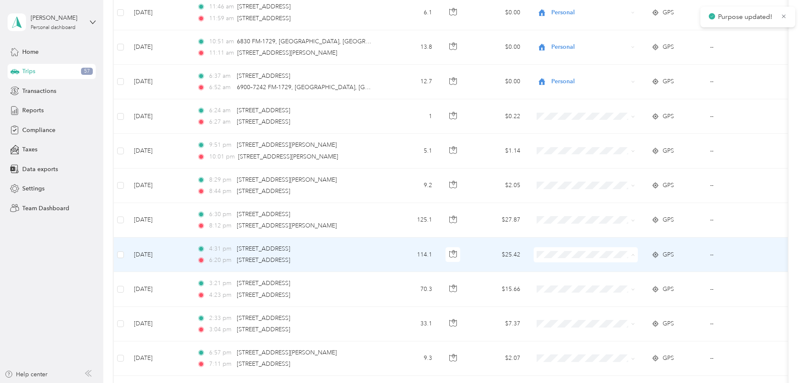
click at [619, 283] on span "Personal" at bounding box center [650, 285] width 78 height 9
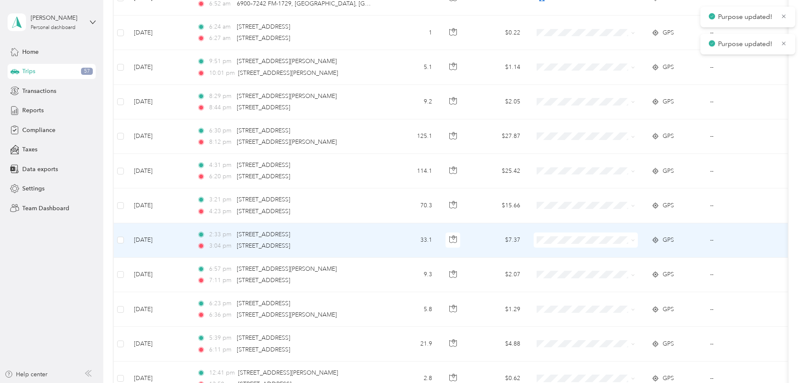
scroll to position [3996, 0]
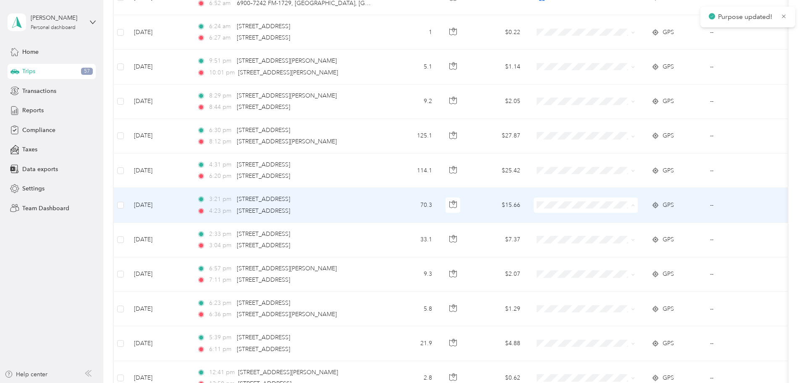
click at [618, 233] on span "Personal" at bounding box center [650, 235] width 78 height 9
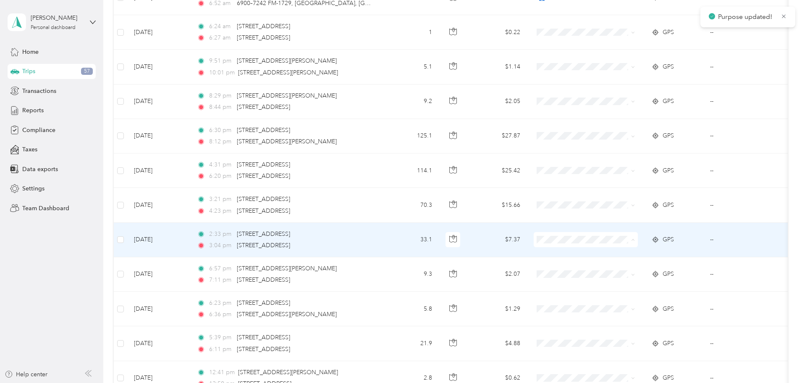
click at [611, 270] on span "Personal" at bounding box center [650, 269] width 78 height 9
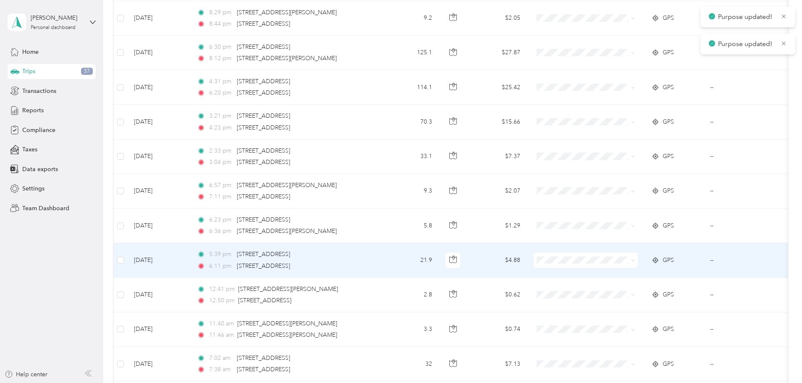
scroll to position [4080, 0]
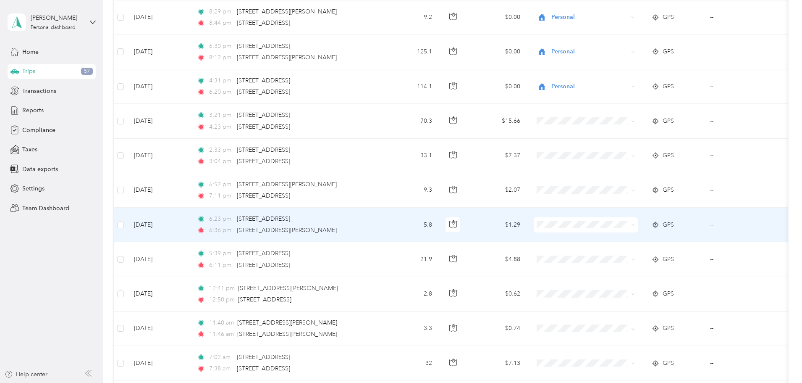
click at [630, 255] on span "Personal" at bounding box center [650, 255] width 78 height 9
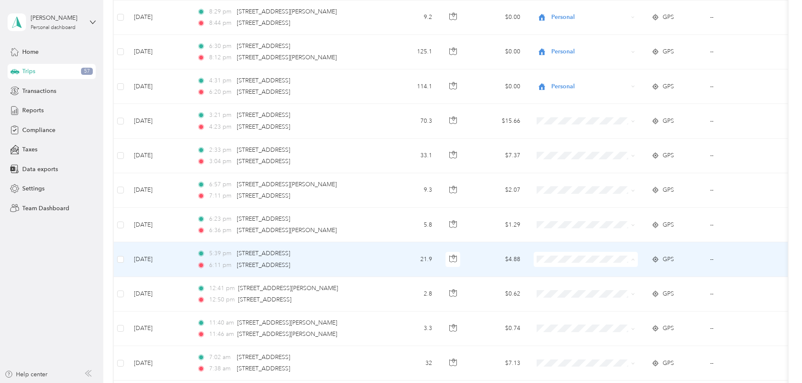
click at [626, 273] on span "Convergint Technologies" at bounding box center [650, 274] width 78 height 9
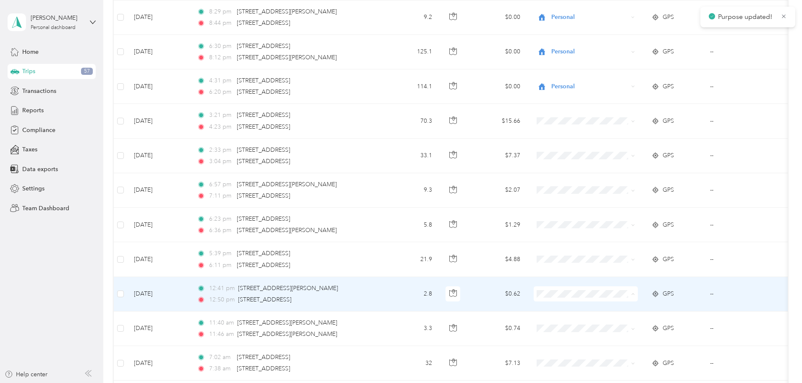
click at [625, 305] on span "Convergint Technologies" at bounding box center [650, 309] width 78 height 9
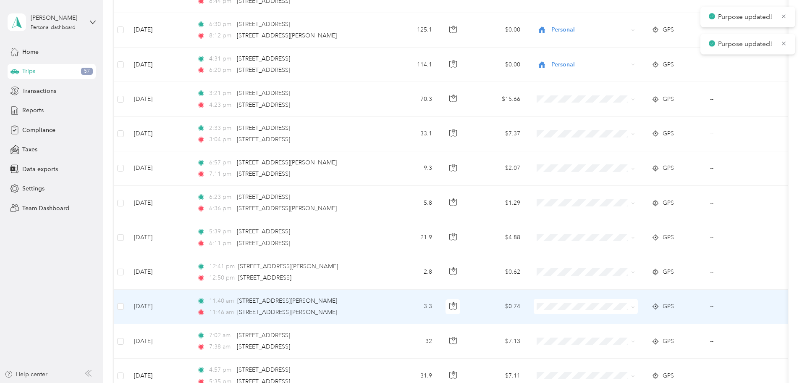
scroll to position [4164, 0]
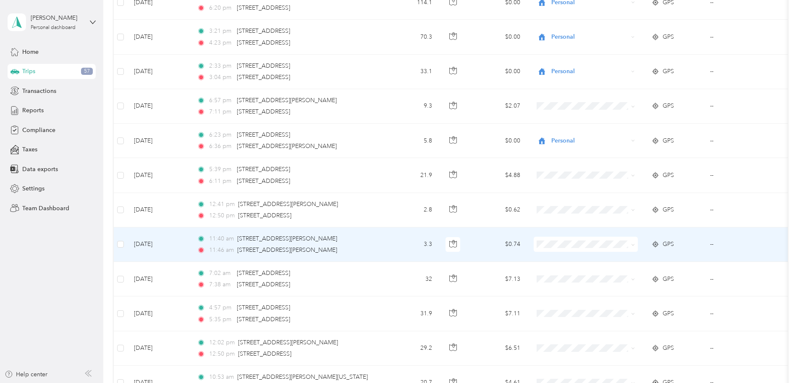
click at [625, 255] on span "Convergint Technologies" at bounding box center [650, 258] width 78 height 9
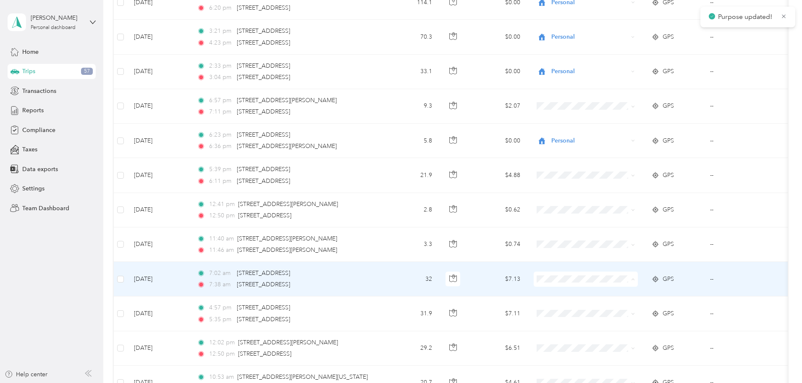
click at [628, 294] on span "Convergint Technologies" at bounding box center [650, 294] width 78 height 9
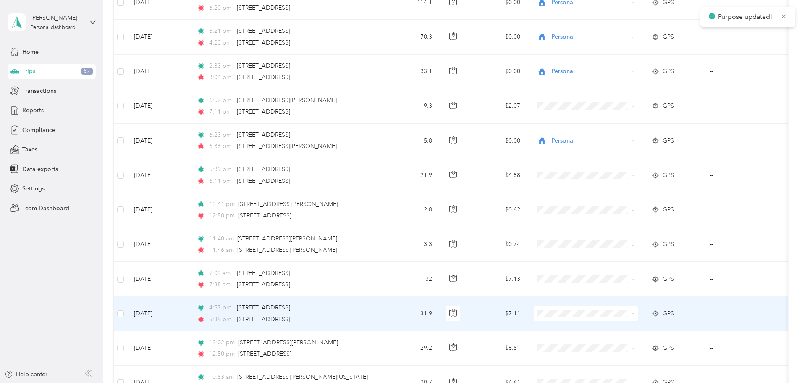
click at [620, 331] on span "Convergint Technologies" at bounding box center [650, 329] width 78 height 9
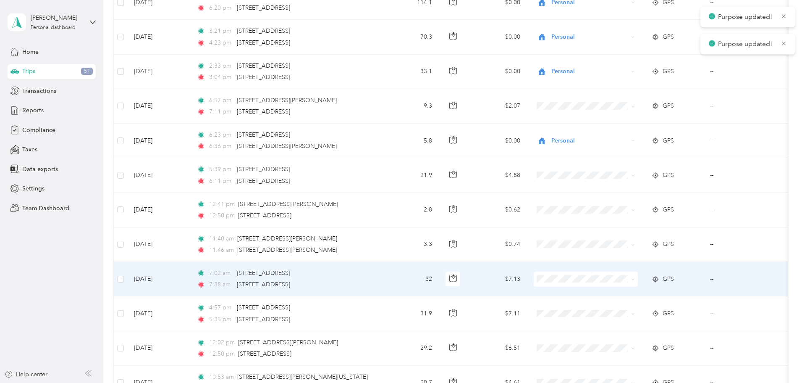
scroll to position [4206, 0]
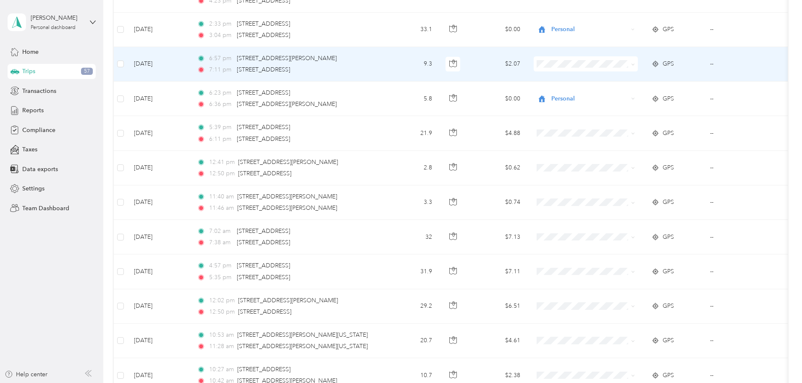
drag, startPoint x: 620, startPoint y: 90, endPoint x: 649, endPoint y: 108, distance: 33.7
click at [620, 91] on span "Personal" at bounding box center [650, 92] width 78 height 9
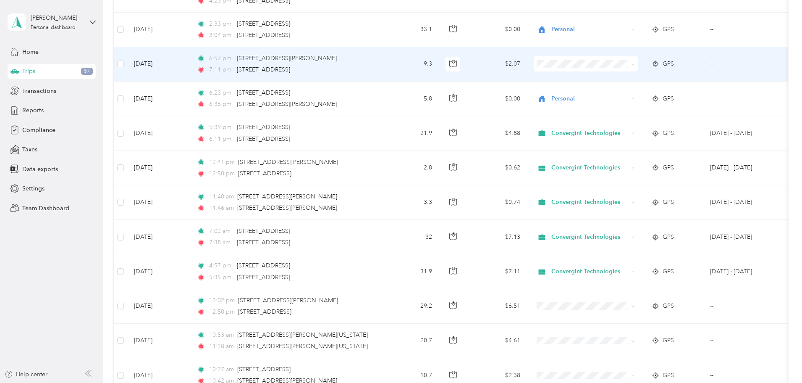
click at [620, 92] on span "Personal" at bounding box center [650, 94] width 78 height 9
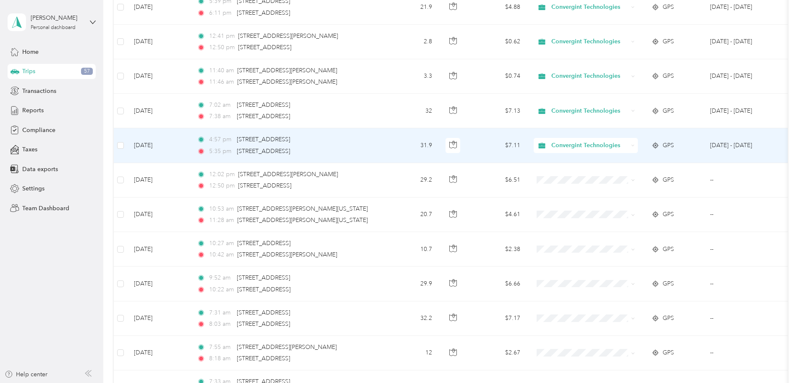
scroll to position [4374, 0]
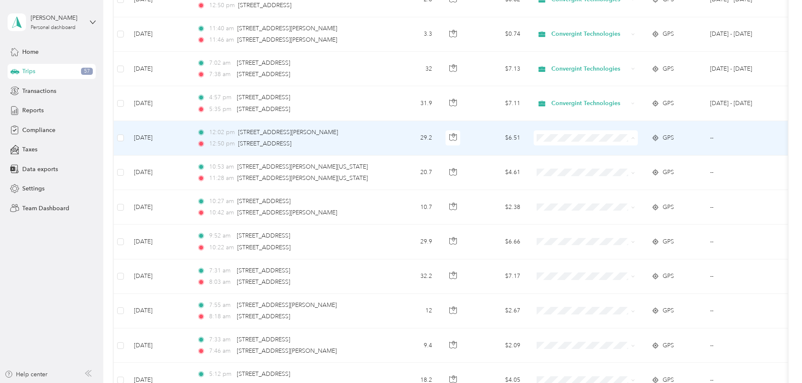
click at [620, 150] on span "Convergint Technologies" at bounding box center [650, 153] width 78 height 9
click at [630, 150] on span "Convergint Technologies" at bounding box center [650, 153] width 78 height 9
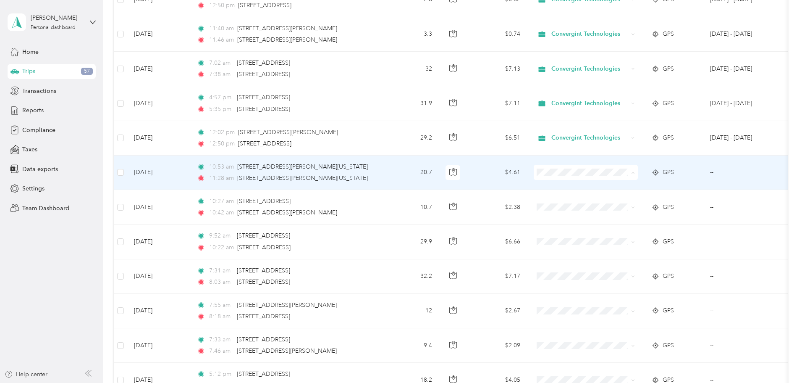
click at [620, 189] on span "Convergint Technologies" at bounding box center [650, 188] width 78 height 9
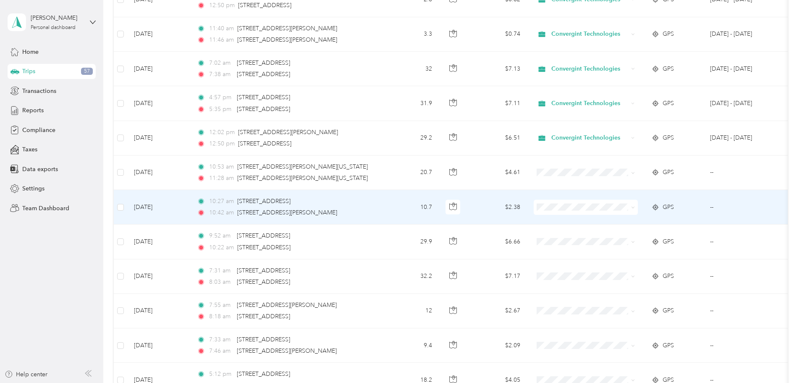
click at [615, 220] on span "Convergint Technologies" at bounding box center [650, 222] width 78 height 9
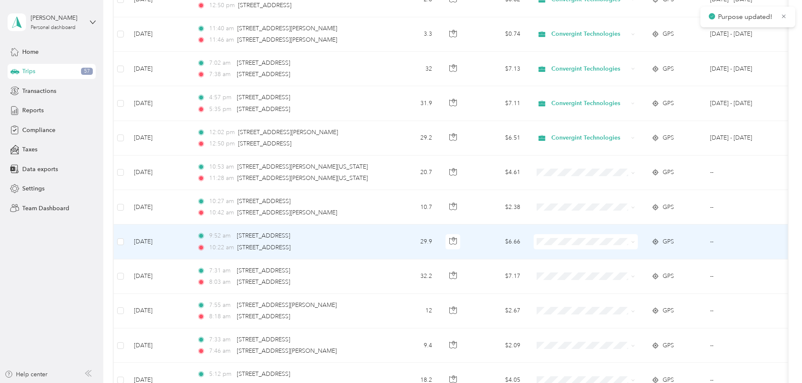
click at [613, 257] on span "Convergint Technologies" at bounding box center [650, 255] width 78 height 9
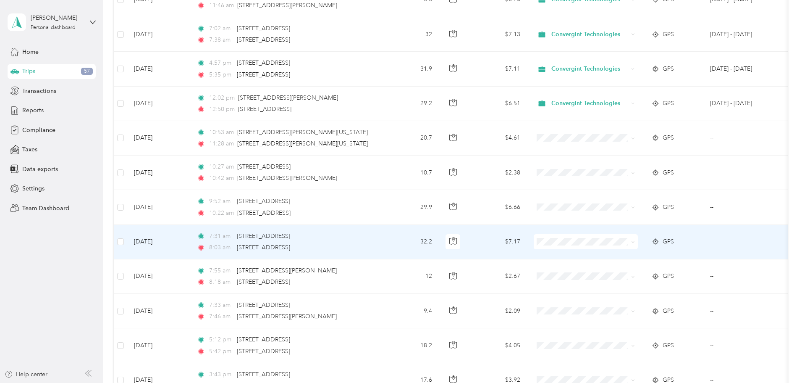
scroll to position [4416, 0]
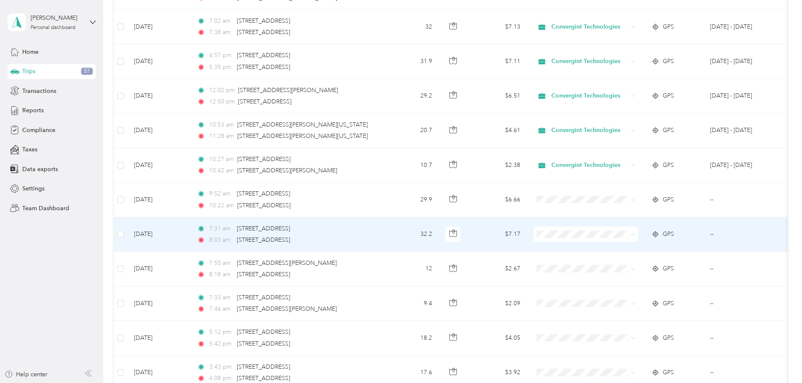
click at [615, 246] on span "Convergint Technologies" at bounding box center [650, 249] width 78 height 9
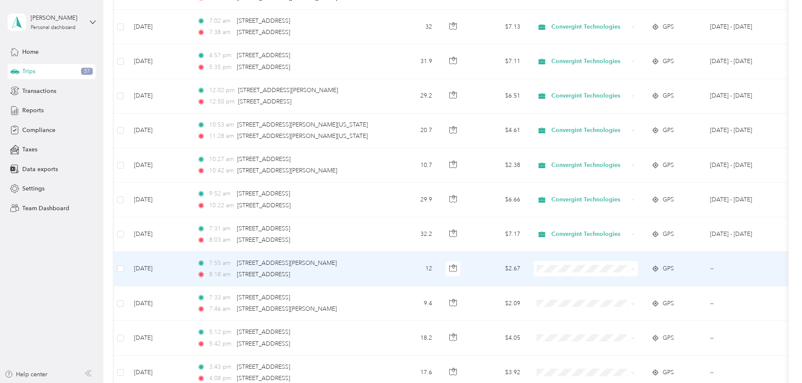
click at [633, 299] on span "Personal" at bounding box center [650, 298] width 78 height 9
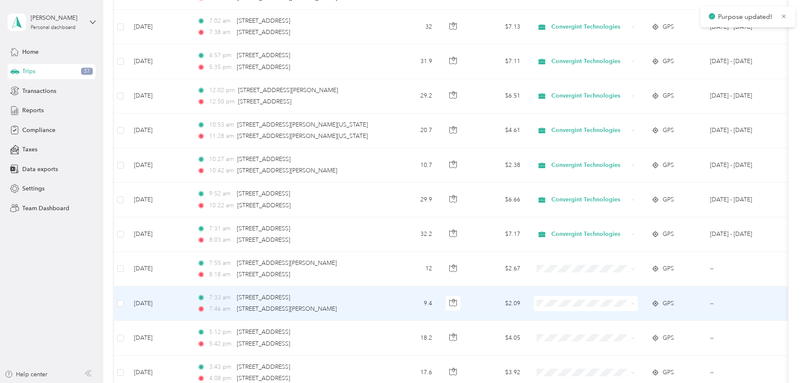
click at [628, 334] on span "Personal" at bounding box center [650, 333] width 78 height 9
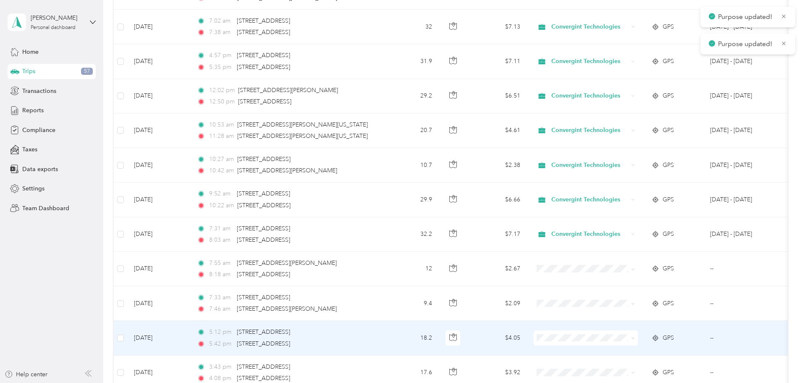
scroll to position [4500, 0]
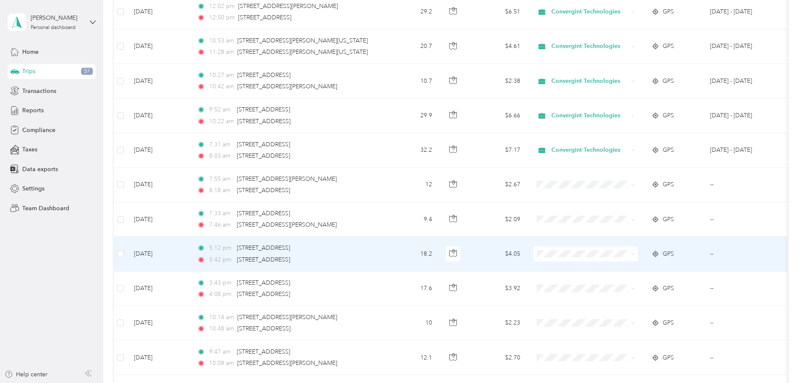
click at [618, 283] on span "Personal" at bounding box center [650, 282] width 78 height 9
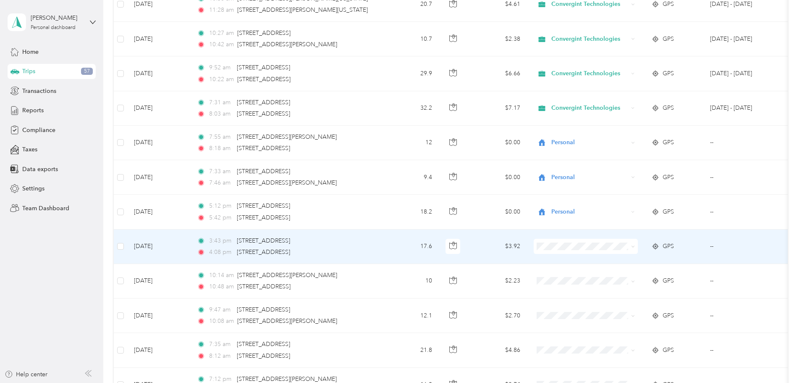
click at [635, 247] on icon at bounding box center [633, 246] width 4 height 4
click at [646, 281] on li "Personal" at bounding box center [642, 276] width 104 height 15
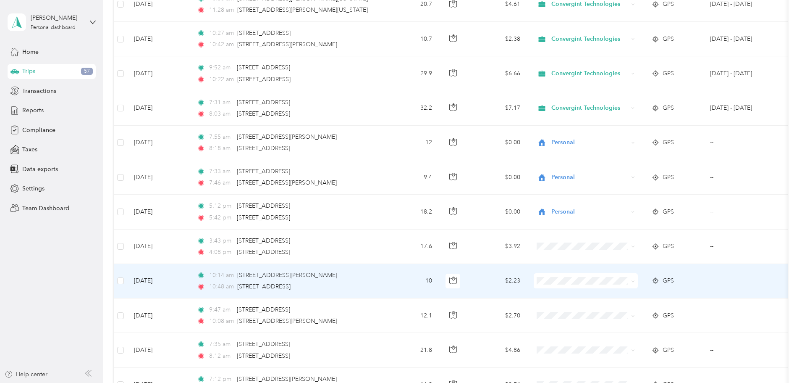
click at [635, 309] on span "Personal" at bounding box center [650, 308] width 78 height 9
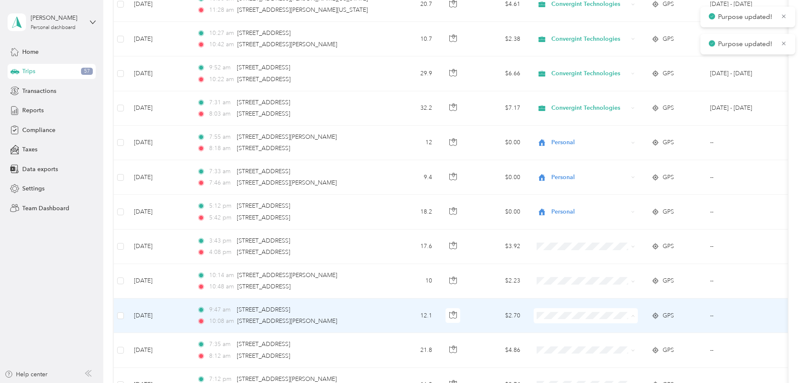
click at [633, 343] on span "Personal" at bounding box center [650, 345] width 78 height 9
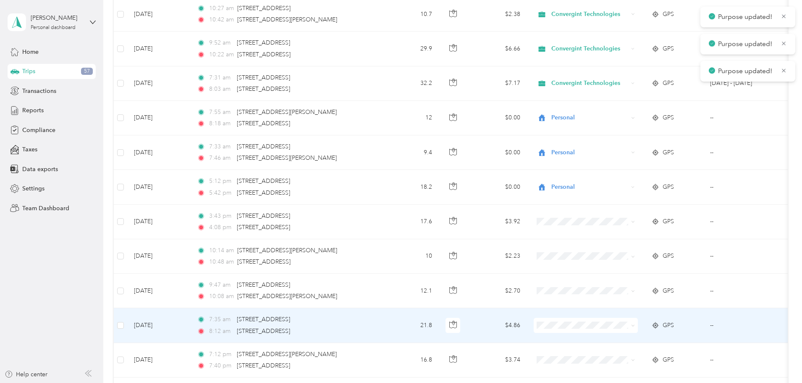
scroll to position [4668, 0]
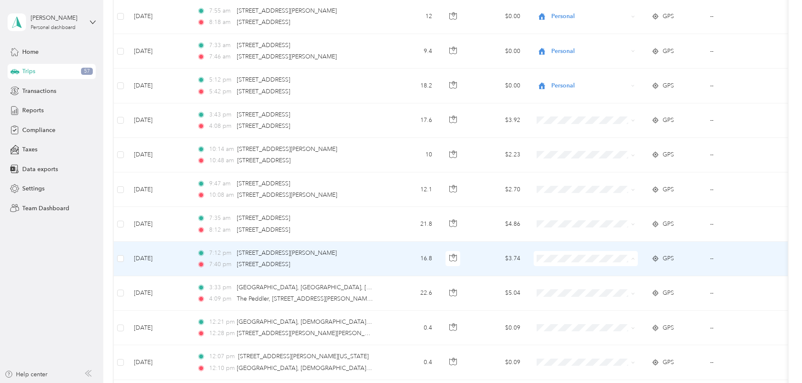
click at [632, 291] on span "Personal" at bounding box center [650, 288] width 78 height 9
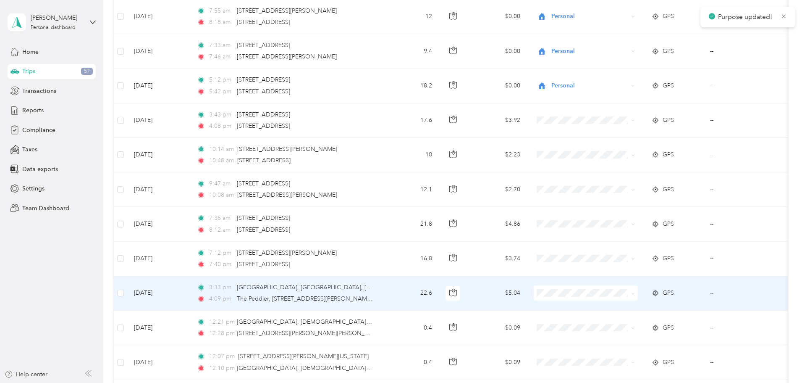
click at [633, 308] on span "Convergint Technologies" at bounding box center [650, 307] width 78 height 9
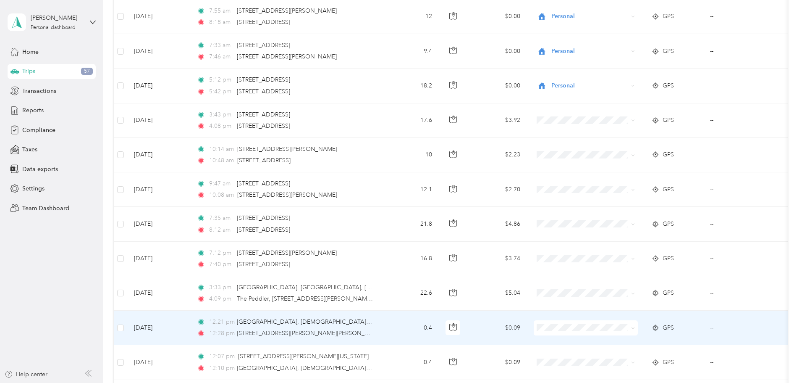
click at [630, 331] on span at bounding box center [586, 327] width 104 height 15
click at [633, 343] on span "Convergint Technologies" at bounding box center [650, 343] width 78 height 9
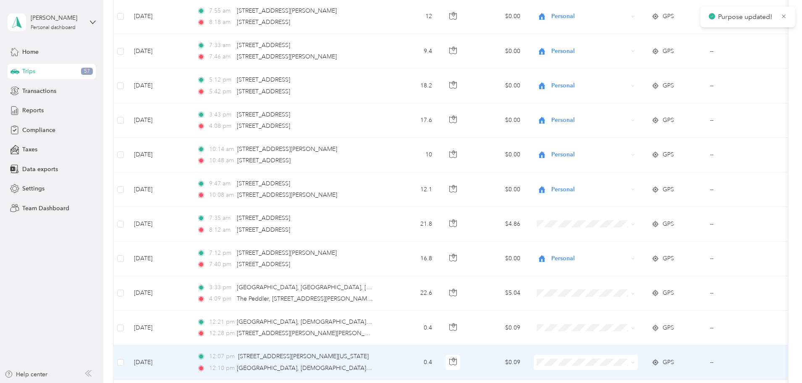
scroll to position [4710, 0]
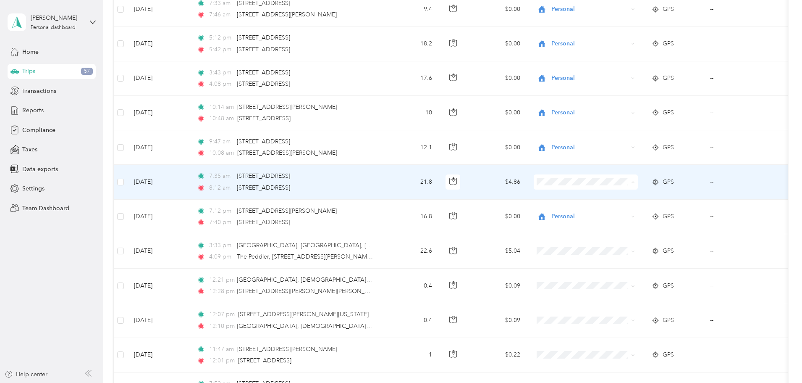
click at [628, 208] on span "Personal" at bounding box center [650, 212] width 78 height 9
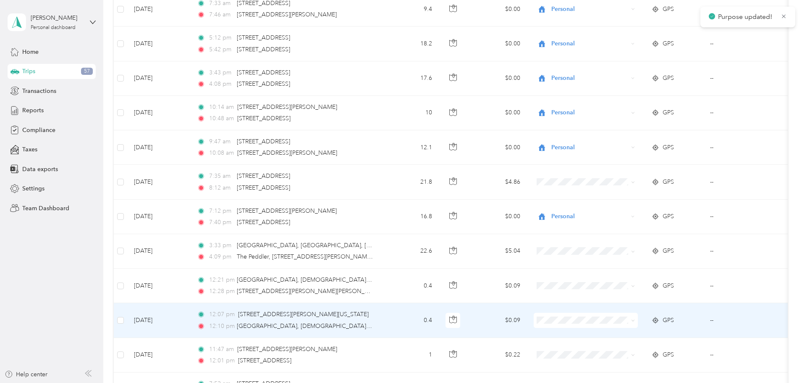
click at [626, 314] on span at bounding box center [586, 319] width 104 height 15
click at [631, 331] on span "Convergint Technologies" at bounding box center [650, 335] width 78 height 9
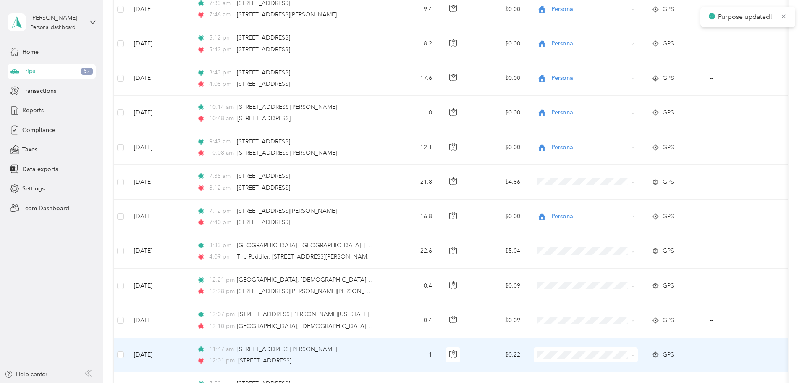
scroll to position [4794, 0]
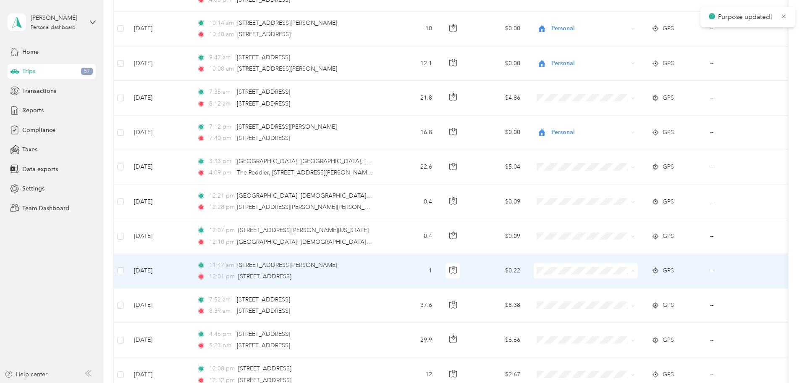
click at [625, 284] on span "Convergint Technologies" at bounding box center [650, 286] width 78 height 9
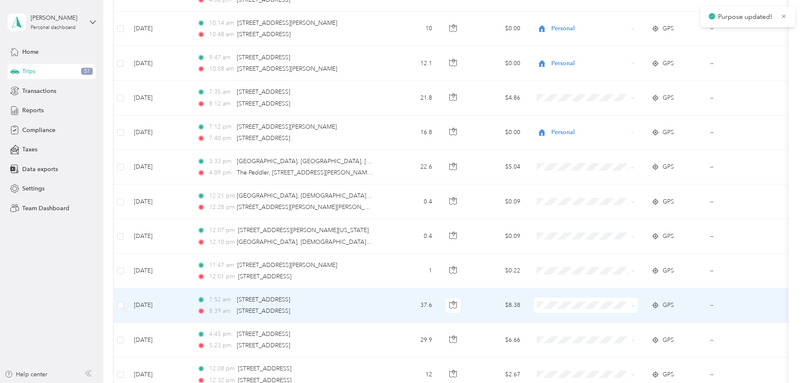
click at [623, 319] on span "Convergint Technologies" at bounding box center [650, 320] width 78 height 9
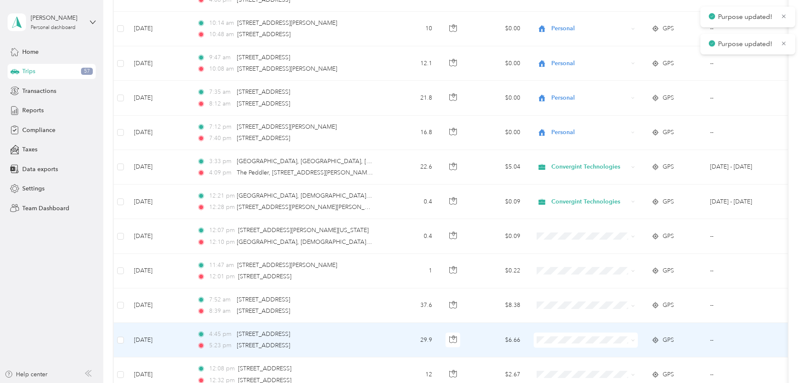
scroll to position [4836, 0]
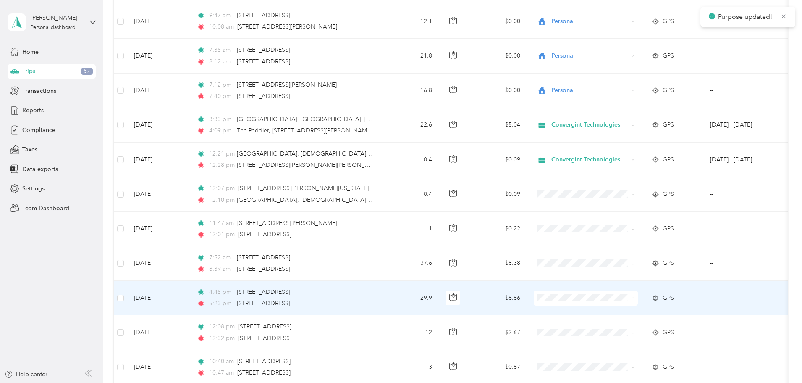
click at [623, 311] on span "Convergint Technologies" at bounding box center [650, 313] width 78 height 9
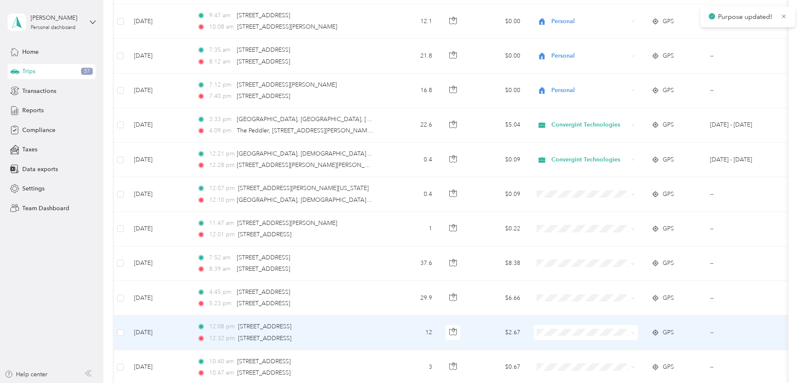
click at [626, 345] on span "Convergint Technologies" at bounding box center [650, 345] width 78 height 9
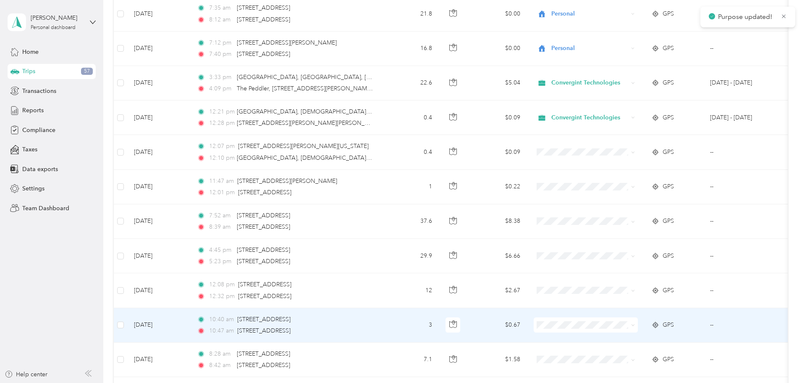
click at [630, 339] on span "Convergint Technologies" at bounding box center [650, 339] width 78 height 9
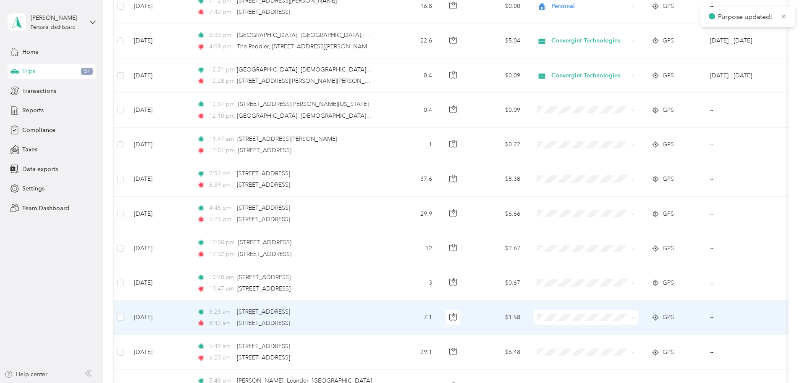
click at [627, 330] on span "Convergint Technologies" at bounding box center [650, 332] width 78 height 9
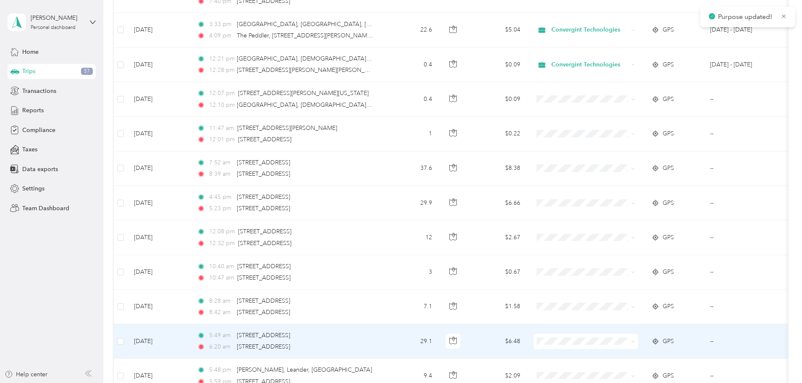
scroll to position [4962, 0]
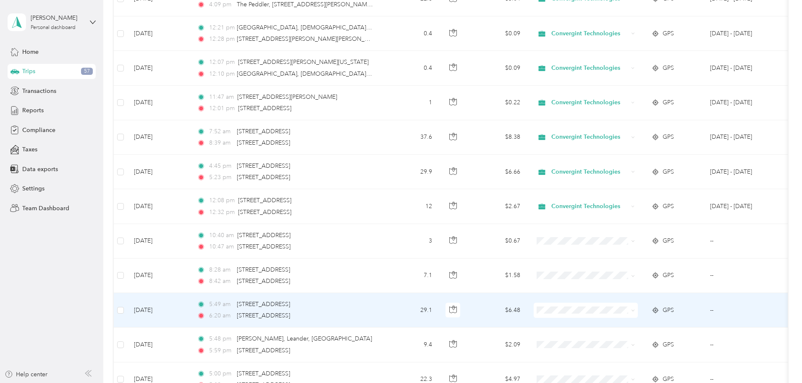
click at [615, 323] on span "Convergint Technologies" at bounding box center [650, 322] width 78 height 9
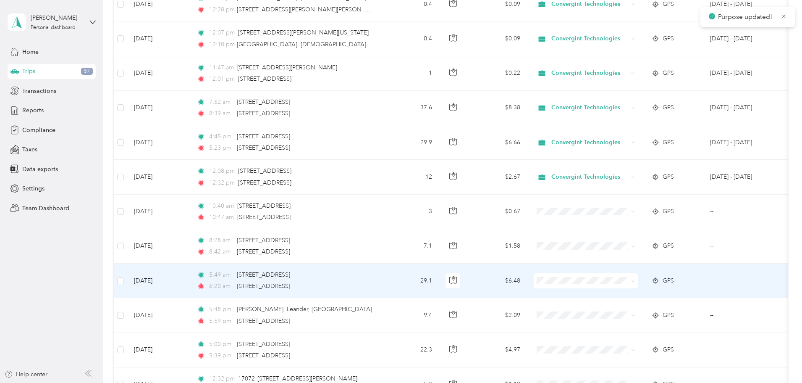
scroll to position [5004, 0]
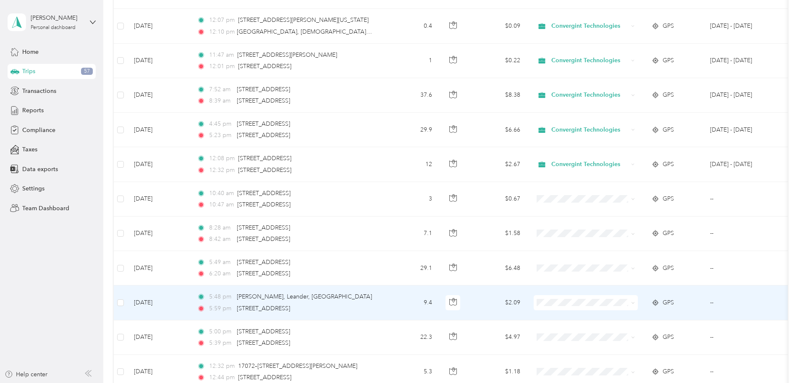
click at [622, 316] on span "Convergint Technologies" at bounding box center [650, 315] width 78 height 9
click at [636, 329] on span "Personal" at bounding box center [650, 332] width 78 height 9
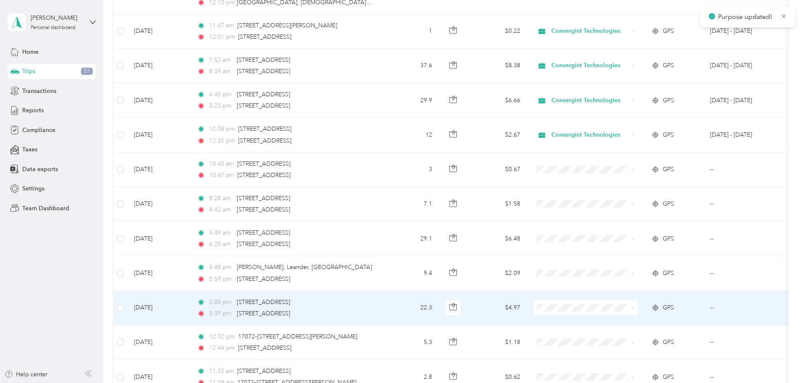
scroll to position [5046, 0]
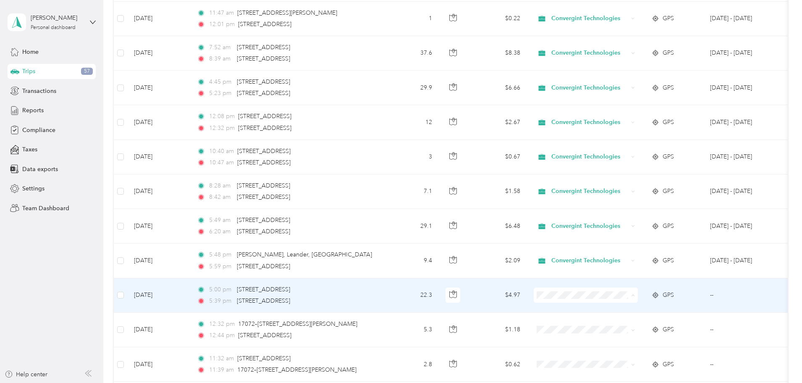
click at [623, 311] on li "Convergint Technologies" at bounding box center [642, 310] width 104 height 15
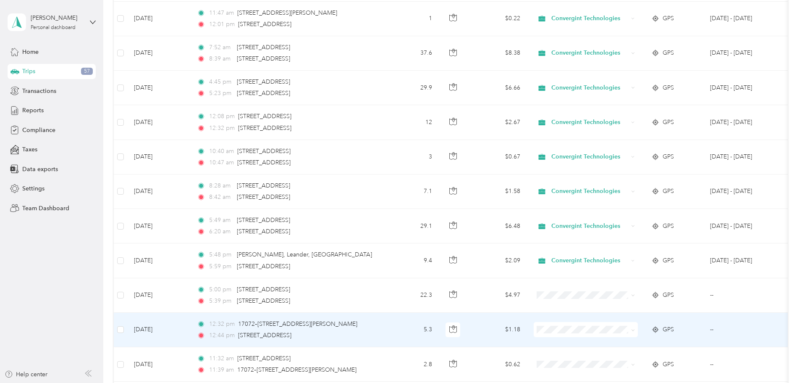
click at [622, 342] on span "Convergint Technologies" at bounding box center [650, 343] width 78 height 9
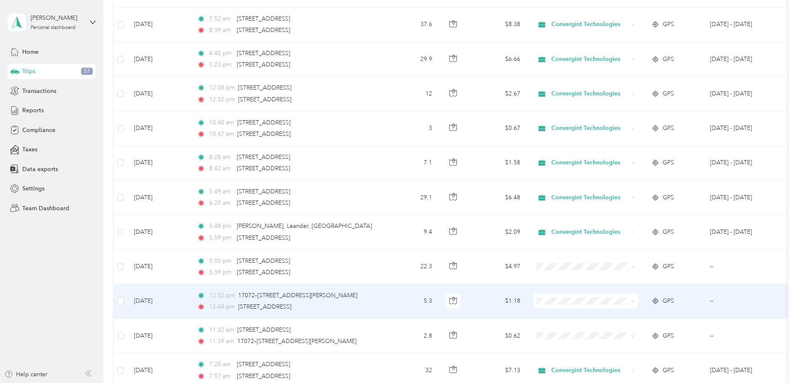
scroll to position [5088, 0]
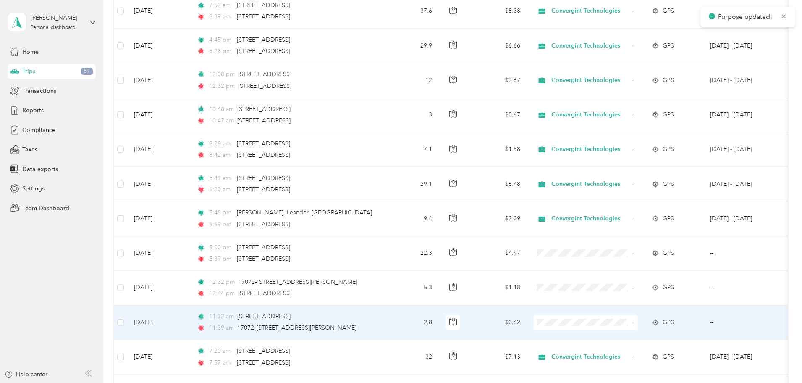
click at [624, 336] on span "Convergint Technologies" at bounding box center [650, 335] width 78 height 9
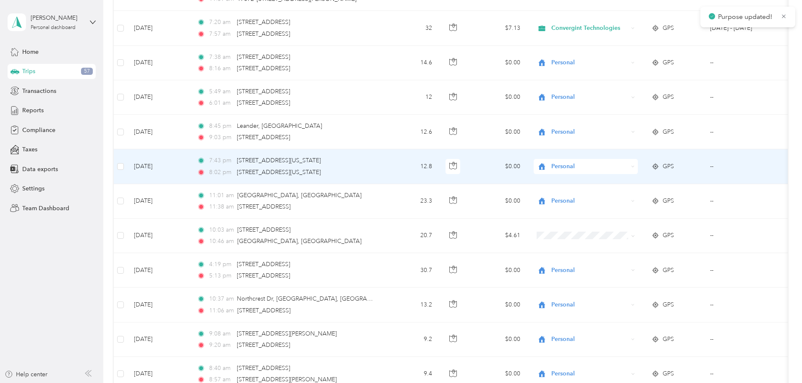
scroll to position [5424, 0]
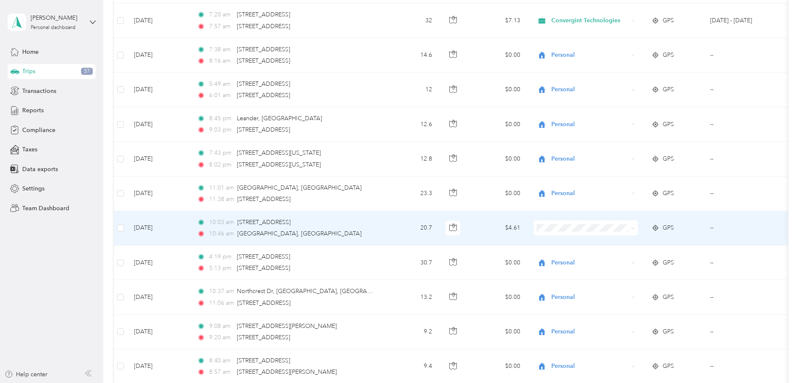
click at [639, 239] on span "Convergint Technologies" at bounding box center [650, 241] width 78 height 9
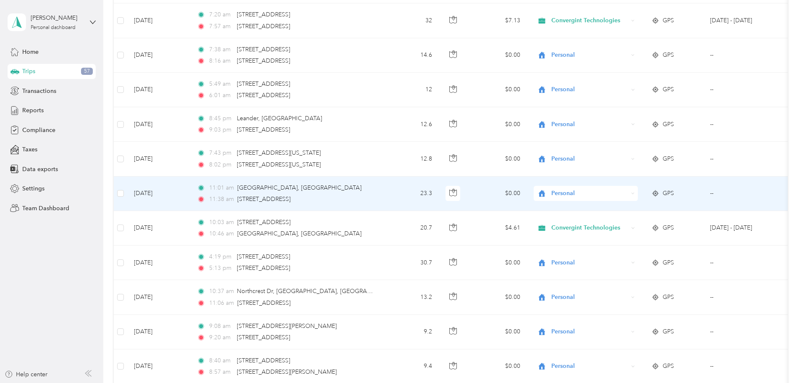
click at [628, 191] on span "Personal" at bounding box center [589, 193] width 77 height 9
click at [647, 208] on span "Convergint Technologies" at bounding box center [650, 209] width 78 height 9
click at [635, 193] on icon at bounding box center [633, 194] width 4 height 4
click at [662, 207] on span "Convergint Technologies" at bounding box center [650, 206] width 78 height 9
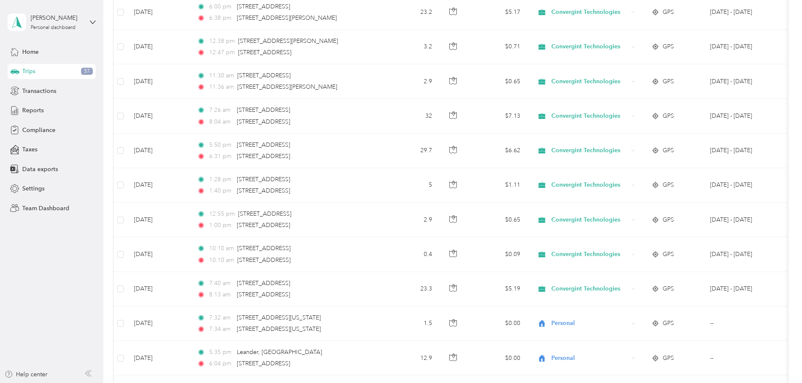
scroll to position [0, 0]
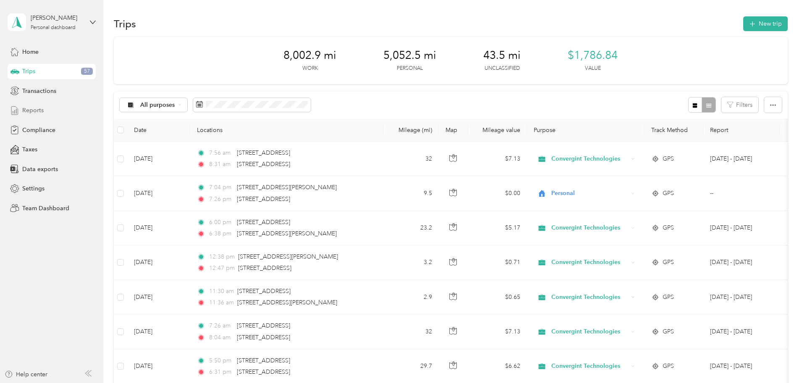
click at [29, 111] on span "Reports" at bounding box center [32, 110] width 21 height 9
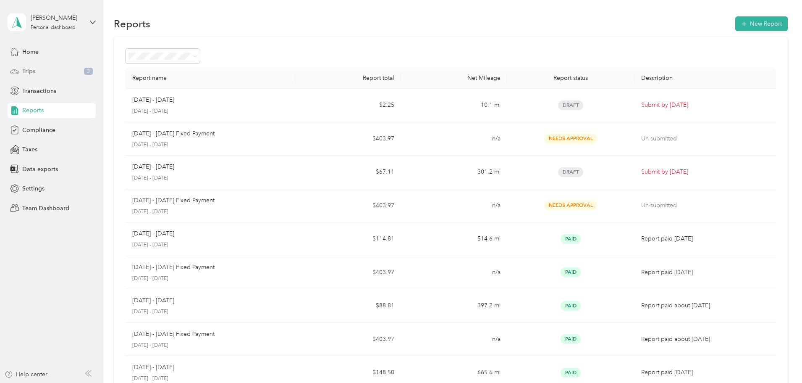
click at [47, 70] on div "Trips 3" at bounding box center [52, 71] width 88 height 15
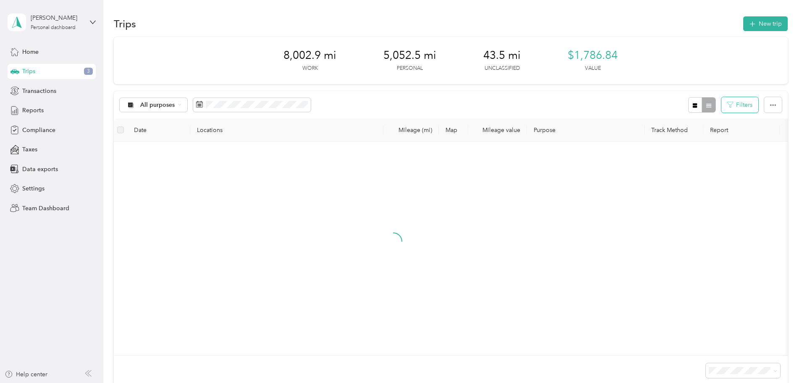
click at [722, 108] on button "Filters" at bounding box center [740, 105] width 37 height 16
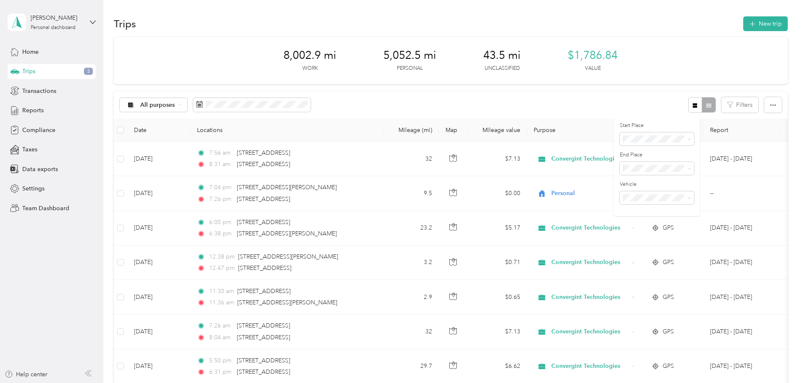
click at [688, 105] on div at bounding box center [701, 105] width 27 height 16
click at [770, 107] on icon "button" at bounding box center [773, 105] width 6 height 6
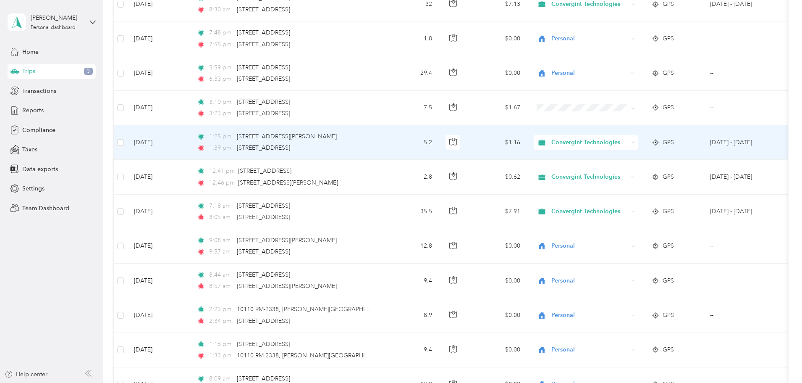
scroll to position [1638, 0]
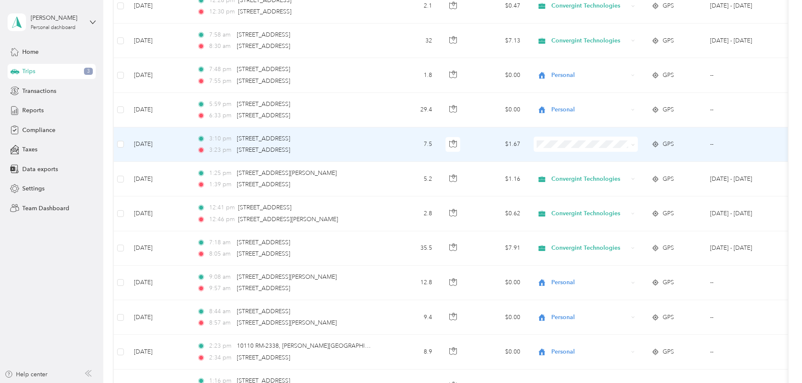
click at [653, 160] on li "Convergint Technologies" at bounding box center [642, 158] width 104 height 15
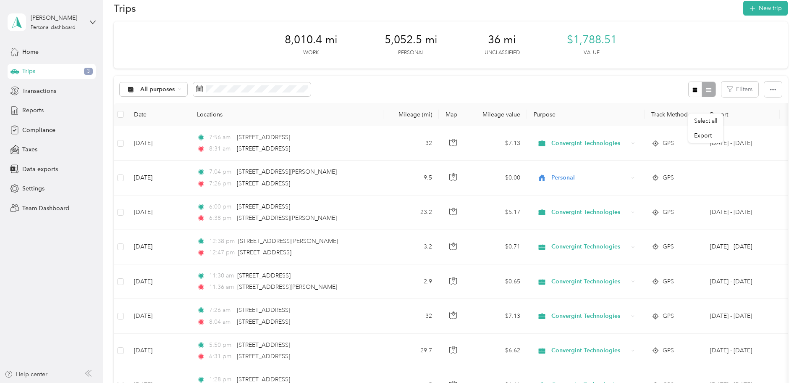
scroll to position [0, 0]
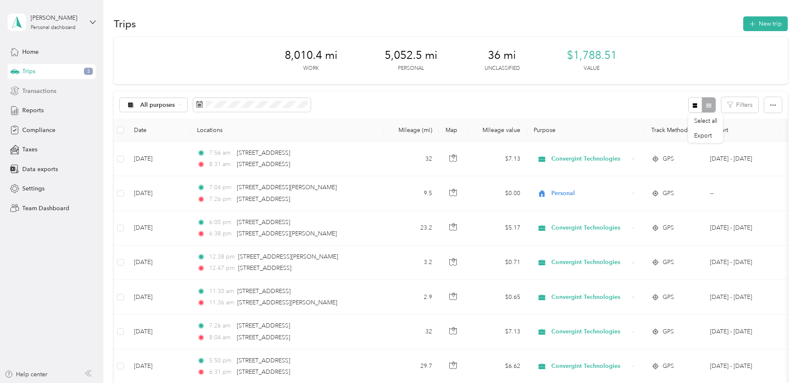
click at [43, 91] on span "Transactions" at bounding box center [39, 91] width 34 height 9
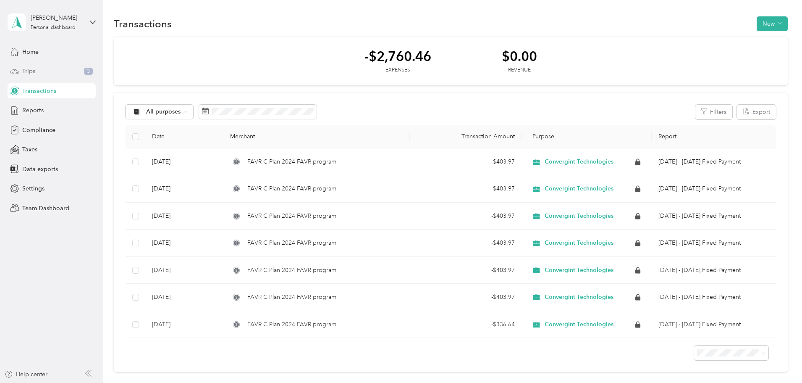
click at [33, 71] on span "Trips" at bounding box center [28, 71] width 13 height 9
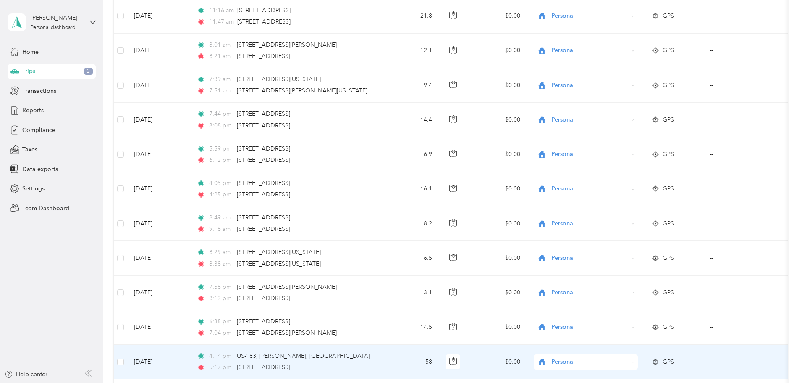
scroll to position [3366, 0]
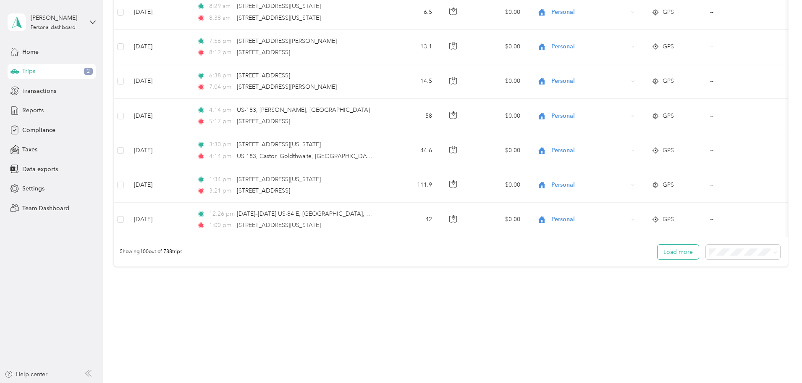
click at [658, 255] on button "Load more" at bounding box center [678, 251] width 41 height 15
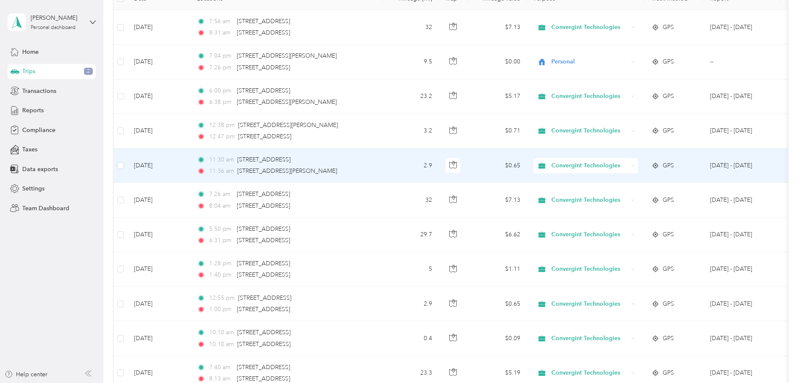
scroll to position [0, 0]
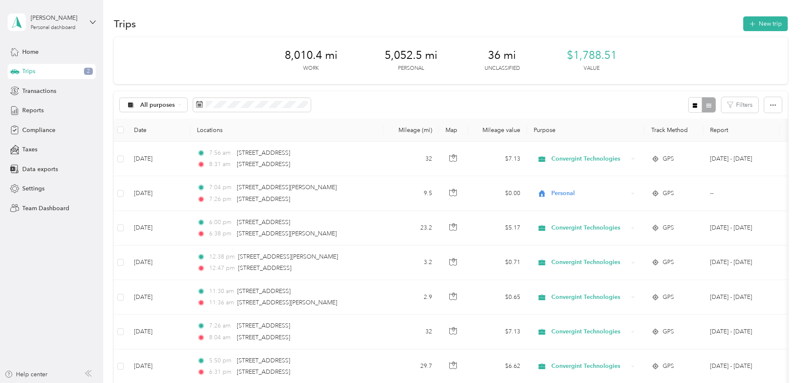
click at [605, 130] on th "Purpose" at bounding box center [586, 129] width 118 height 23
click at [175, 102] on span "All purposes" at bounding box center [157, 105] width 35 height 6
click at [225, 132] on span "Unclassified" at bounding box center [231, 131] width 69 height 9
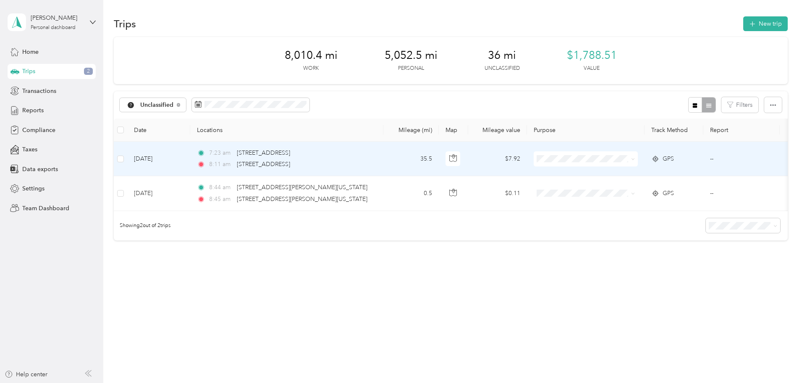
click at [646, 173] on span "Convergint Technologies" at bounding box center [650, 169] width 78 height 9
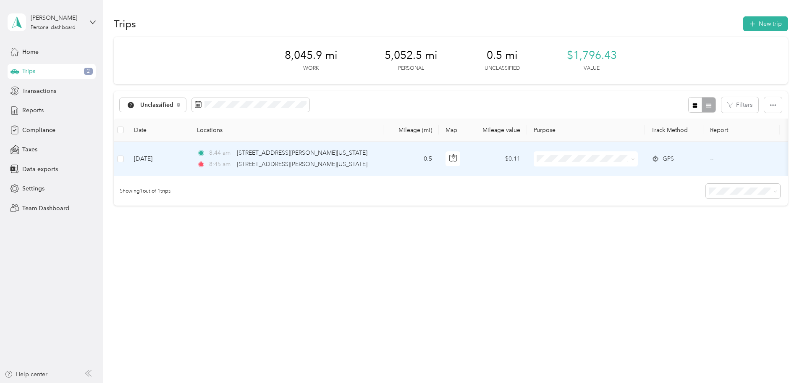
click at [639, 173] on span "Convergint Technologies" at bounding box center [650, 171] width 78 height 9
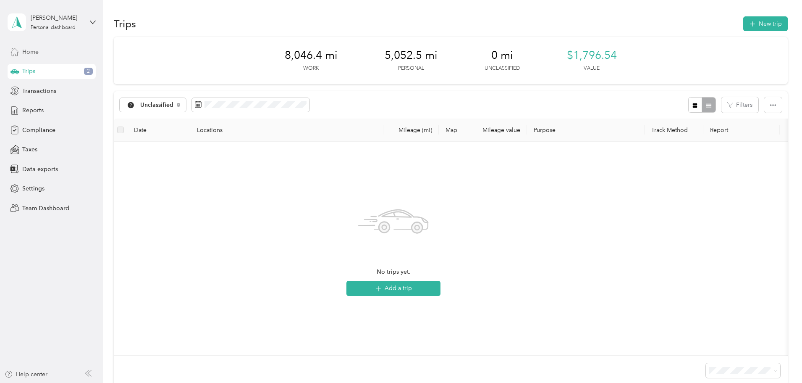
click at [38, 54] on span "Home" at bounding box center [30, 51] width 16 height 9
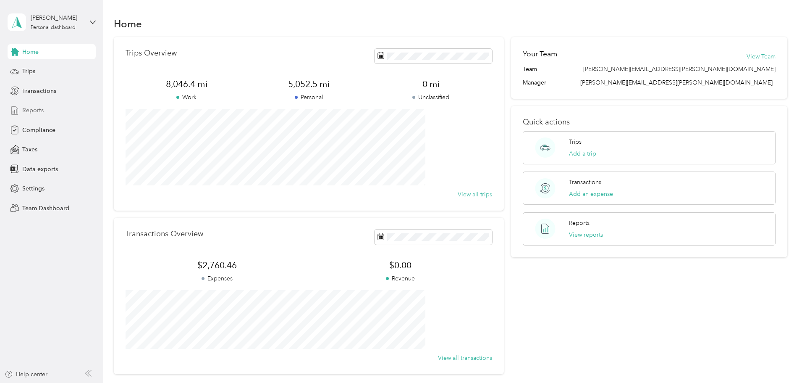
click at [34, 111] on span "Reports" at bounding box center [32, 110] width 21 height 9
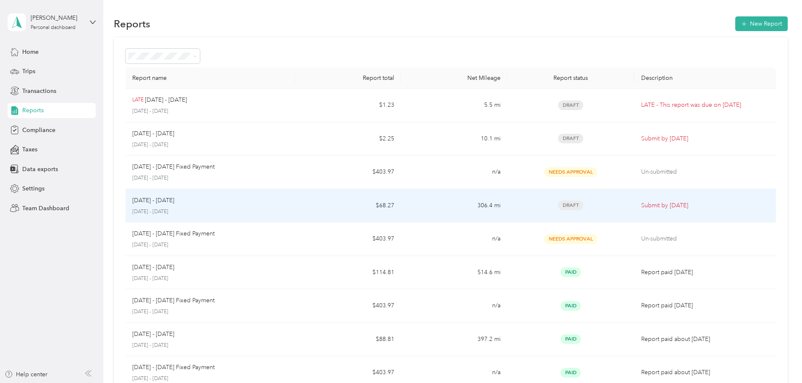
click at [558, 205] on span "Draft" at bounding box center [570, 205] width 25 height 10
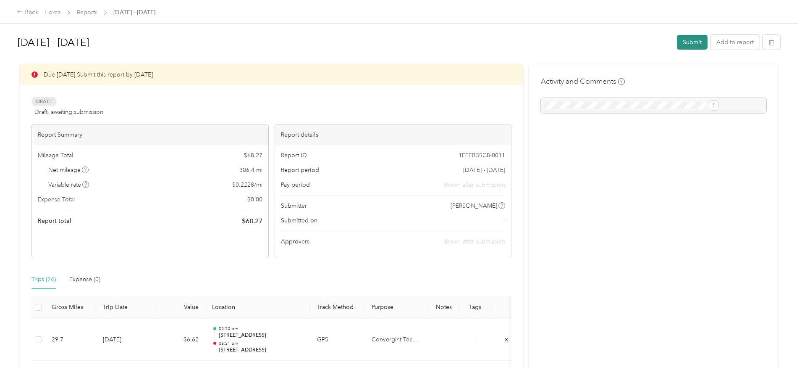
click at [677, 40] on button "Submit" at bounding box center [692, 42] width 31 height 15
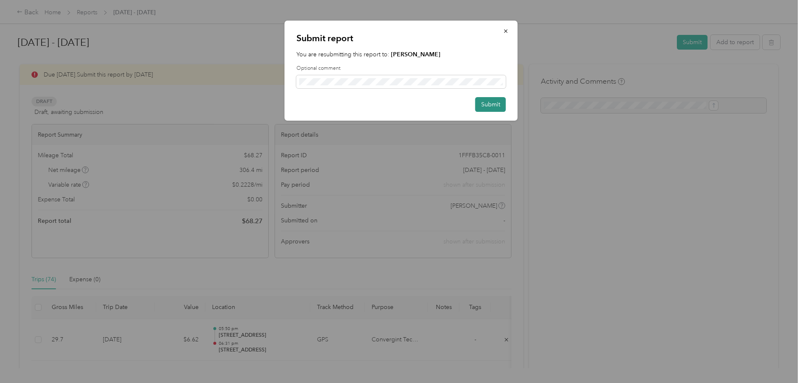
click at [495, 103] on button "Submit" at bounding box center [490, 104] width 31 height 15
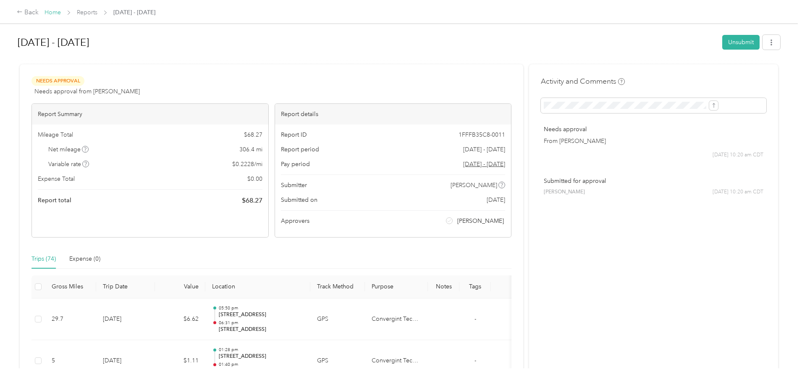
click at [61, 12] on link "Home" at bounding box center [53, 12] width 16 height 7
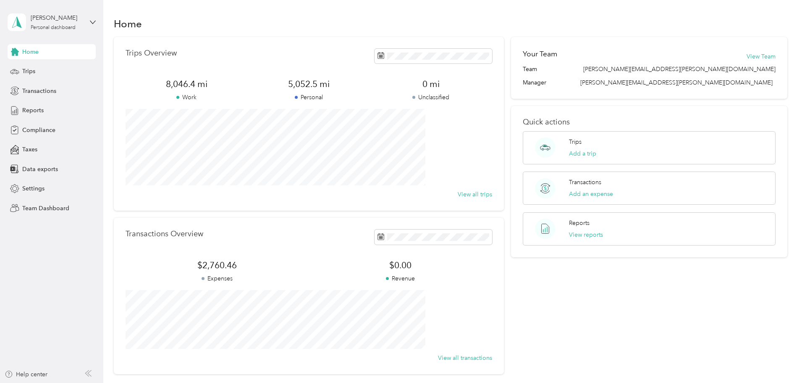
click at [36, 49] on span "Home" at bounding box center [30, 51] width 16 height 9
